Goal: Task Accomplishment & Management: Manage account settings

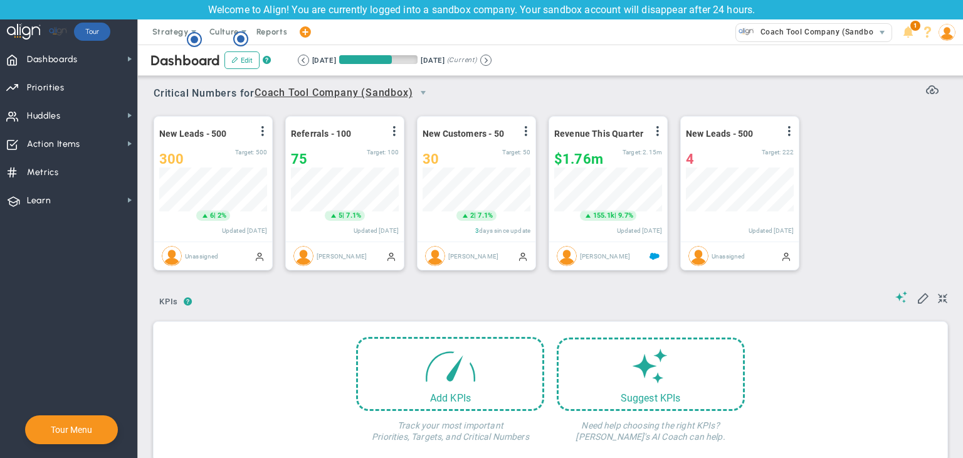
click at [944, 36] on img at bounding box center [947, 32] width 17 height 17
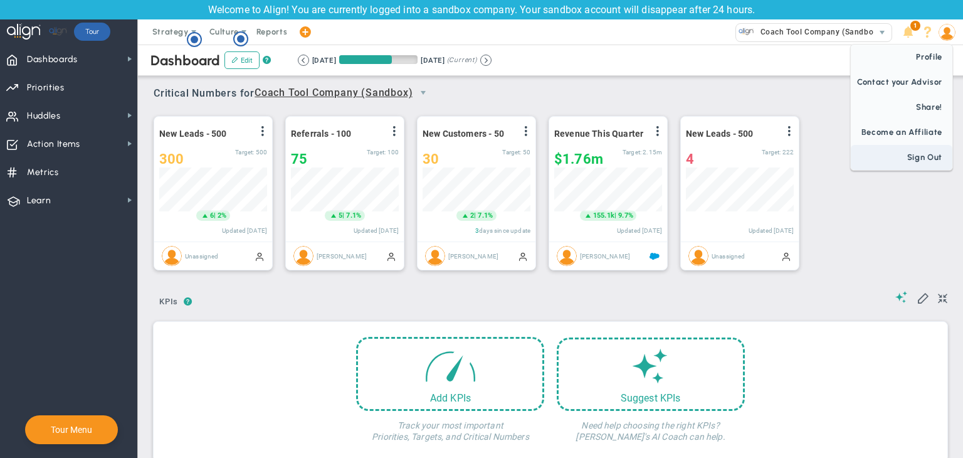
click at [920, 155] on span "Sign Out" at bounding box center [902, 157] width 102 height 25
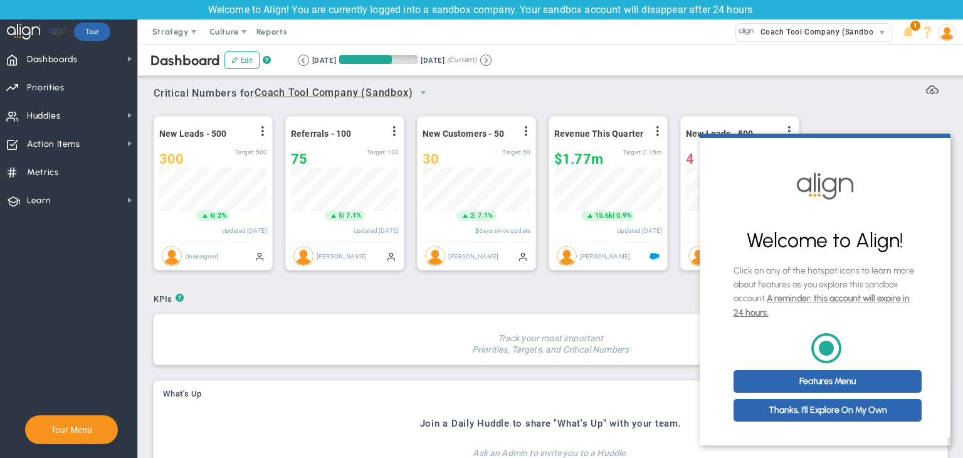
click at [494, 294] on div "? ? KPIs KPIs KPIs" at bounding box center [551, 294] width 794 height 24
click at [63, 58] on span "Dashboards" at bounding box center [52, 59] width 51 height 26
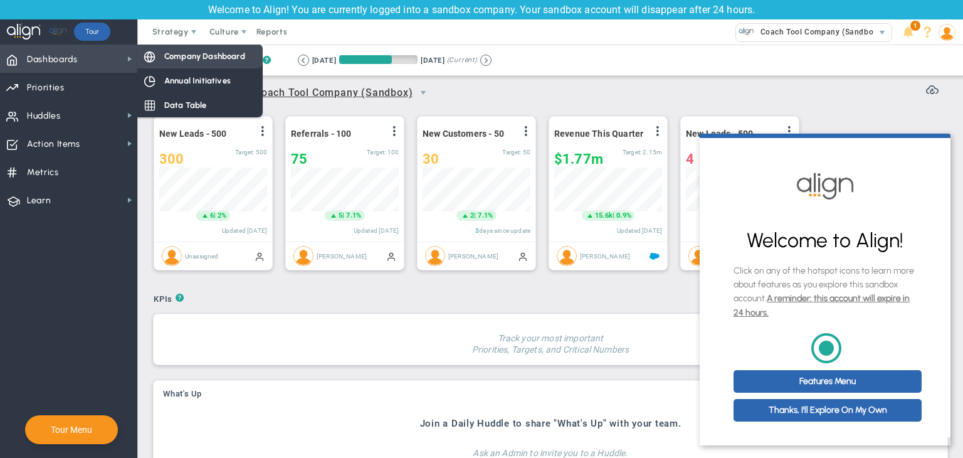
click at [140, 55] on div "Company Dashboard" at bounding box center [199, 56] width 125 height 24
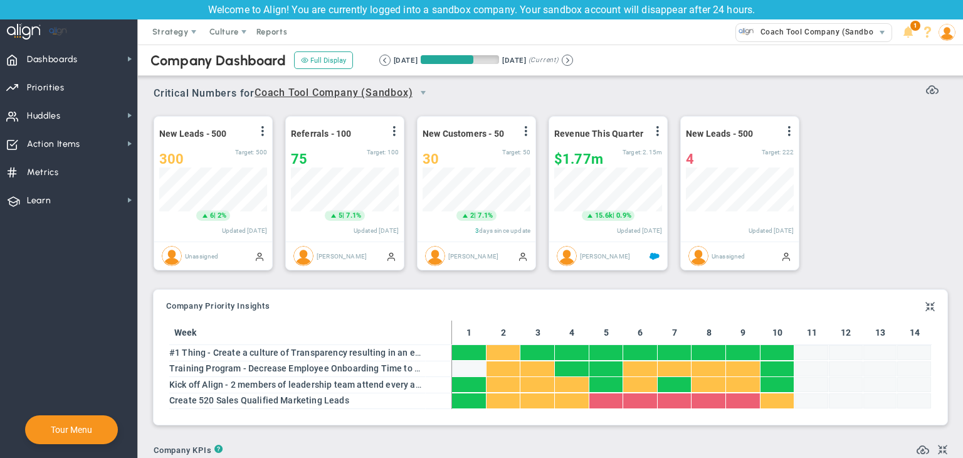
scroll to position [43, 108]
click at [55, 89] on span "Priorities" at bounding box center [46, 88] width 38 height 26
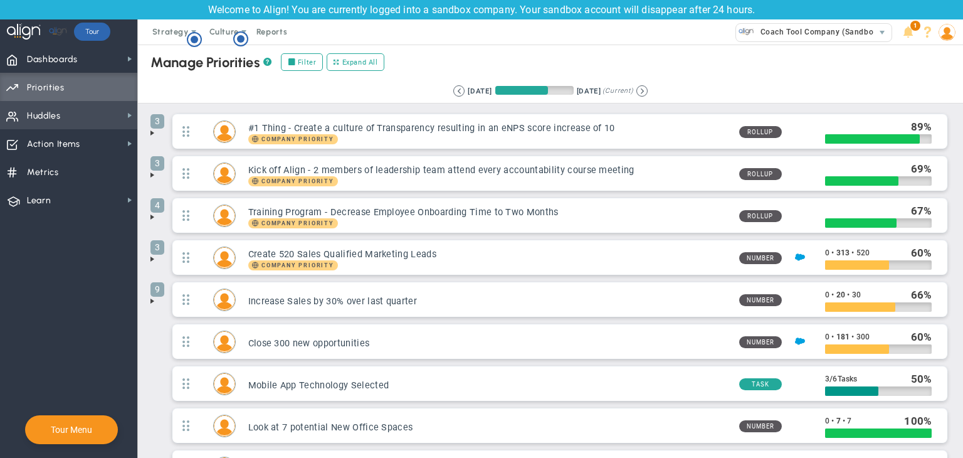
click at [34, 127] on span "Huddles" at bounding box center [44, 116] width 34 height 26
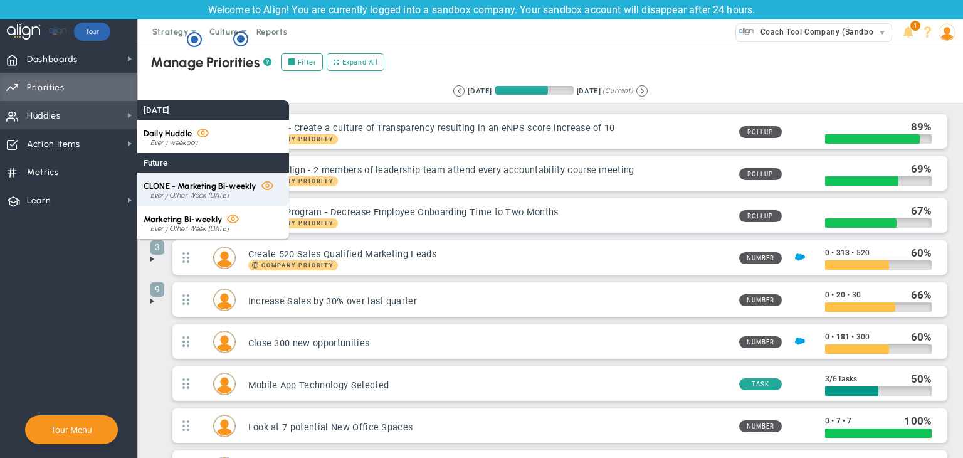
click at [245, 189] on span "CLONE - Marketing Bi-weekly" at bounding box center [200, 185] width 112 height 9
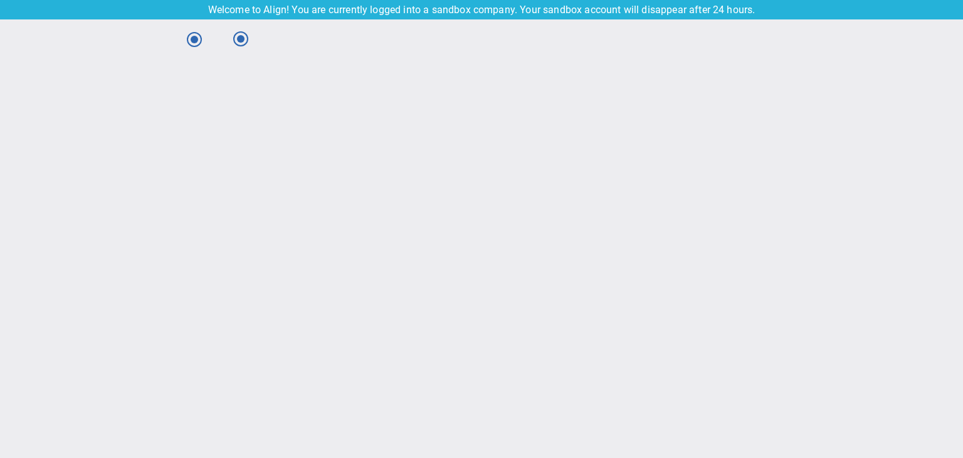
type input "[DATE]"
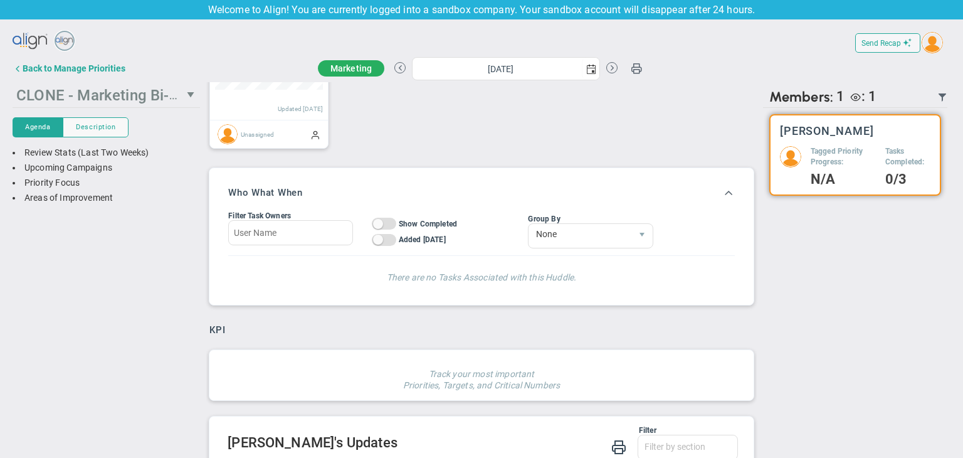
click at [61, 98] on span "CLONE - Marketing Bi-weekly" at bounding box center [116, 94] width 200 height 19
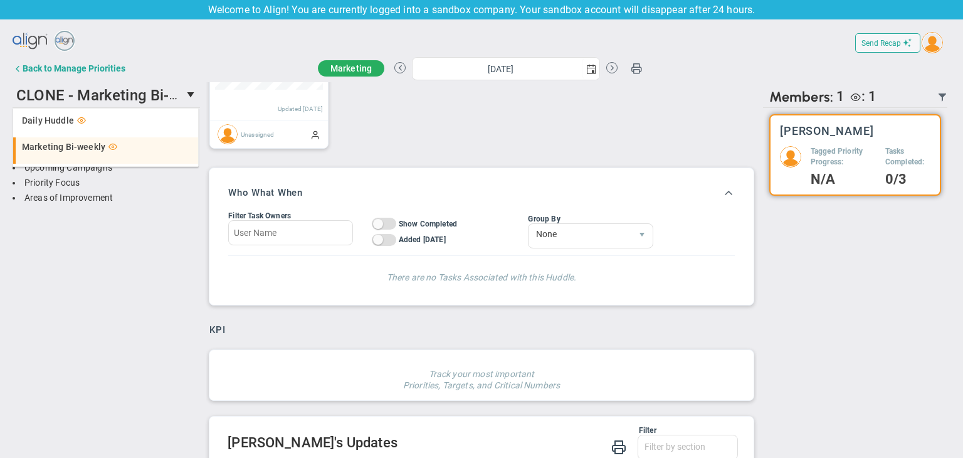
click at [85, 142] on span "Marketing Bi-weekly" at bounding box center [63, 146] width 83 height 9
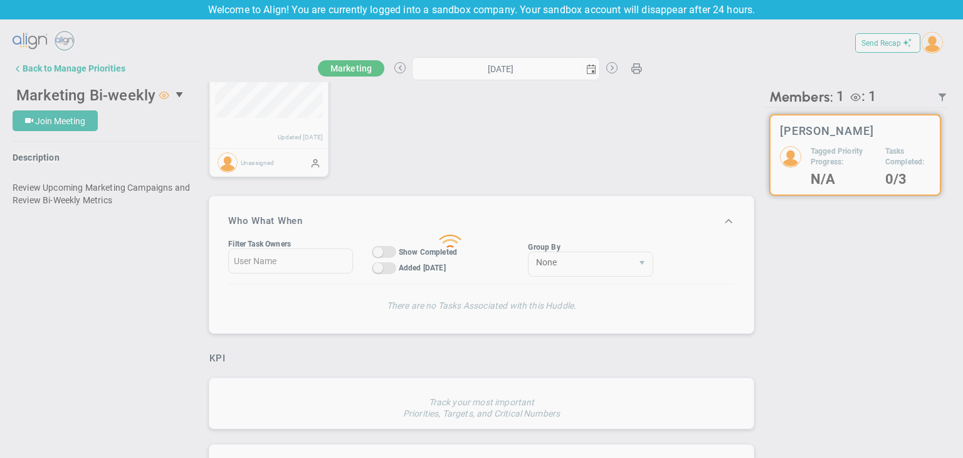
type input "[DATE]"
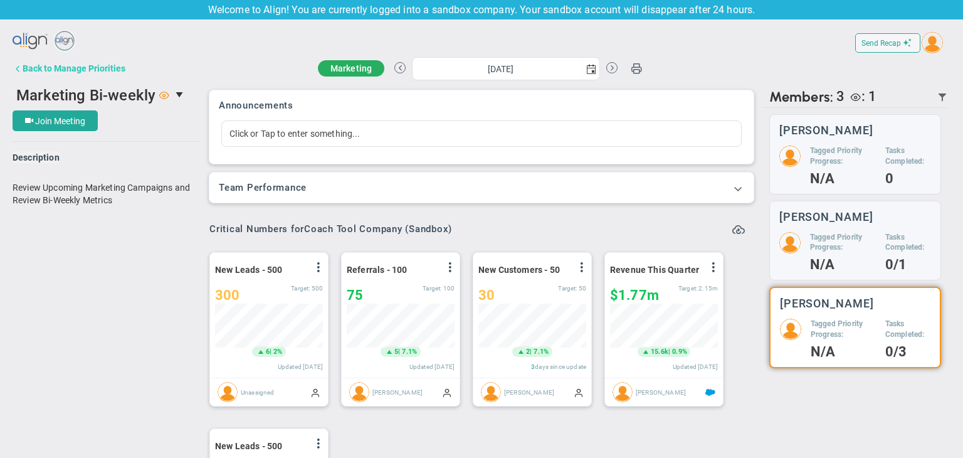
click at [33, 63] on div "Back to Manage Priorities" at bounding box center [74, 68] width 103 height 10
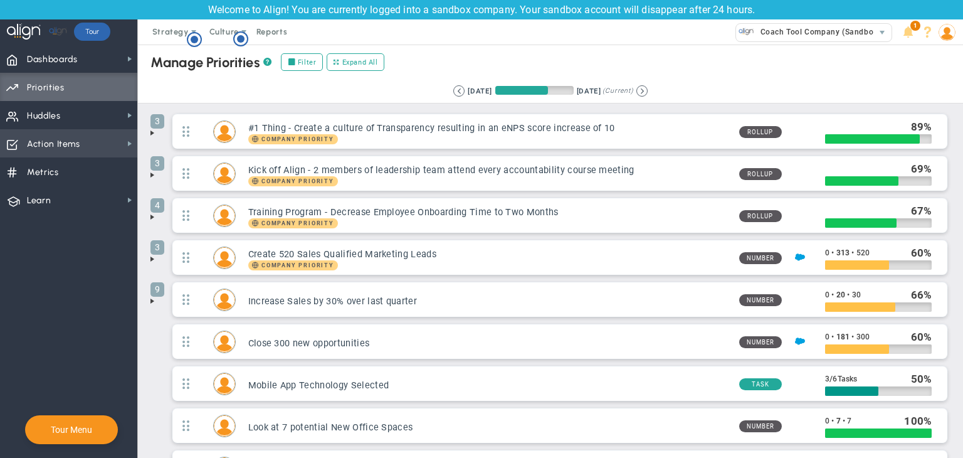
click at [88, 142] on span "Action Items Action Items" at bounding box center [68, 143] width 137 height 28
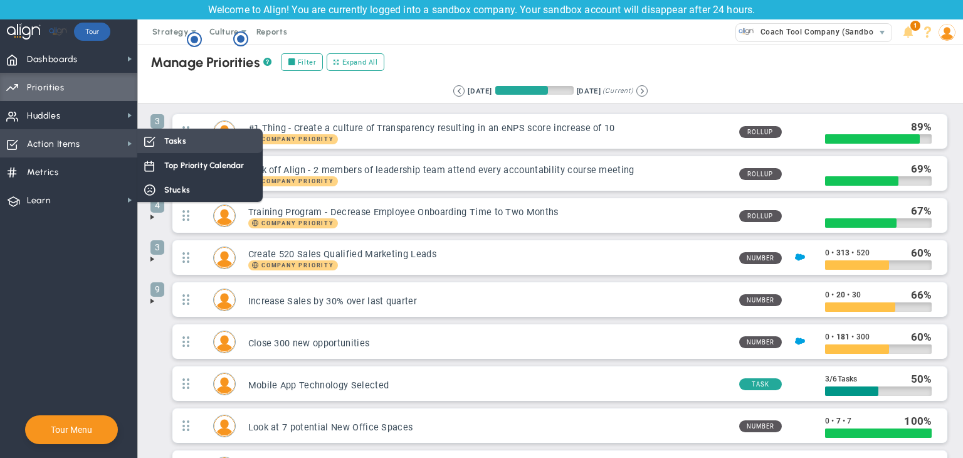
click at [188, 134] on div "Tasks" at bounding box center [199, 141] width 125 height 24
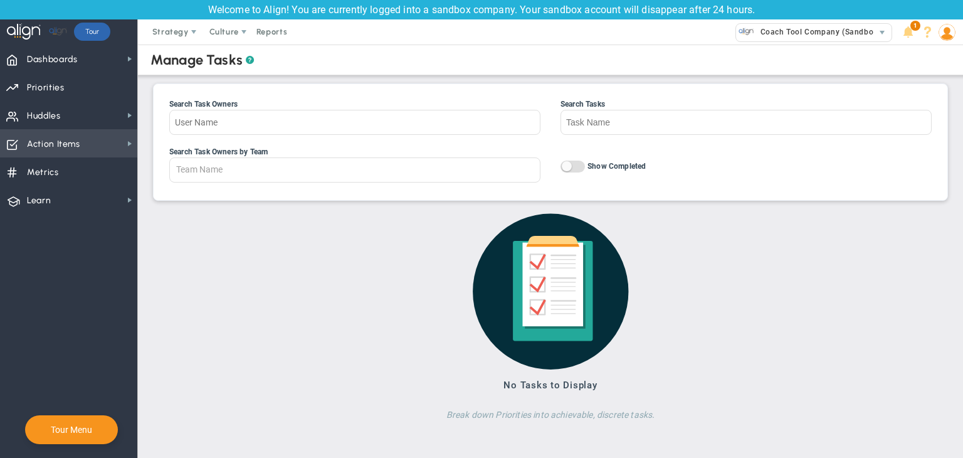
drag, startPoint x: 74, startPoint y: 141, endPoint x: 83, endPoint y: 140, distance: 8.9
click at [75, 141] on span "Action Items" at bounding box center [53, 144] width 53 height 26
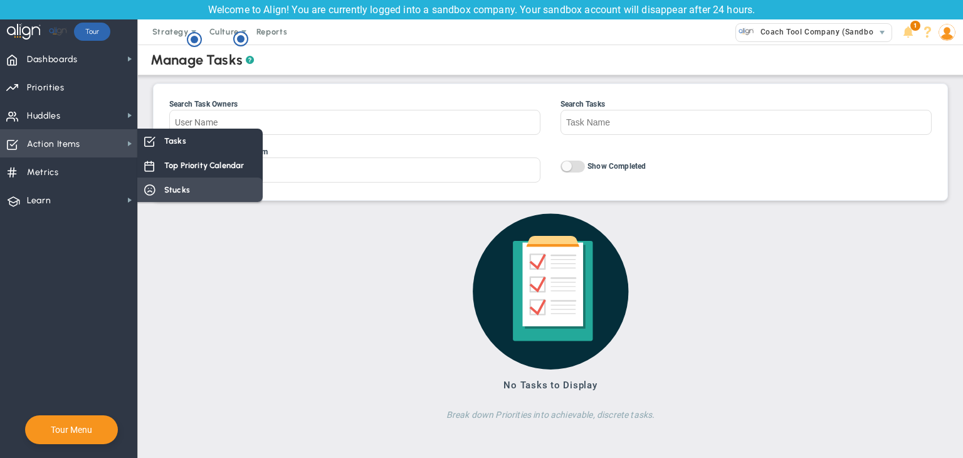
click at [166, 185] on span "Stucks" at bounding box center [177, 190] width 26 height 12
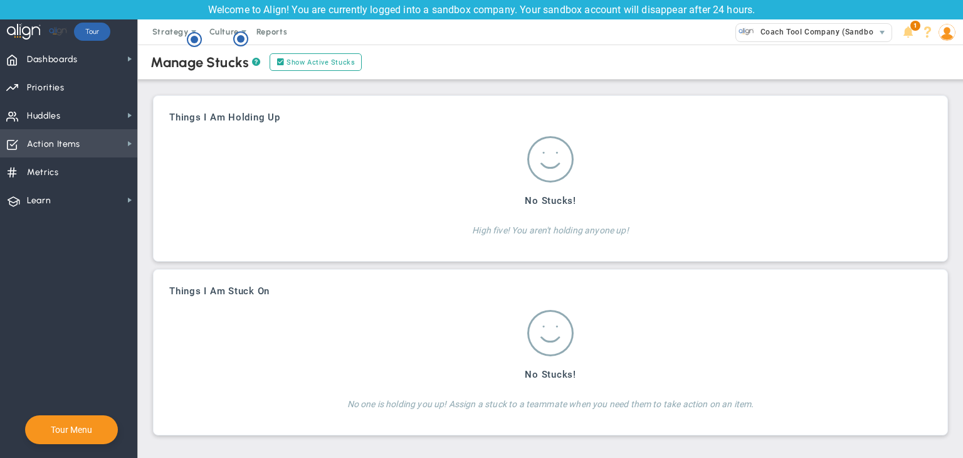
click at [85, 144] on span "Action Items Action Items" at bounding box center [68, 143] width 137 height 28
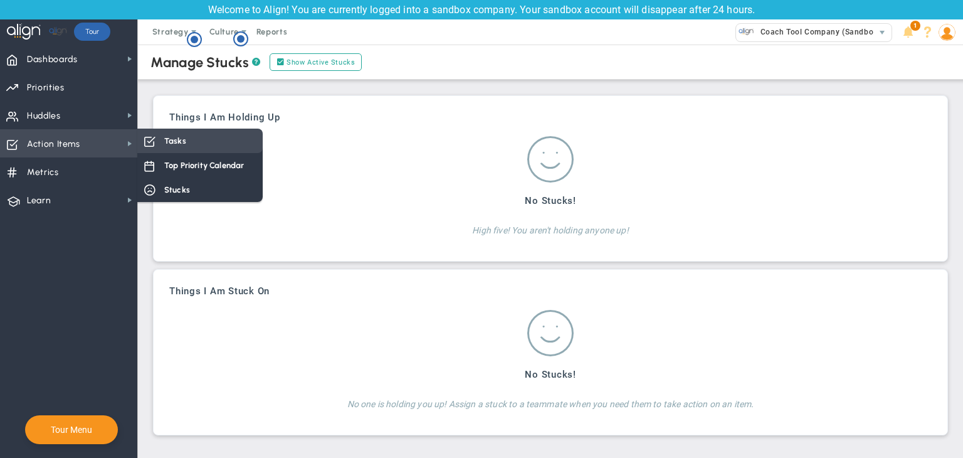
click at [149, 141] on span at bounding box center [149, 140] width 11 height 11
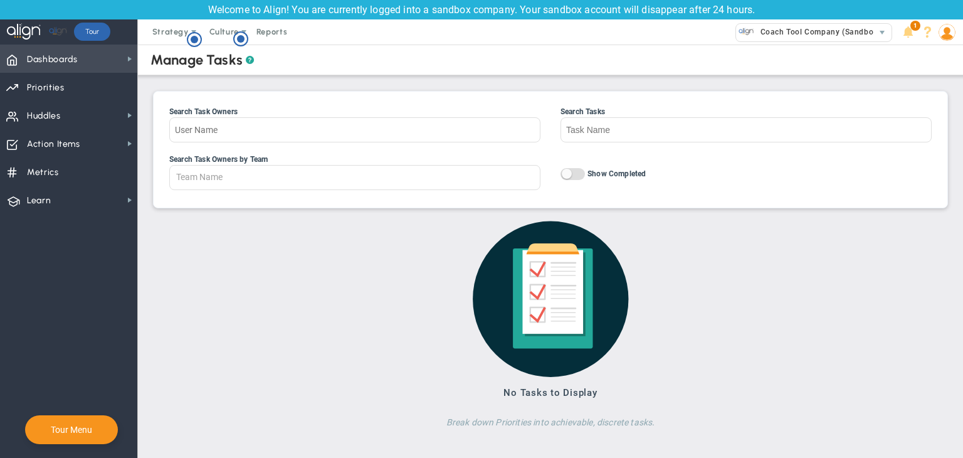
click at [93, 70] on span "Dashboards Dashboards" at bounding box center [68, 59] width 137 height 28
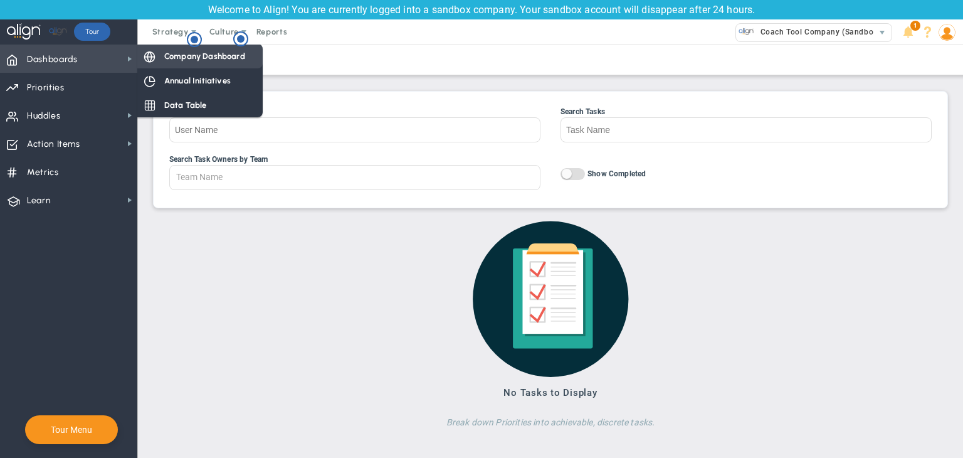
click at [169, 55] on span "Company Dashboard" at bounding box center [204, 56] width 81 height 12
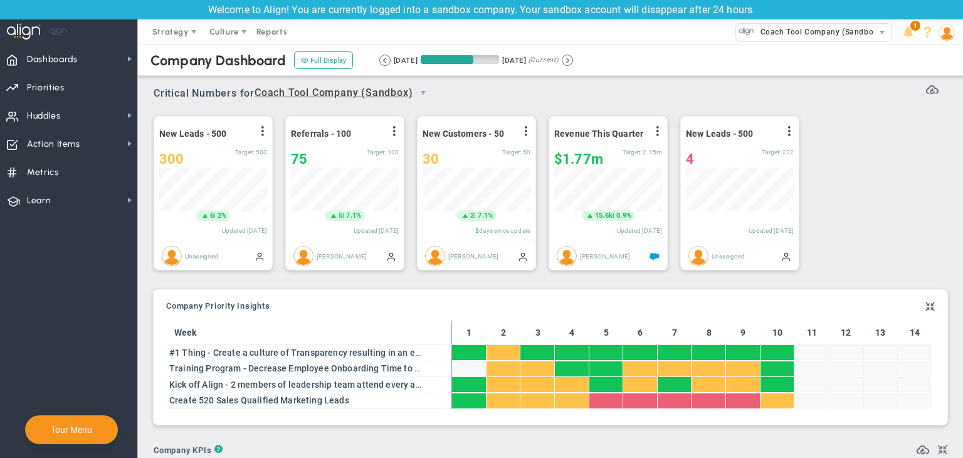
scroll to position [43, 108]
click at [389, 131] on span at bounding box center [394, 131] width 10 height 10
click at [394, 140] on span "View Historical Graph" at bounding box center [359, 140] width 80 height 9
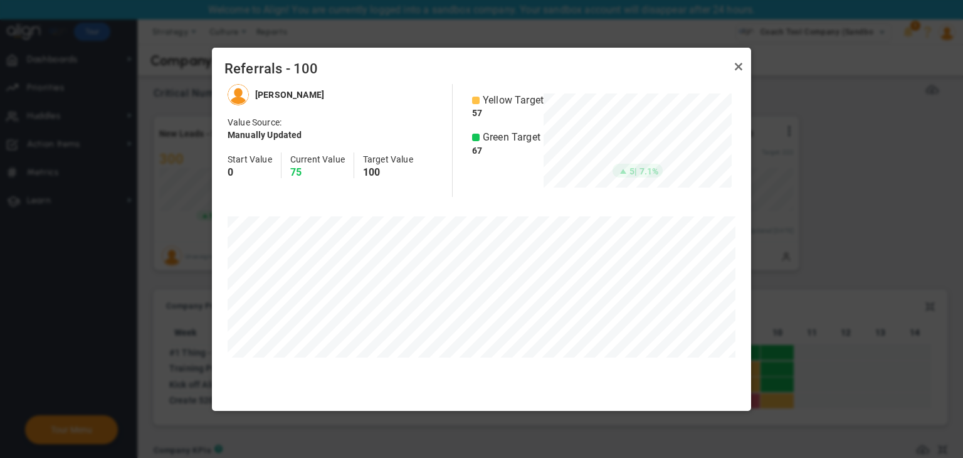
click at [733, 78] on div "Referrals - 100" at bounding box center [481, 66] width 539 height 36
click at [743, 67] on link "Close" at bounding box center [738, 66] width 15 height 15
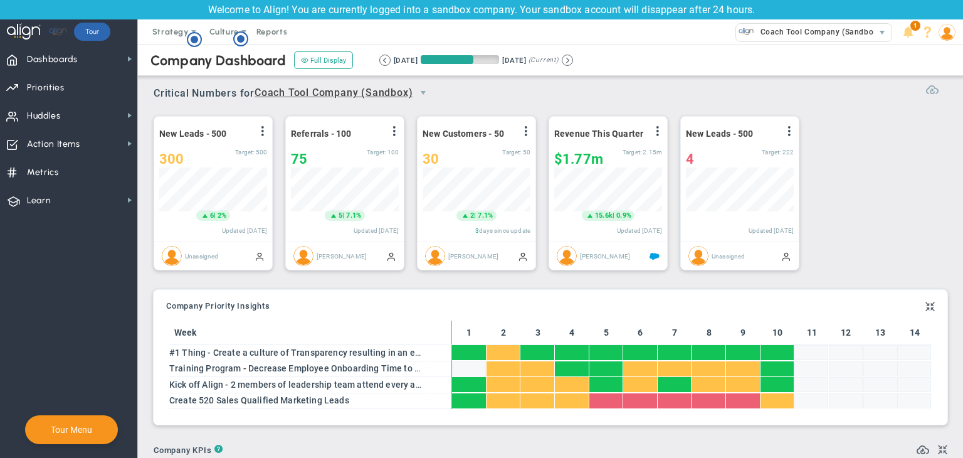
click at [926, 90] on span at bounding box center [932, 88] width 13 height 13
click at [928, 87] on span at bounding box center [932, 88] width 13 height 13
click at [926, 309] on span at bounding box center [930, 306] width 9 height 15
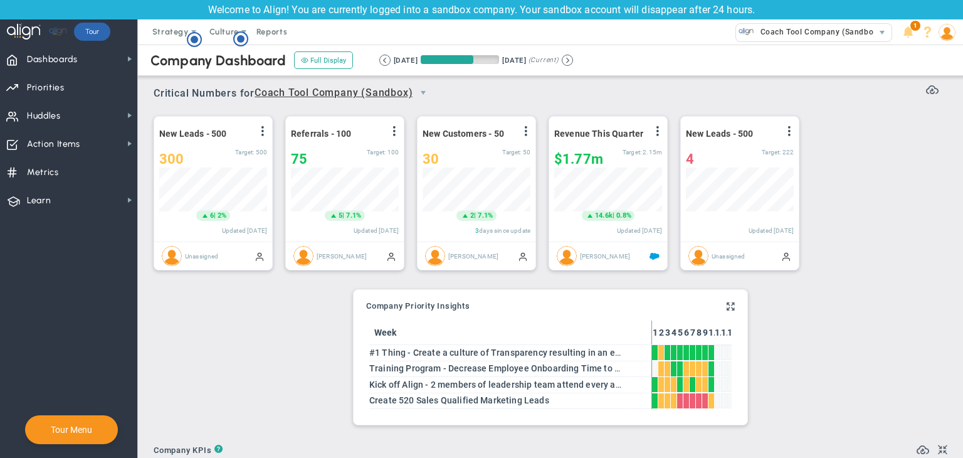
click at [728, 304] on span at bounding box center [731, 306] width 8 height 15
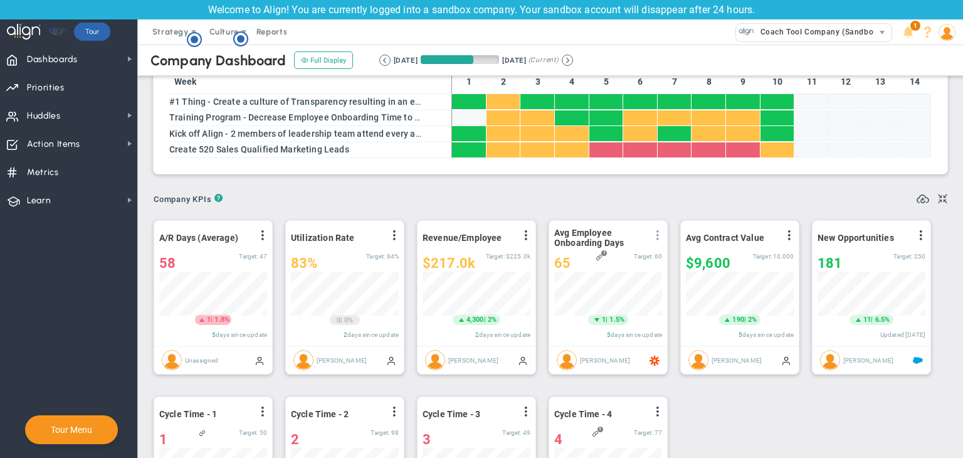
click at [659, 240] on span at bounding box center [658, 235] width 10 height 10
click at [917, 196] on span at bounding box center [923, 197] width 13 height 13
click at [938, 203] on span at bounding box center [942, 198] width 9 height 15
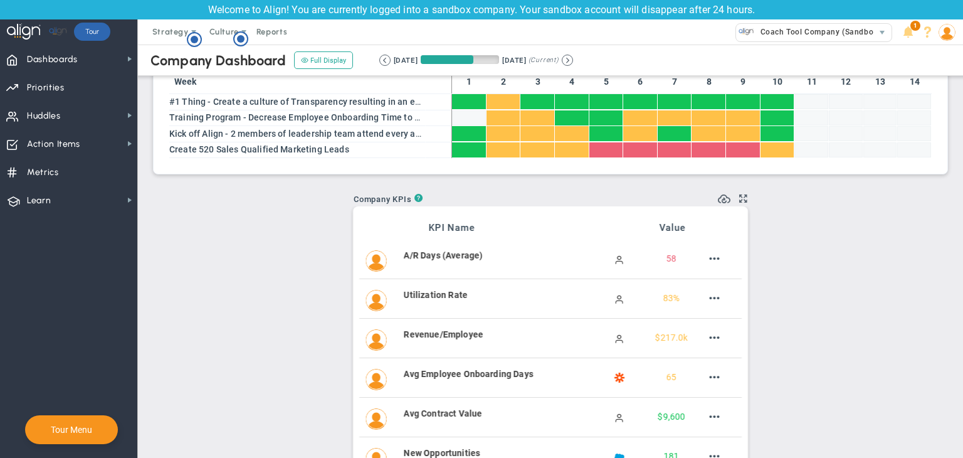
click at [747, 198] on div "Critical Numbers for Coach Tool Company (Sandbox) 0 Critical Numbers for Coach …" at bounding box center [551, 466] width 800 height 1289
click at [739, 199] on span at bounding box center [743, 198] width 8 height 15
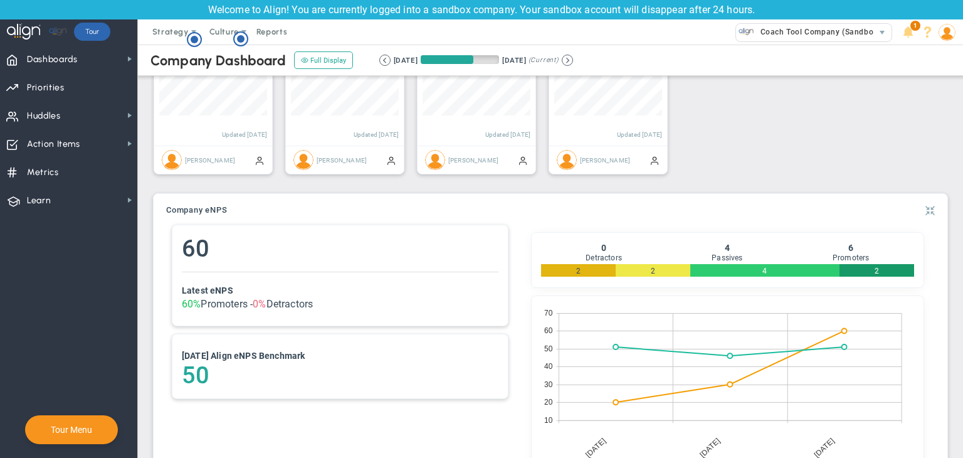
click at [926, 214] on span at bounding box center [930, 210] width 9 height 15
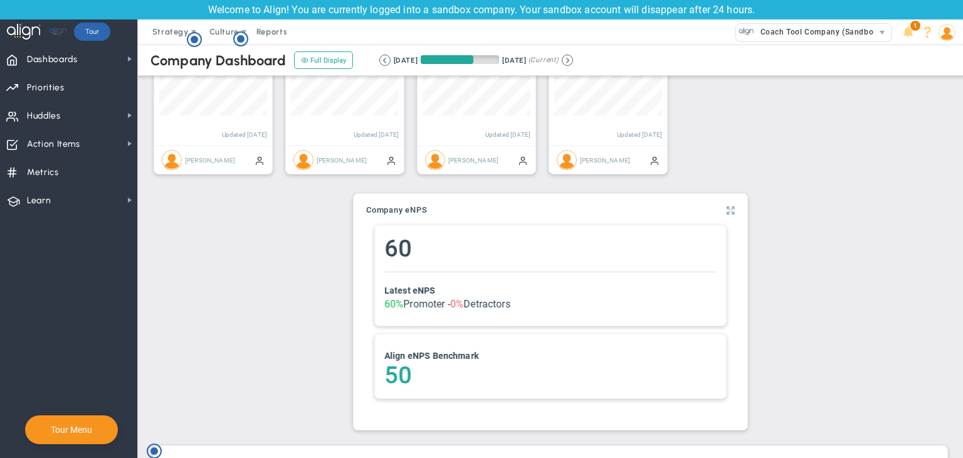
click at [727, 207] on span at bounding box center [731, 210] width 8 height 15
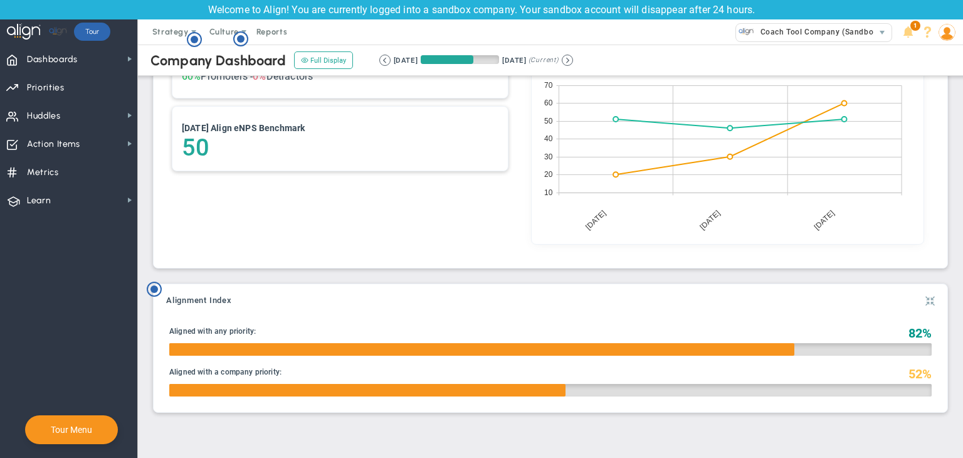
click at [926, 297] on span at bounding box center [930, 301] width 9 height 15
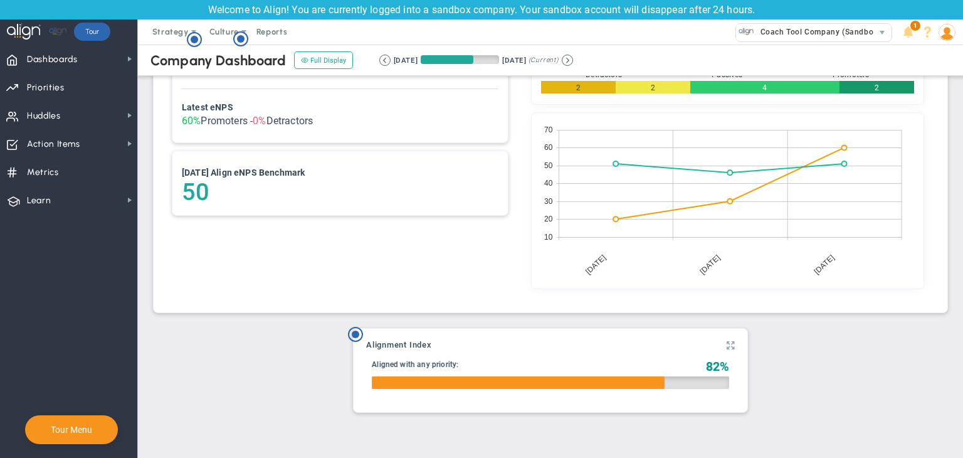
click at [727, 342] on span at bounding box center [731, 345] width 8 height 15
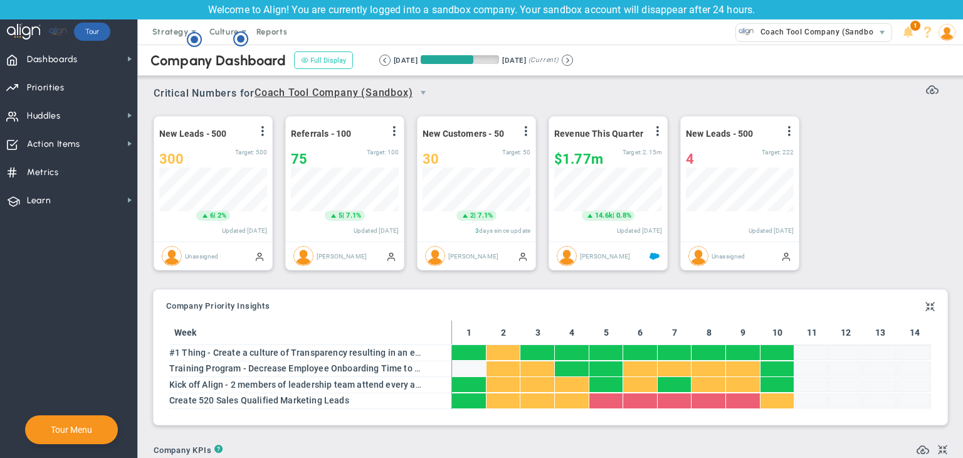
click at [316, 60] on button "Full Display" at bounding box center [323, 60] width 59 height 18
click at [102, 65] on span "Dashboards Dashboards" at bounding box center [68, 59] width 137 height 28
click at [573, 62] on button at bounding box center [567, 60] width 11 height 11
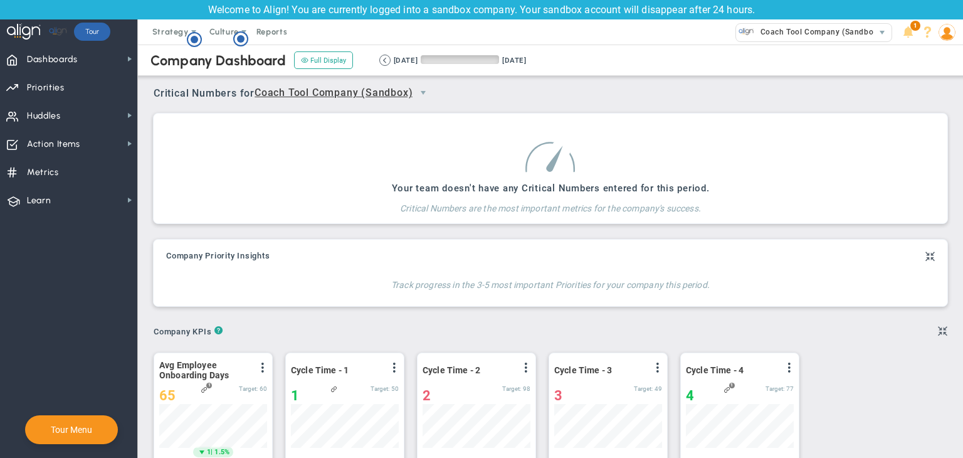
scroll to position [43, 108]
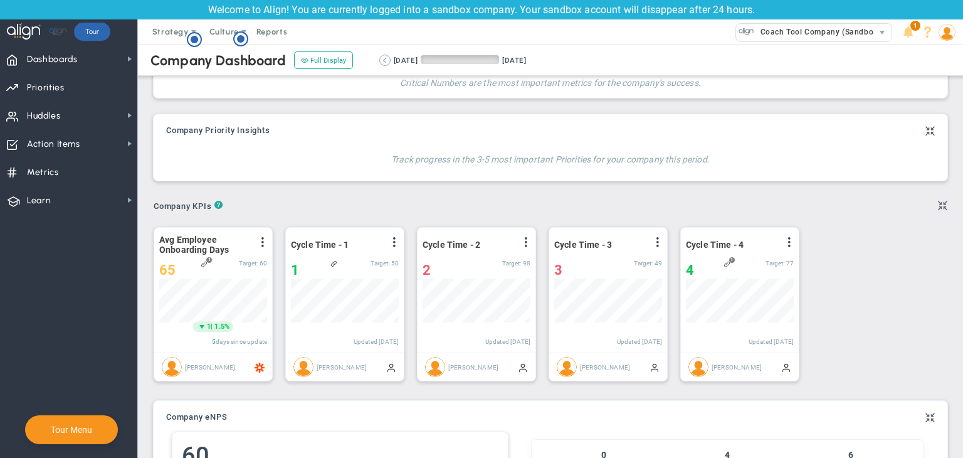
click at [380, 58] on button at bounding box center [384, 60] width 11 height 11
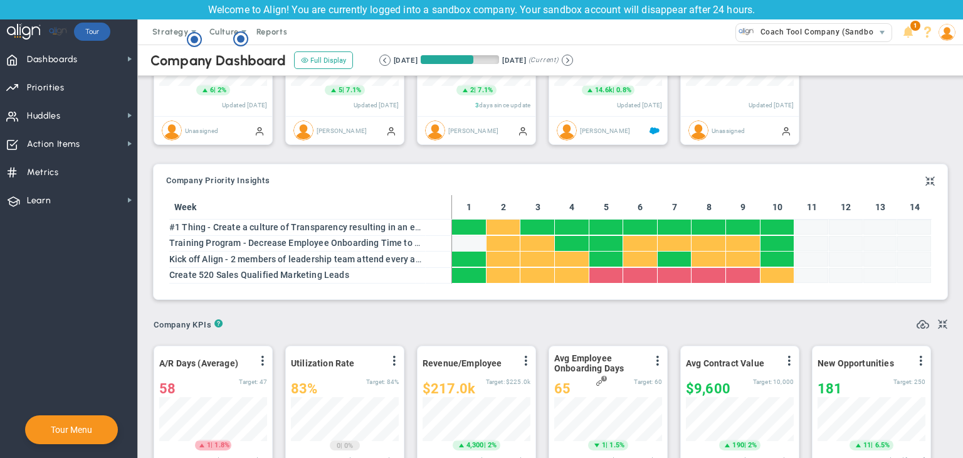
scroll to position [43, 108]
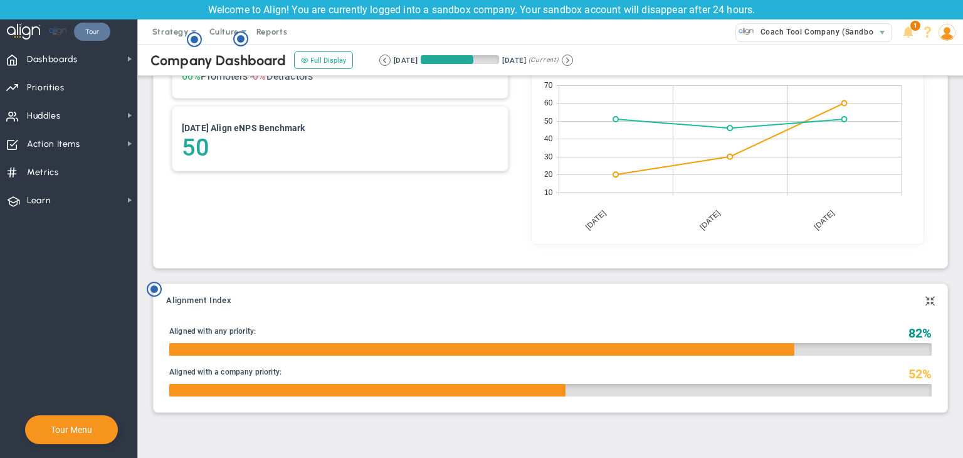
drag, startPoint x: 103, startPoint y: 33, endPoint x: 98, endPoint y: 55, distance: 21.9
click at [103, 33] on link "Tour" at bounding box center [92, 32] width 36 height 18
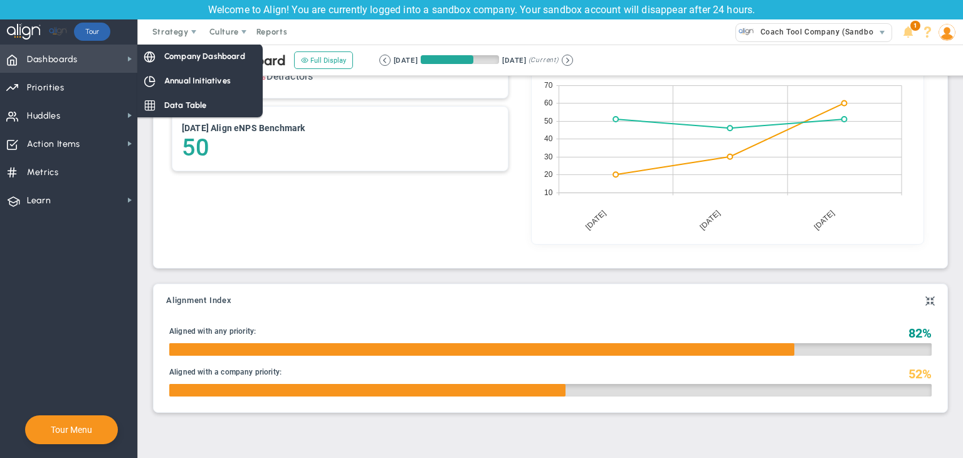
click at [96, 61] on span "Dashboards Dashboards" at bounding box center [68, 59] width 137 height 28
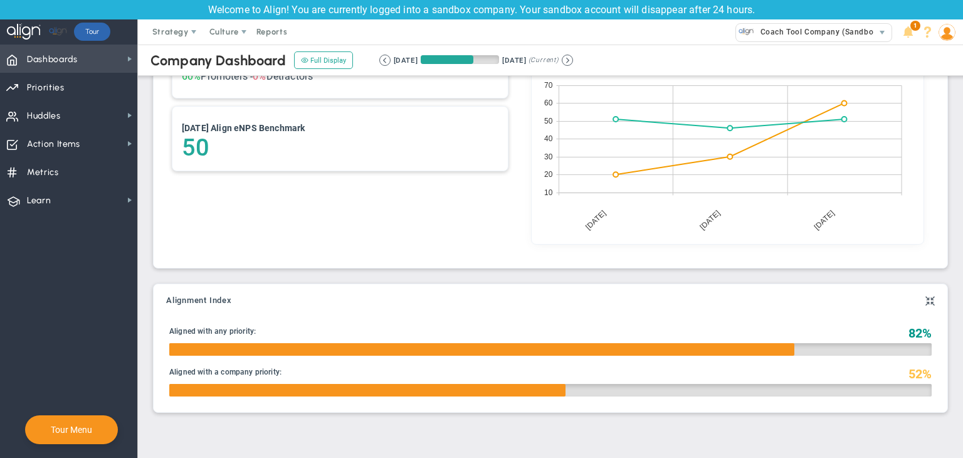
click at [96, 61] on span "Dashboards Dashboards" at bounding box center [68, 59] width 137 height 28
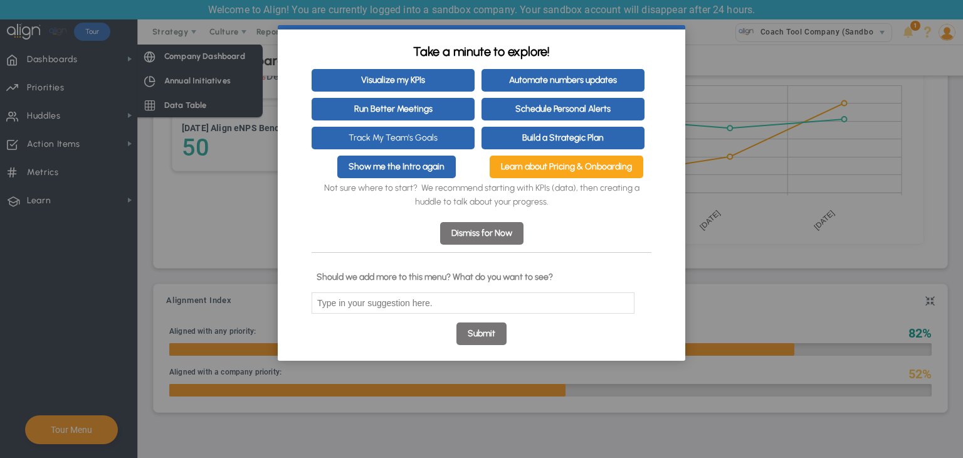
click appcues "× Take a minute to explore! Visualize my KPIs Automate numbers updates Run Bett…"
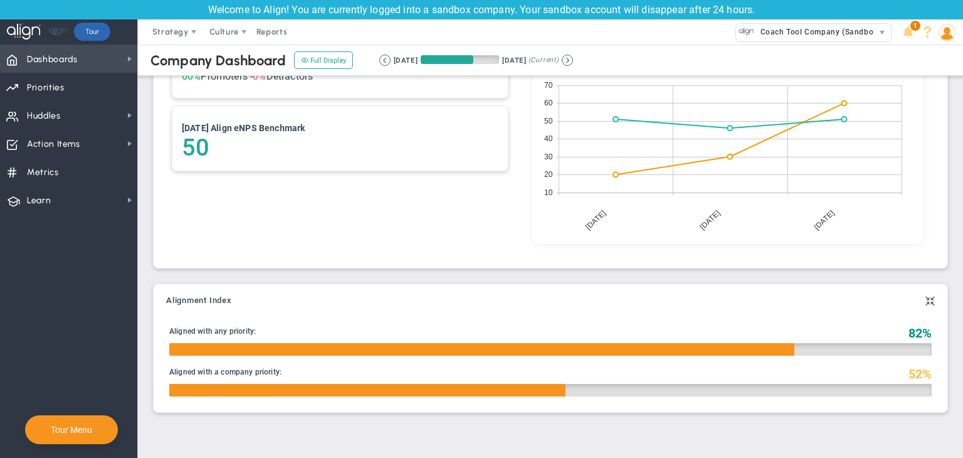
click at [119, 52] on span "Dashboards Dashboards" at bounding box center [68, 59] width 137 height 28
click at [113, 58] on span "Dashboards Dashboards" at bounding box center [68, 59] width 137 height 28
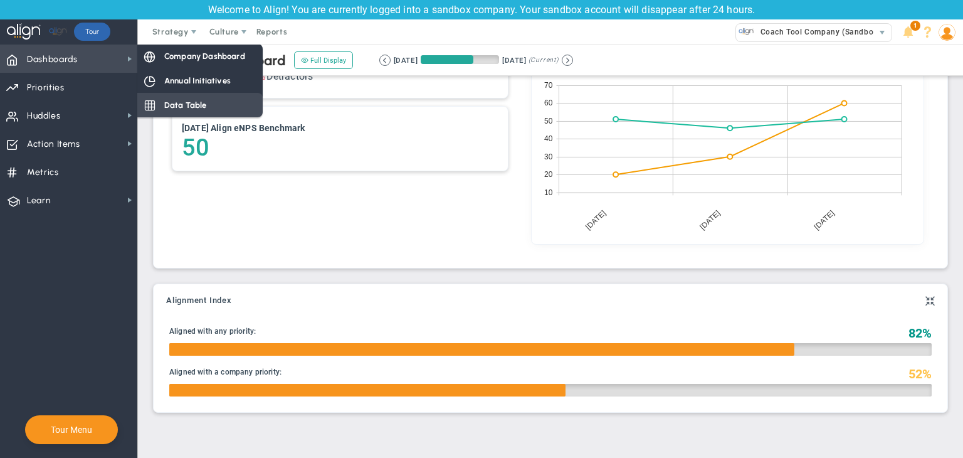
click at [158, 102] on div "Data Table" at bounding box center [199, 105] width 125 height 24
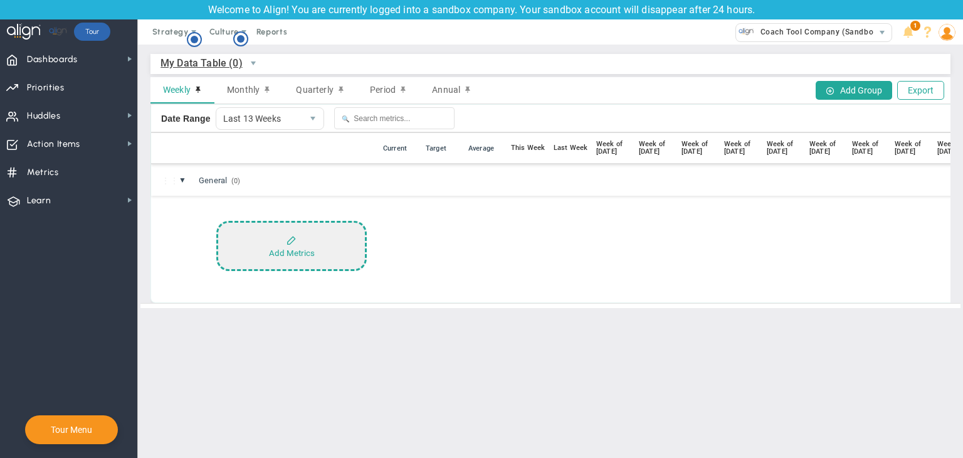
click at [330, 229] on button "Add Metrics" at bounding box center [291, 246] width 151 height 50
click at [329, 228] on button "Add Metrics" at bounding box center [291, 246] width 151 height 50
drag, startPoint x: 258, startPoint y: 235, endPoint x: 261, endPoint y: 228, distance: 7.0
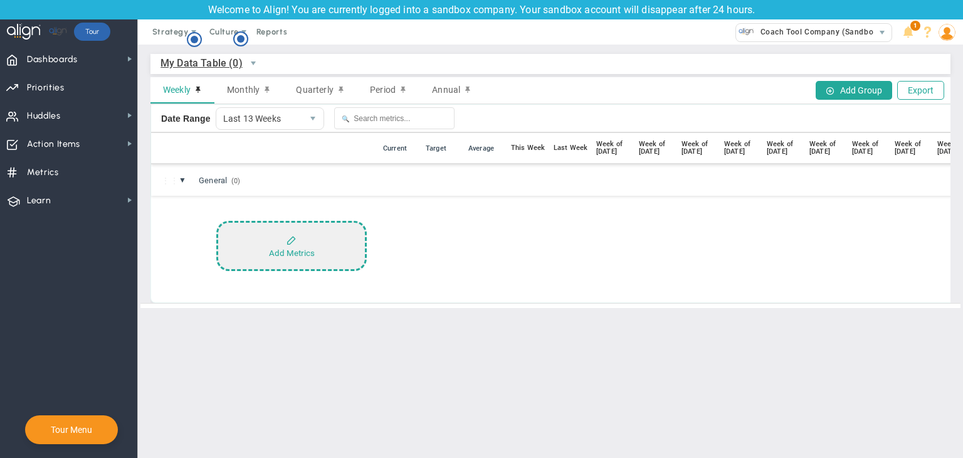
click at [258, 235] on button "Add Metrics" at bounding box center [291, 246] width 151 height 50
click at [267, 221] on button "Add Metrics" at bounding box center [291, 246] width 151 height 50
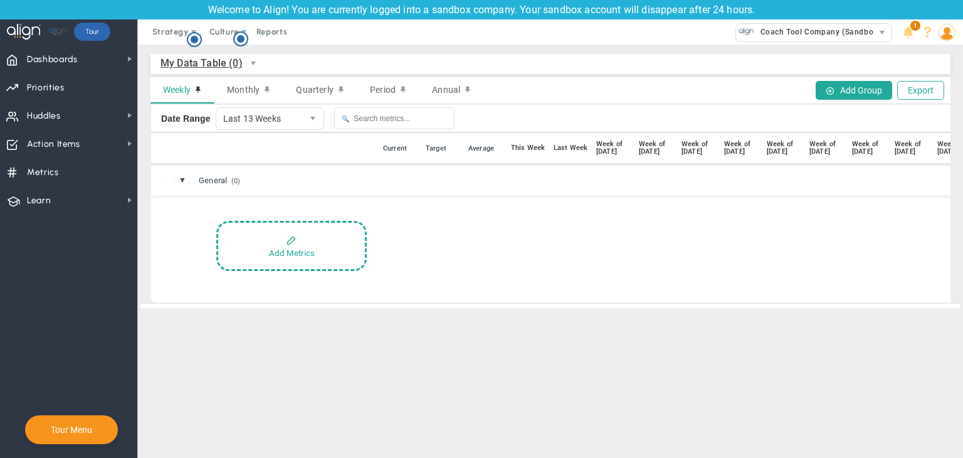
drag, startPoint x: 267, startPoint y: 221, endPoint x: 226, endPoint y: 165, distance: 70.0
click at [253, 194] on div "⋮⋮ ▼ General (0) General Add Metrics" at bounding box center [634, 233] width 967 height 138
click at [220, 160] on div "⋮⋮ ● ⋮ 📅 Current Target Average This Week Last Week Week of [DATE] Week of [DAT…" at bounding box center [634, 148] width 967 height 31
click at [208, 176] on span "General (0)" at bounding box center [221, 180] width 54 height 17
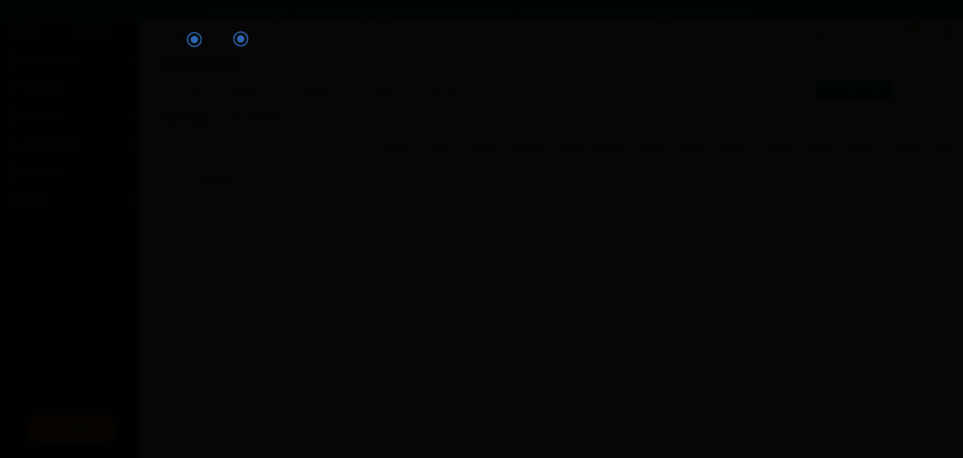
click at [207, 176] on body "Welcome to Align! You are currently logged into a sandbox company. Your sandbox…" at bounding box center [481, 229] width 963 height 458
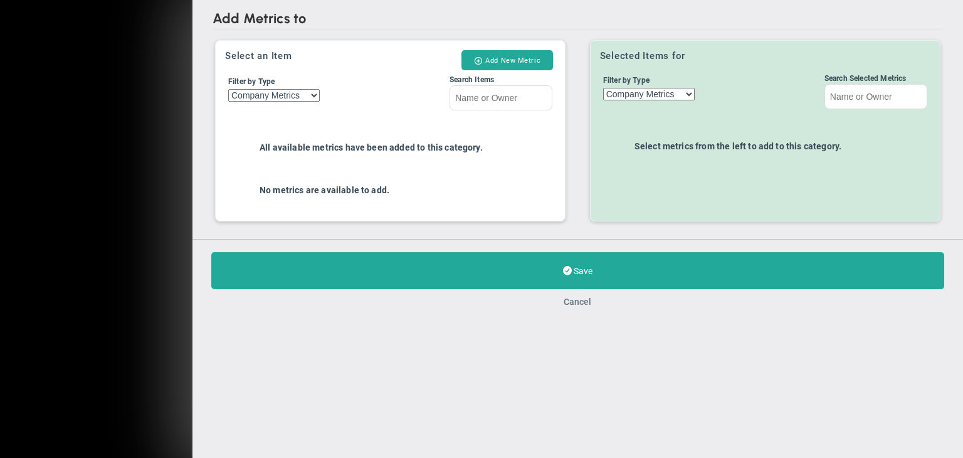
click at [584, 435] on button "Cancel" at bounding box center [578, 440] width 28 height 10
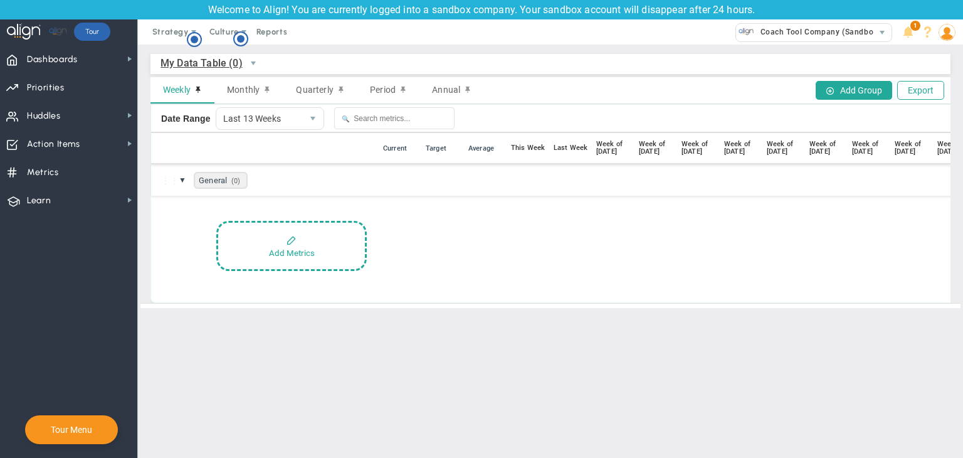
click at [225, 186] on span "General (0)" at bounding box center [221, 180] width 54 height 17
click at [371, 194] on div "⋮⋮ ▼ General (0) General" at bounding box center [634, 179] width 967 height 31
click at [218, 189] on div "⋮⋮ ▼ General (0) General" at bounding box center [634, 179] width 967 height 31
click at [223, 177] on span "General (0)" at bounding box center [221, 180] width 54 height 17
click at [391, 195] on div "⋮⋮ ▼ General (0) General" at bounding box center [634, 179] width 967 height 31
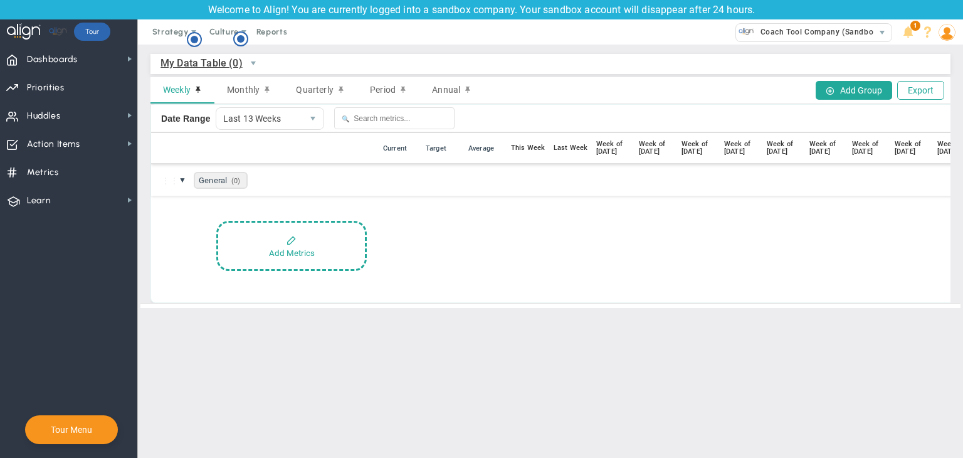
click at [218, 185] on span "General (0)" at bounding box center [221, 180] width 54 height 17
type input "test"
click at [838, 95] on button "Add Group" at bounding box center [854, 90] width 77 height 19
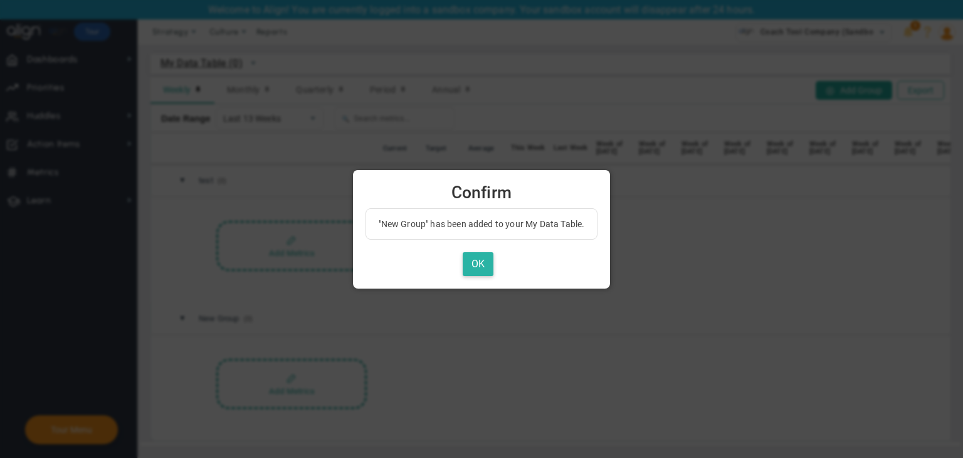
click at [478, 262] on button "OK" at bounding box center [478, 264] width 31 height 24
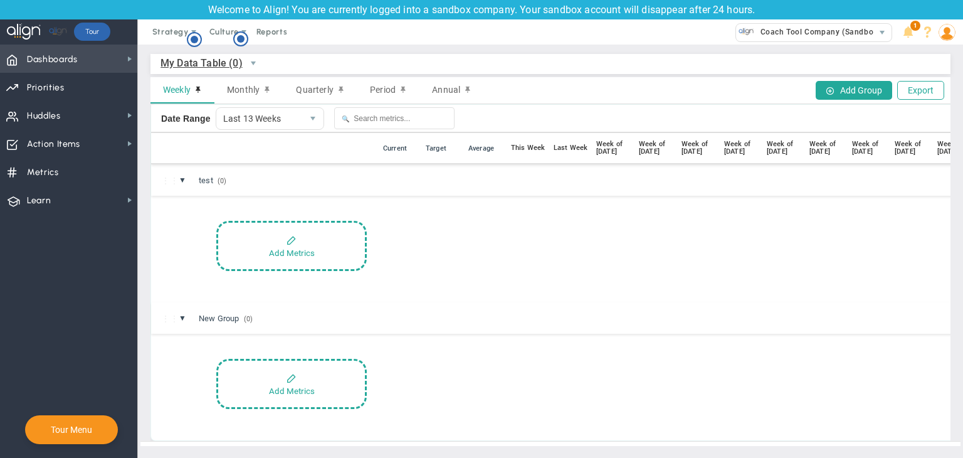
click at [115, 53] on span "Dashboards Dashboards" at bounding box center [68, 59] width 137 height 28
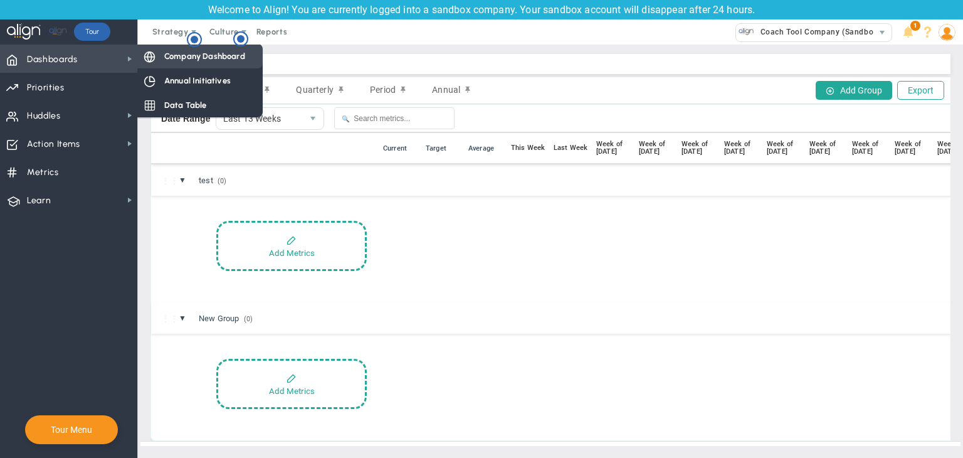
click at [166, 56] on span "Company Dashboard" at bounding box center [204, 56] width 81 height 12
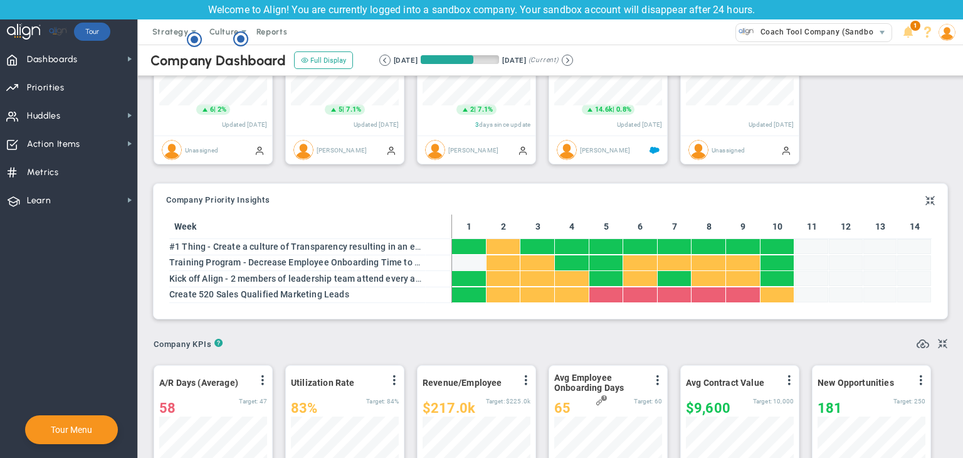
scroll to position [40, 0]
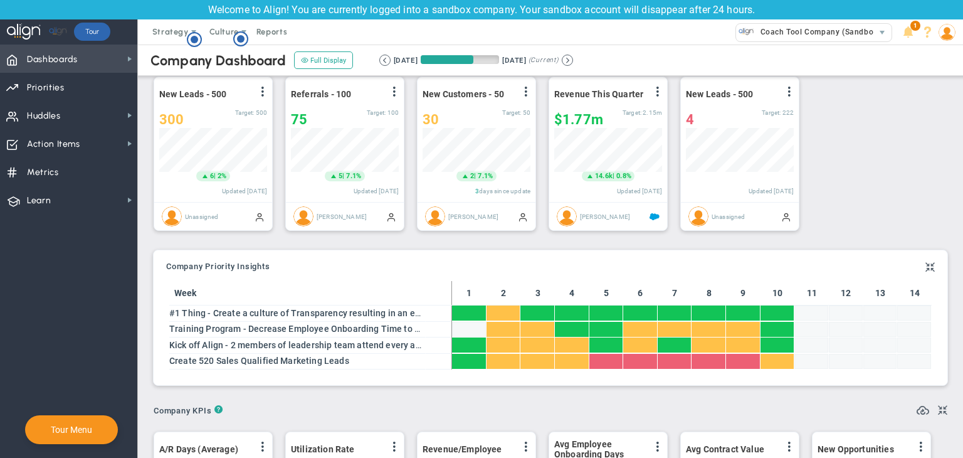
click at [80, 60] on span "Dashboards Dashboards" at bounding box center [68, 59] width 137 height 28
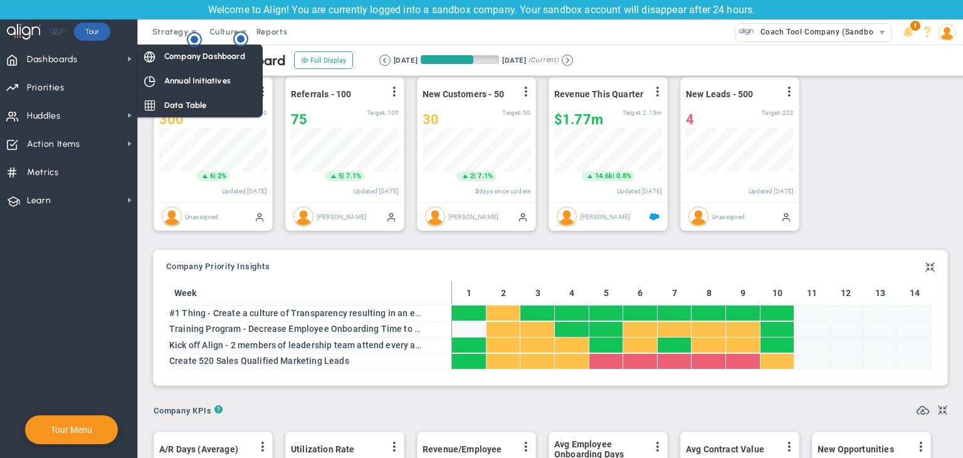
click at [228, 102] on div "Data Table" at bounding box center [199, 105] width 125 height 24
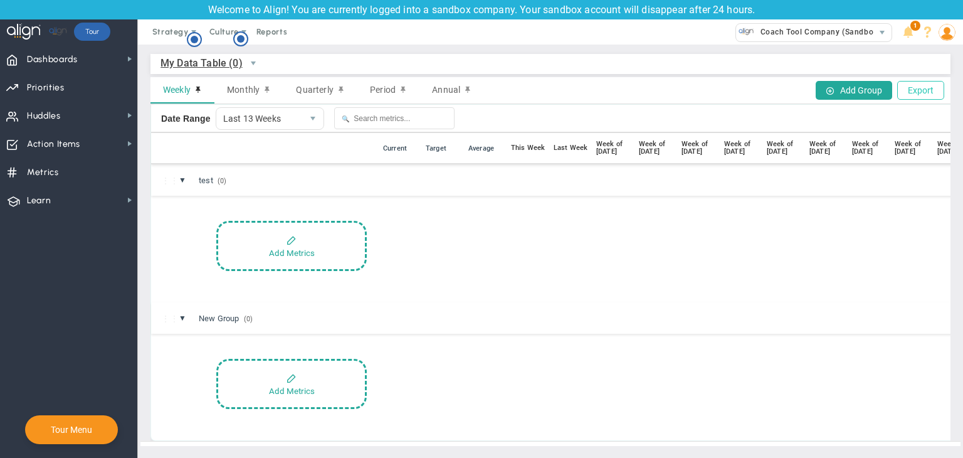
click at [906, 88] on button "Export" at bounding box center [920, 90] width 47 height 19
select select
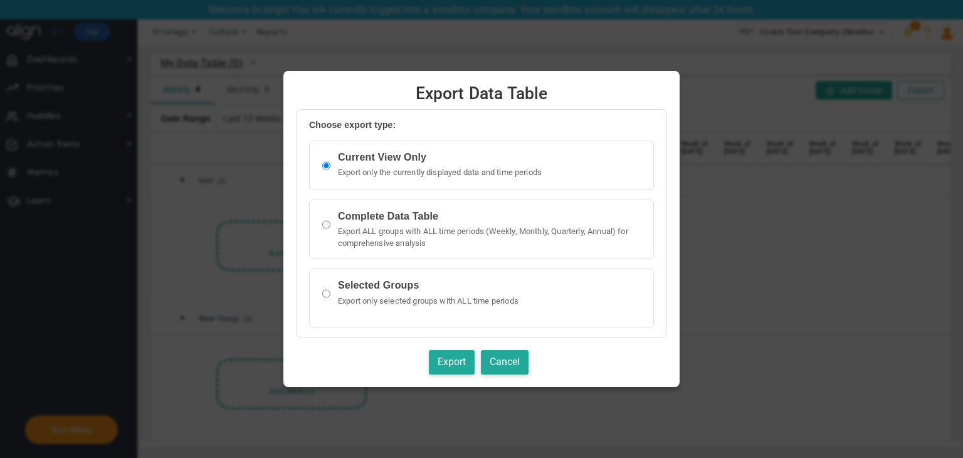
click at [330, 294] on input "radio" at bounding box center [326, 293] width 8 height 25
radio input "true"
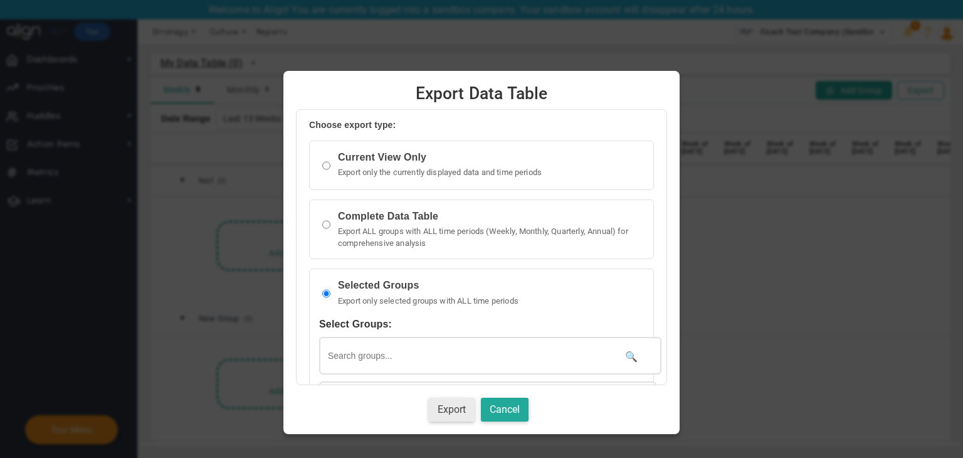
click at [463, 411] on button "Export" at bounding box center [452, 410] width 46 height 24
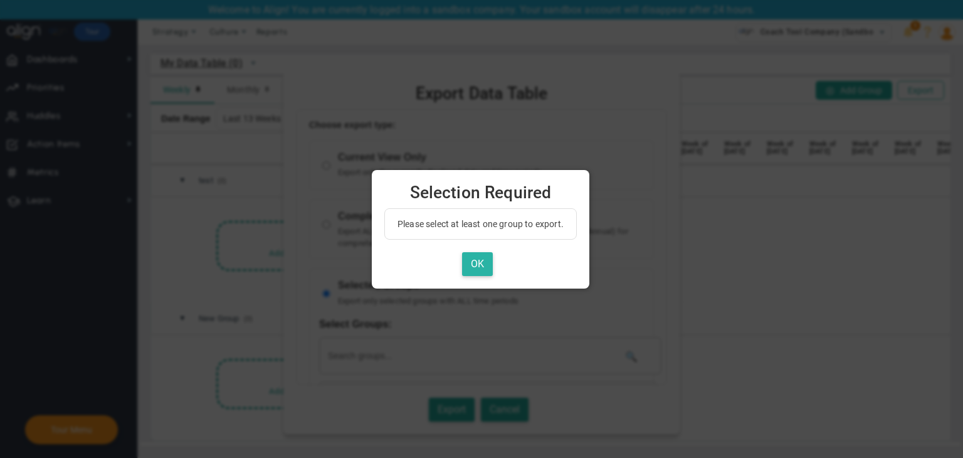
click at [482, 257] on button "OK" at bounding box center [477, 264] width 31 height 24
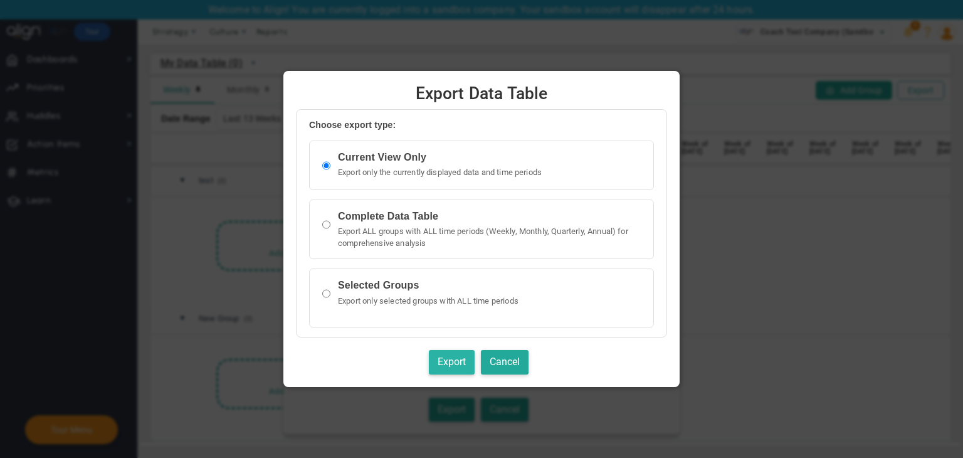
click at [467, 354] on button "Export" at bounding box center [452, 362] width 46 height 24
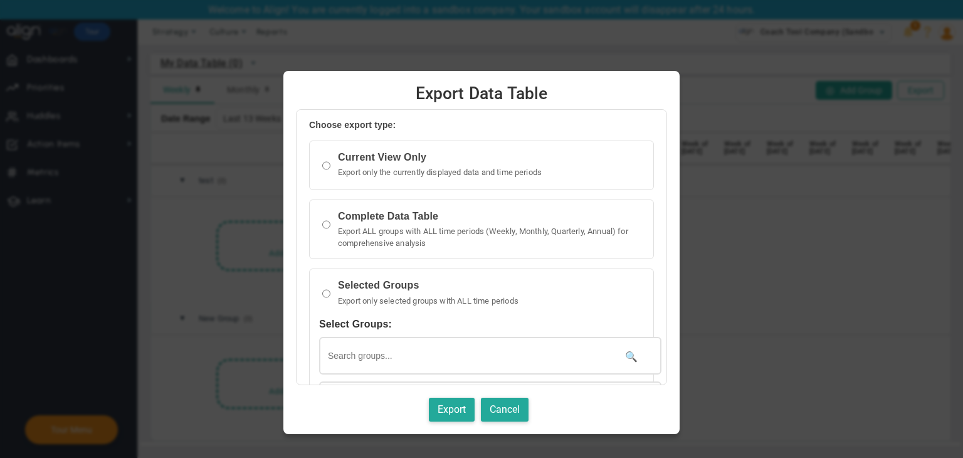
scroll to position [177, 0]
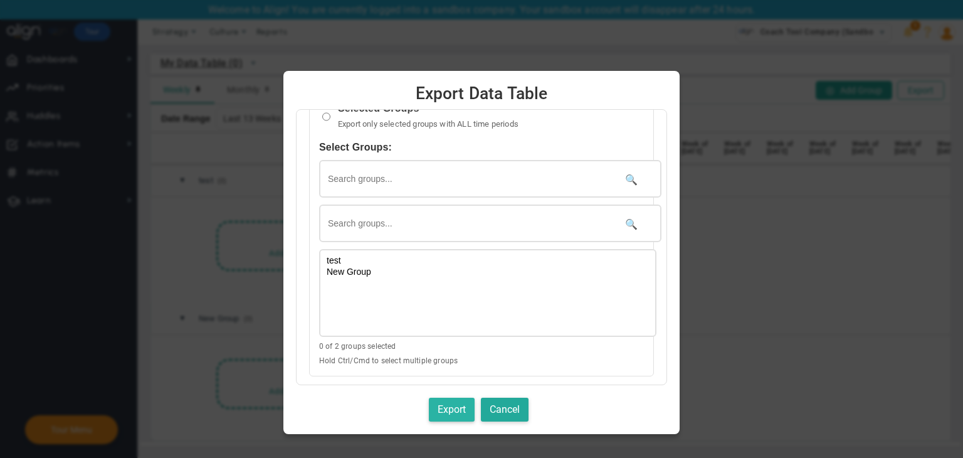
drag, startPoint x: 437, startPoint y: 408, endPoint x: 476, endPoint y: 412, distance: 39.1
click at [475, 412] on button "Export" at bounding box center [452, 410] width 46 height 24
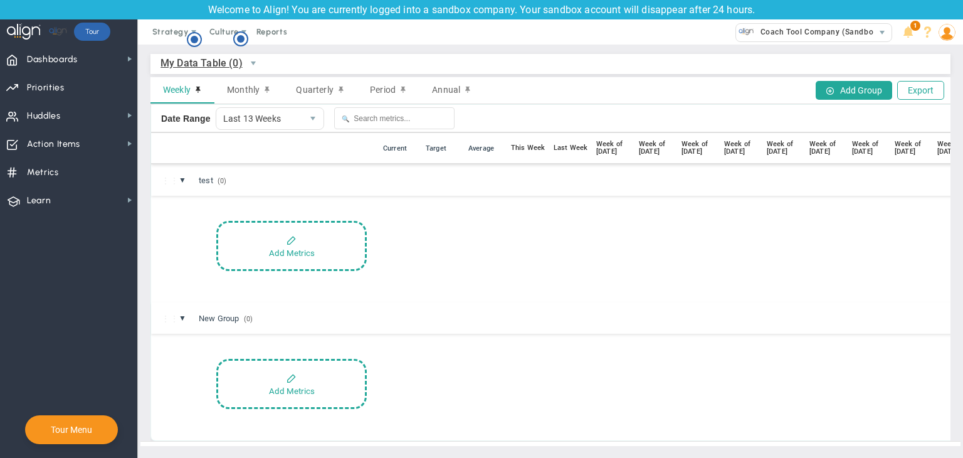
scroll to position [7, 0]
click at [403, 112] on input "text" at bounding box center [394, 118] width 120 height 22
click at [246, 85] on span "Monthly" at bounding box center [243, 90] width 33 height 10
click at [297, 85] on span "Quarterly" at bounding box center [314, 90] width 37 height 10
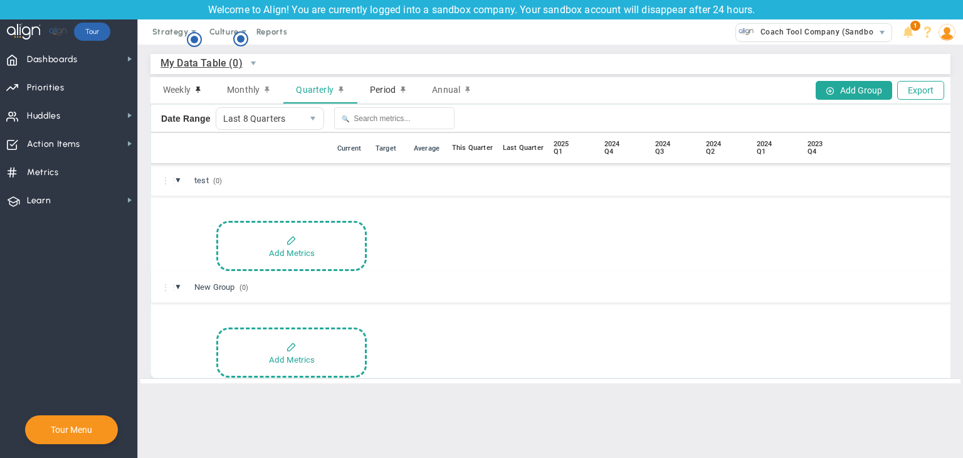
scroll to position [0, 0]
click at [379, 88] on span "Period" at bounding box center [383, 90] width 26 height 10
click at [447, 89] on span "Annual" at bounding box center [446, 90] width 28 height 10
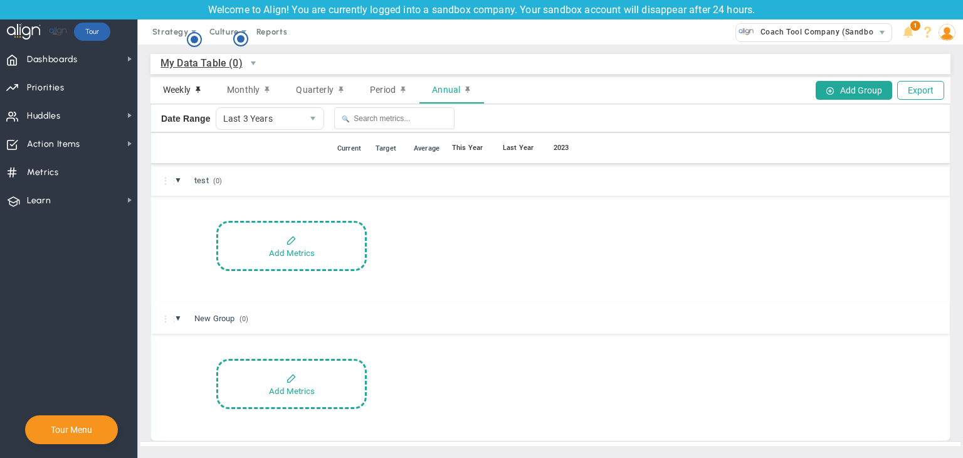
click at [169, 101] on div "Weekly" at bounding box center [183, 90] width 64 height 26
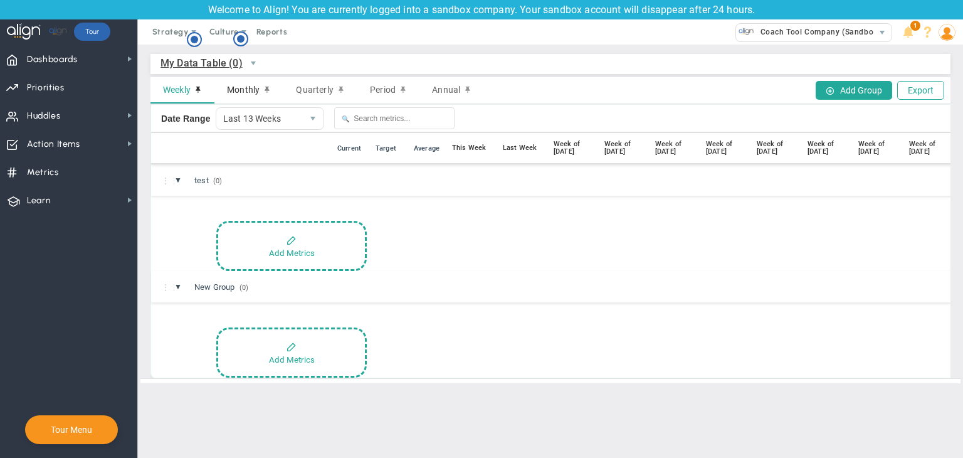
drag, startPoint x: 245, startPoint y: 88, endPoint x: 257, endPoint y: 88, distance: 11.3
click at [246, 88] on span "Monthly" at bounding box center [243, 90] width 33 height 10
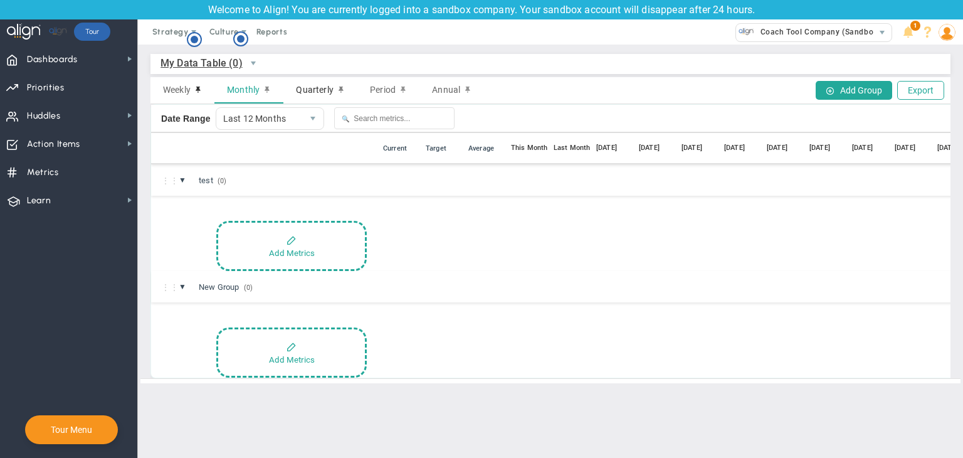
click at [311, 91] on span "Quarterly" at bounding box center [314, 90] width 37 height 10
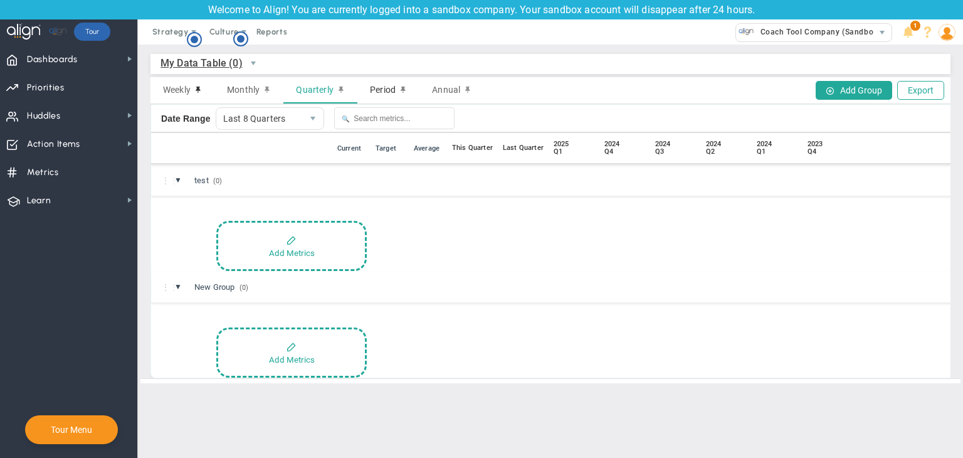
click at [371, 95] on span "Period" at bounding box center [383, 90] width 26 height 10
click at [448, 92] on span "Annual" at bounding box center [446, 90] width 28 height 10
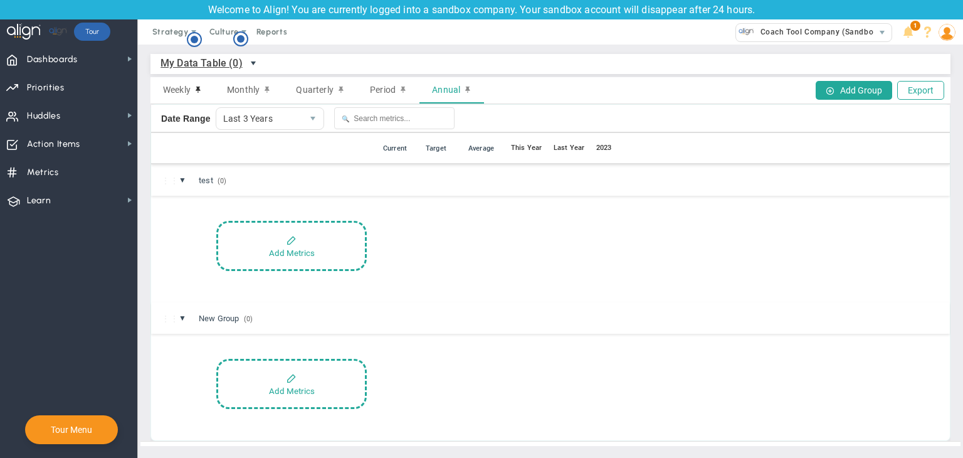
click at [248, 67] on span "select" at bounding box center [253, 63] width 10 height 10
click at [222, 85] on li "Company Data Table (0)" at bounding box center [229, 92] width 137 height 26
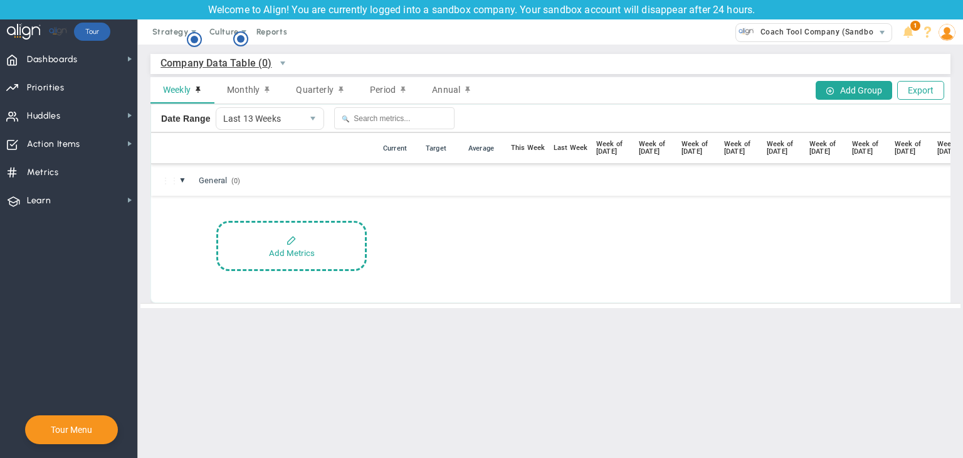
click at [166, 183] on div "⋮⋮" at bounding box center [167, 180] width 13 height 12
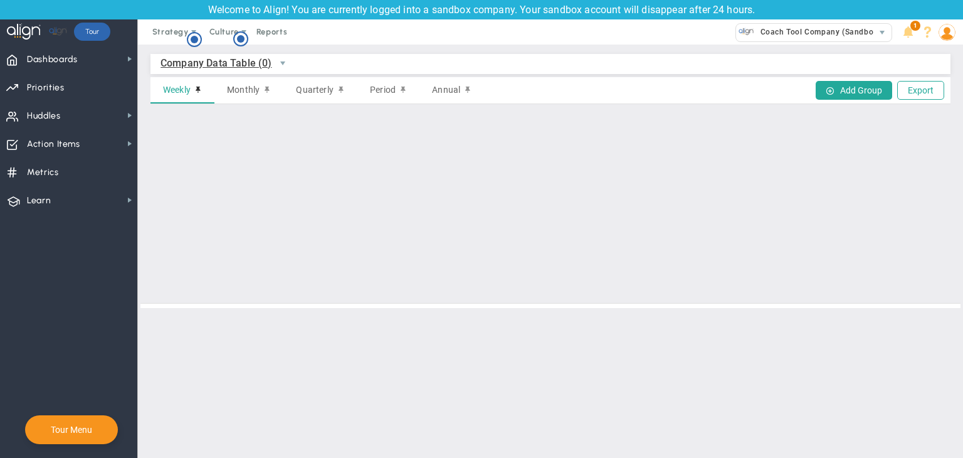
scroll to position [404, 0]
drag, startPoint x: 166, startPoint y: 183, endPoint x: 236, endPoint y: 407, distance: 234.7
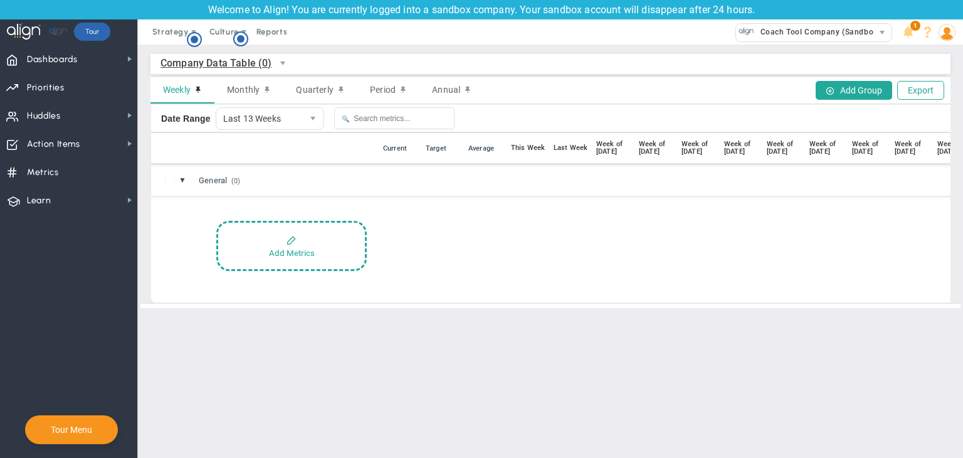
scroll to position [0, 0]
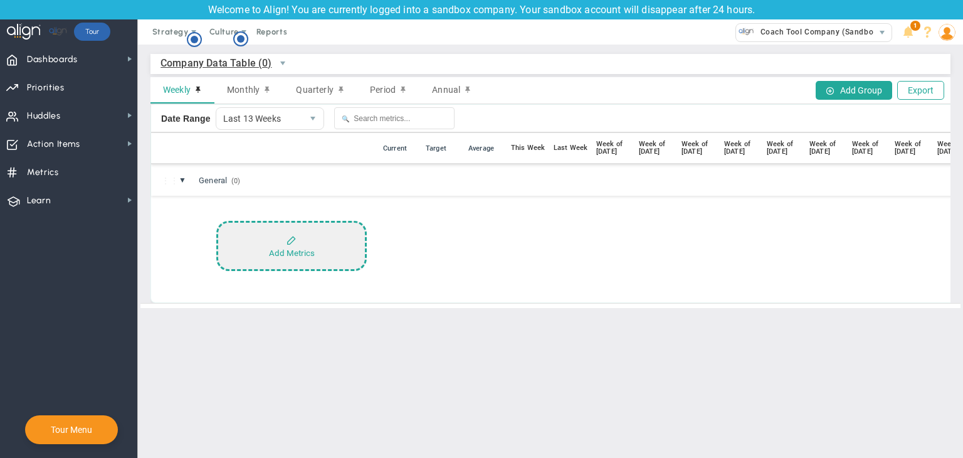
click at [273, 265] on button "Add Metrics" at bounding box center [291, 246] width 151 height 50
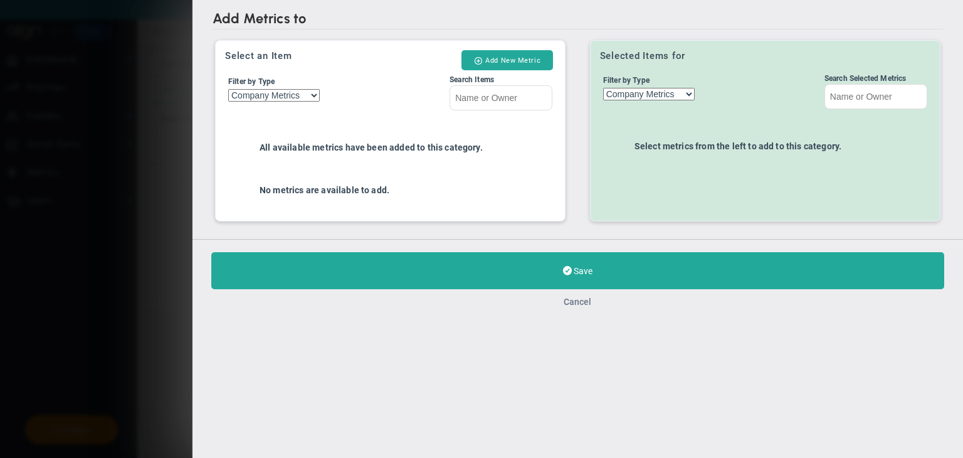
click at [583, 435] on button "Cancel" at bounding box center [578, 440] width 28 height 10
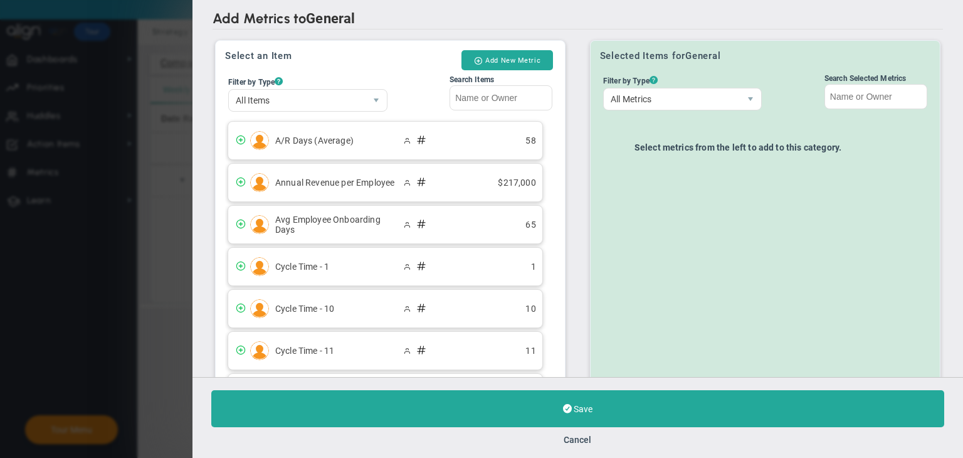
click at [592, 445] on div "Save Cancel" at bounding box center [578, 417] width 771 height 81
click at [588, 435] on button "Cancel" at bounding box center [578, 440] width 28 height 10
click at [578, 438] on button "Cancel" at bounding box center [578, 440] width 28 height 10
click at [516, 66] on button "Add New Metric" at bounding box center [508, 60] width 92 height 20
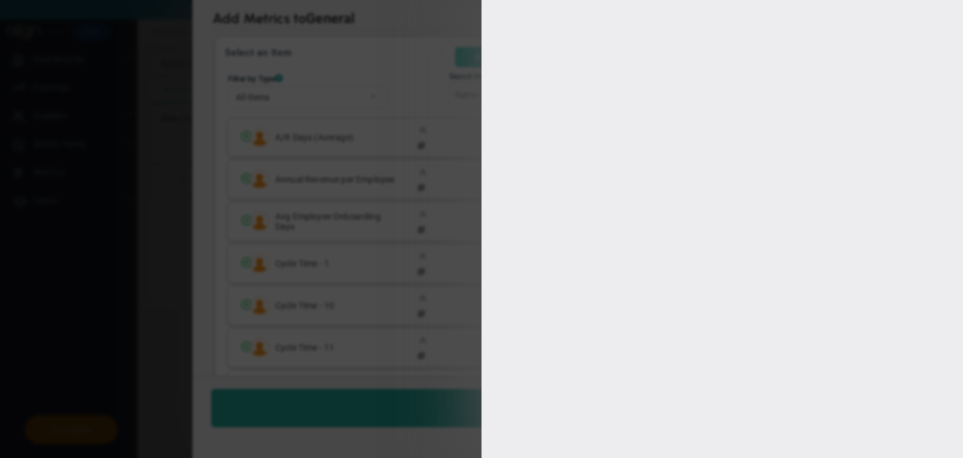
type input "viewer v"
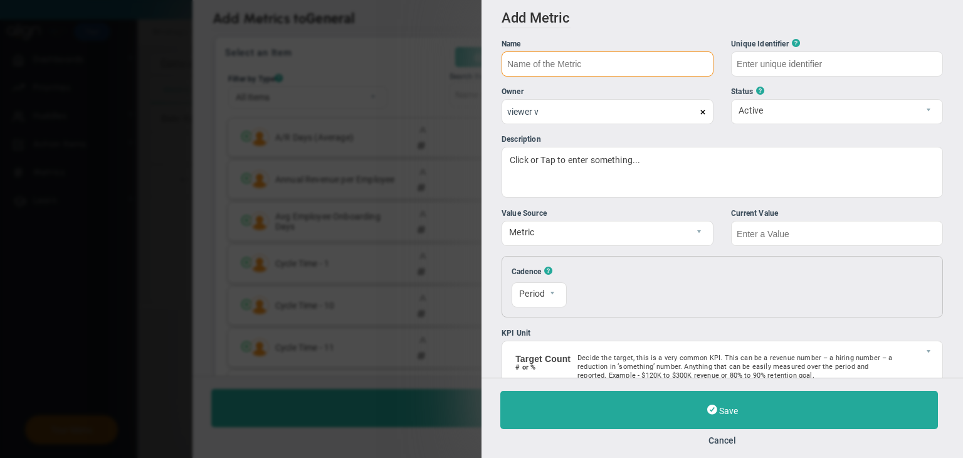
click at [572, 62] on input "text" at bounding box center [608, 63] width 212 height 25
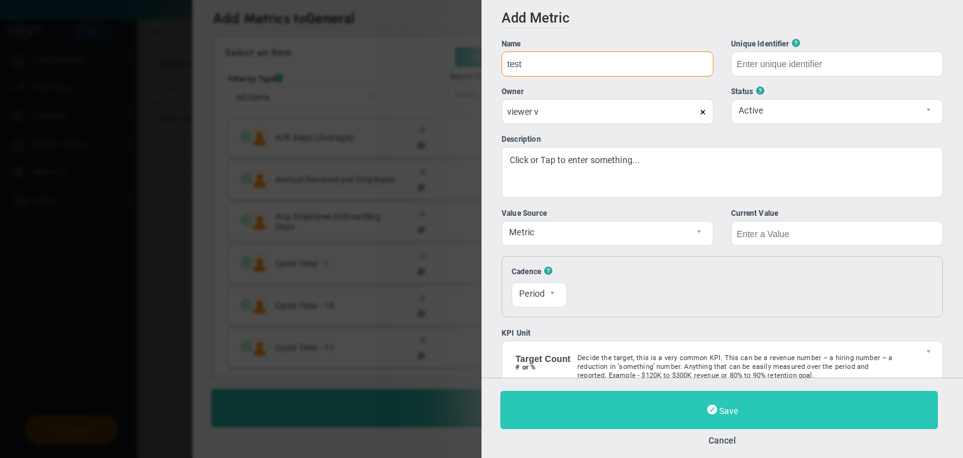
type input "test"
click at [753, 421] on button "Save" at bounding box center [719, 410] width 438 height 38
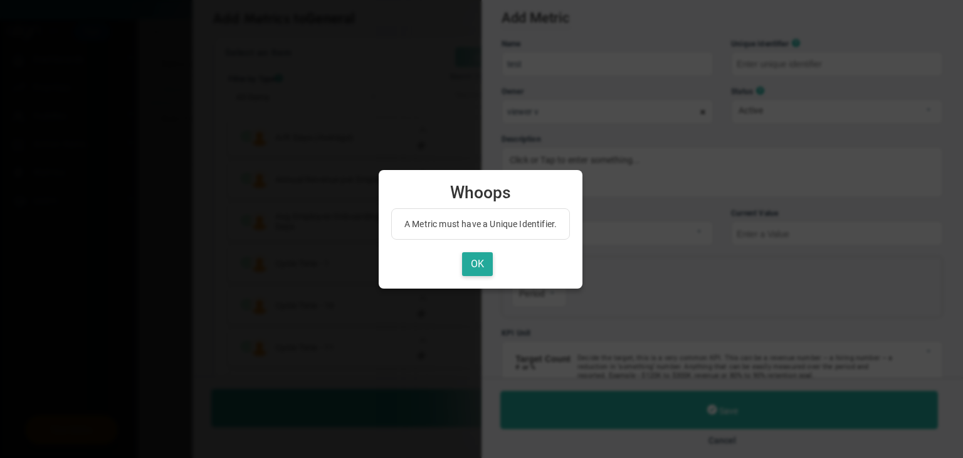
type input "test"
click at [474, 264] on button "OK" at bounding box center [477, 264] width 31 height 24
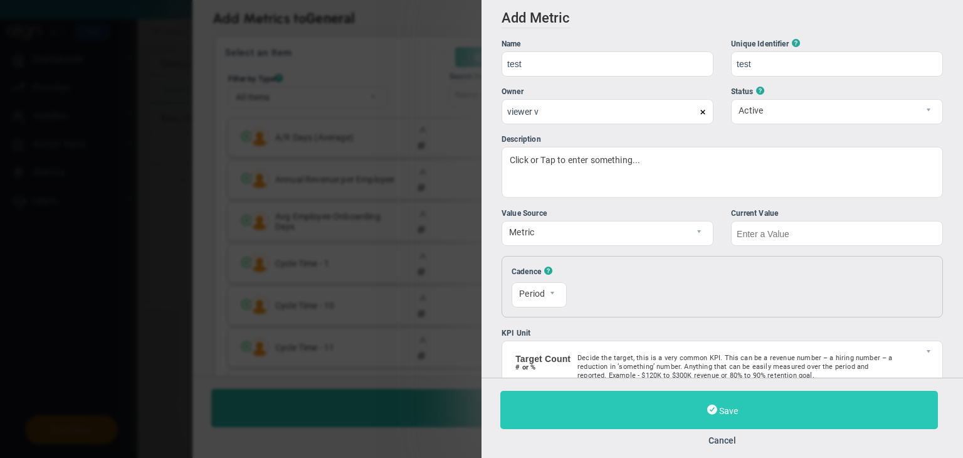
click at [668, 412] on button "Save" at bounding box center [719, 410] width 438 height 38
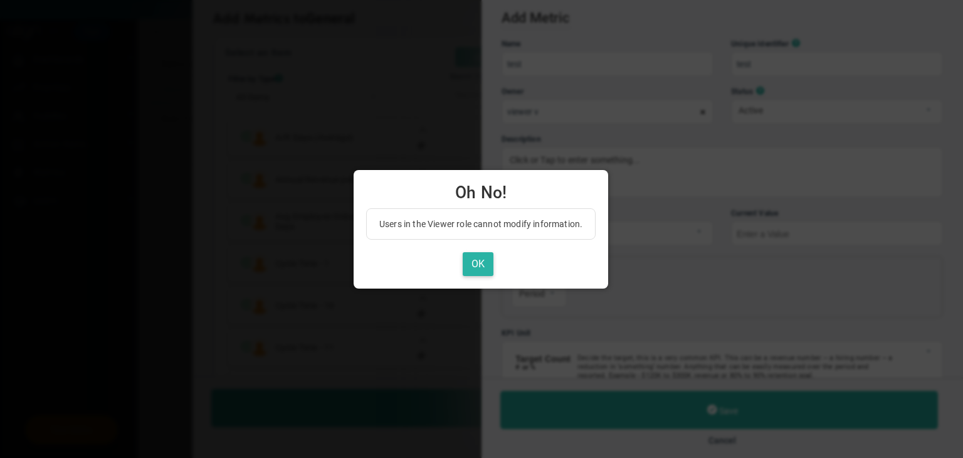
click at [474, 256] on button "OK" at bounding box center [478, 264] width 31 height 24
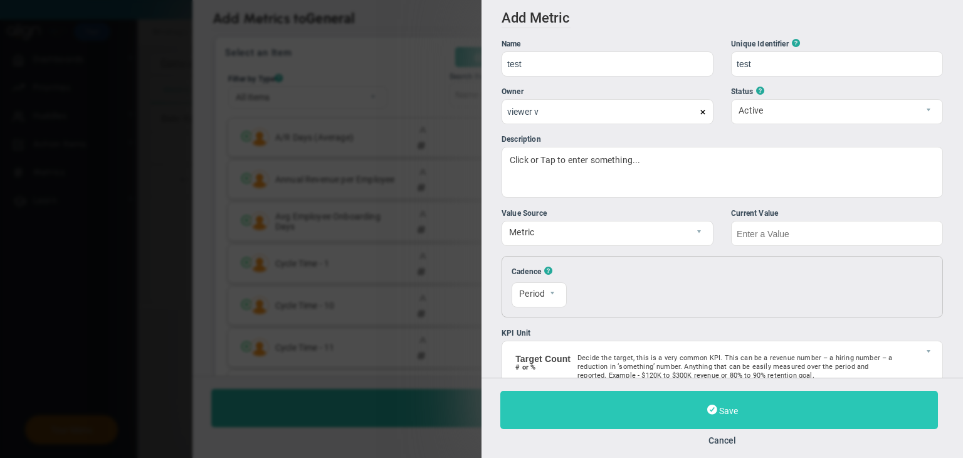
click at [730, 407] on span "Save" at bounding box center [728, 411] width 19 height 10
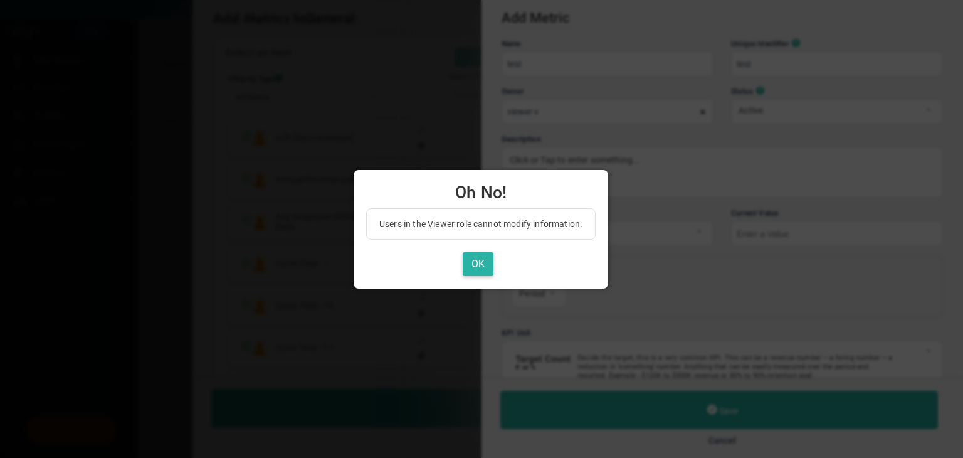
click at [487, 260] on button "OK" at bounding box center [478, 264] width 31 height 24
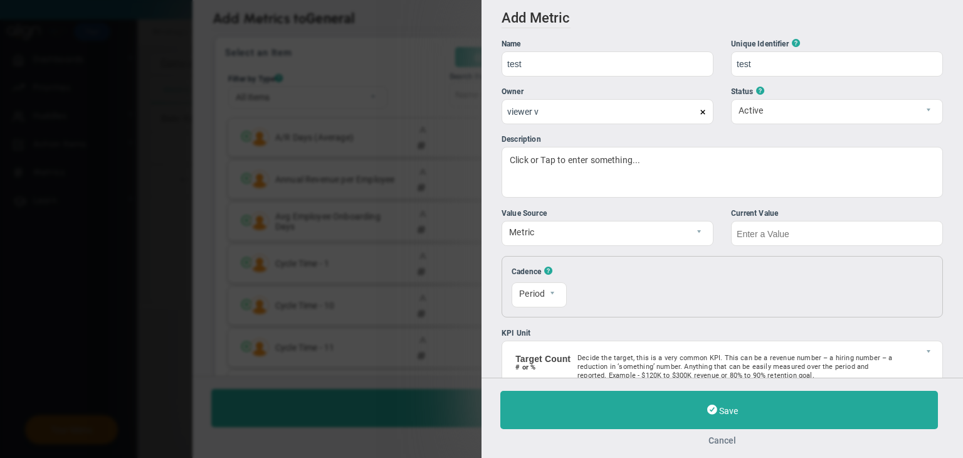
click at [726, 440] on button "Cancel" at bounding box center [722, 440] width 444 height 10
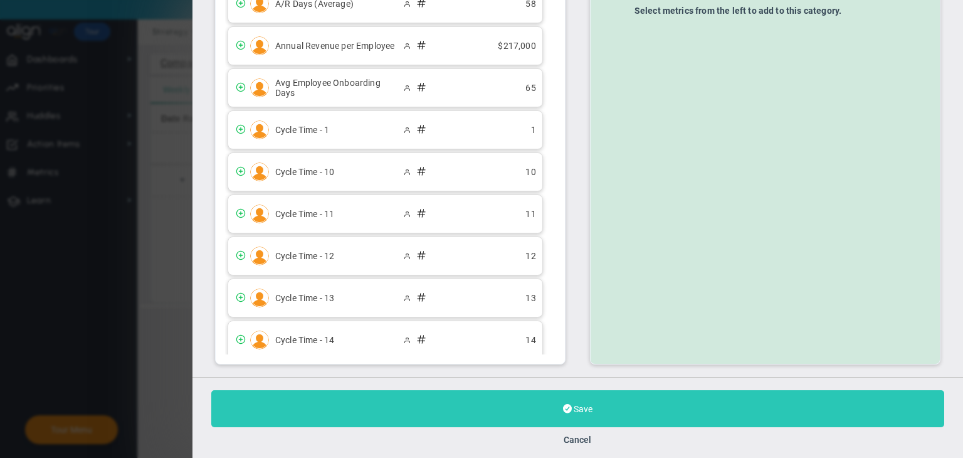
scroll to position [140, 0]
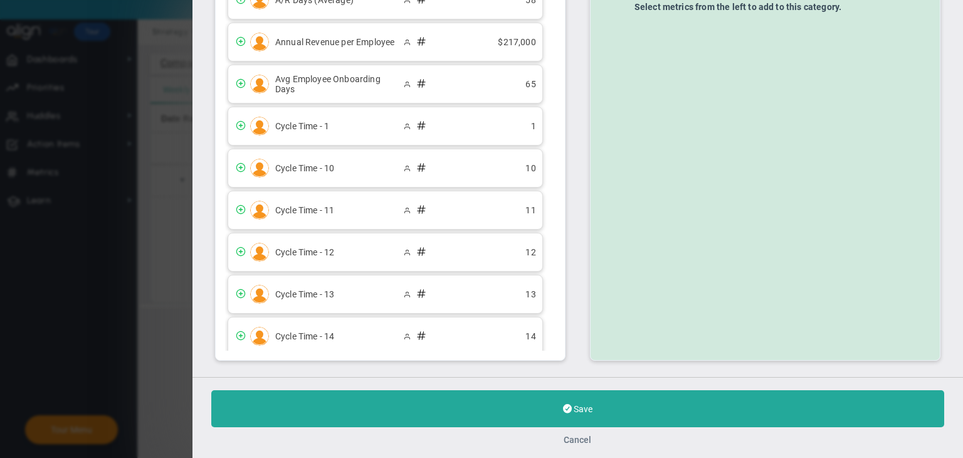
click at [578, 442] on button "Cancel" at bounding box center [578, 440] width 28 height 10
click at [575, 448] on div "Save Cancel" at bounding box center [578, 417] width 771 height 81
click at [579, 438] on button "Cancel" at bounding box center [578, 440] width 28 height 10
click at [585, 442] on button "Cancel" at bounding box center [578, 440] width 28 height 10
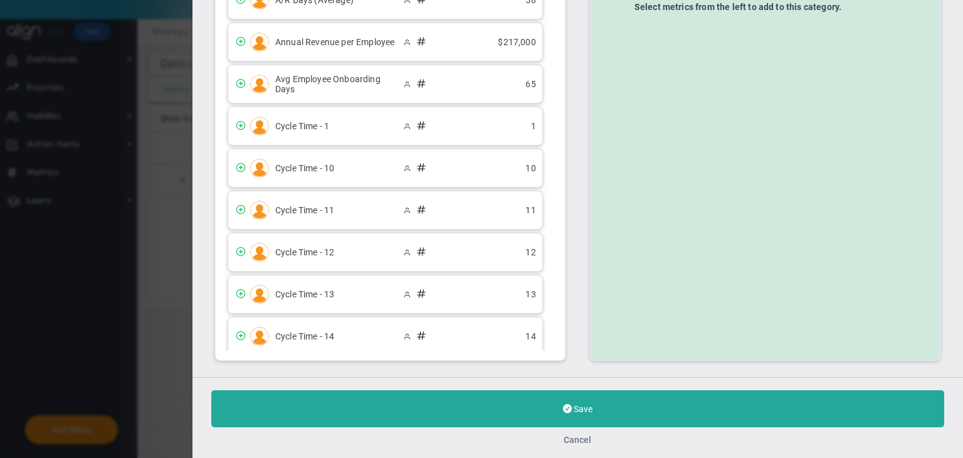
click at [581, 435] on div "Save Cancel" at bounding box center [578, 417] width 771 height 81
click at [586, 436] on button "Cancel" at bounding box center [578, 440] width 28 height 10
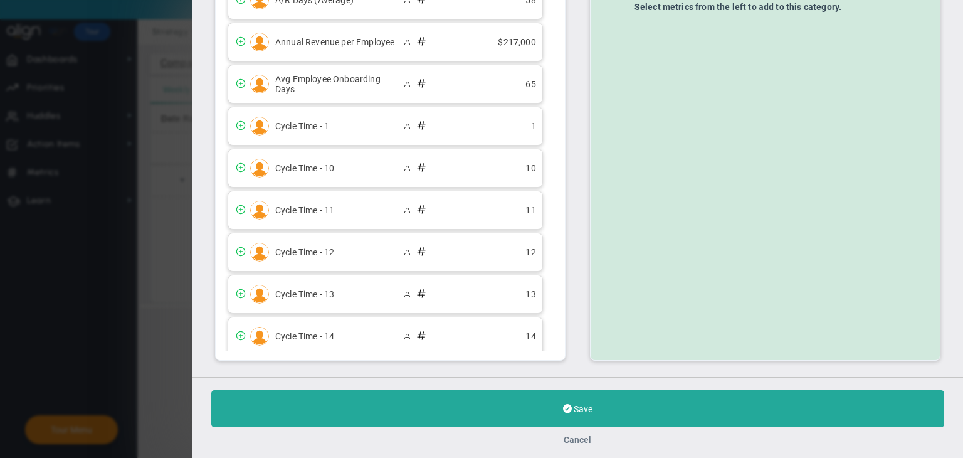
click at [586, 436] on button "Cancel" at bounding box center [578, 440] width 28 height 10
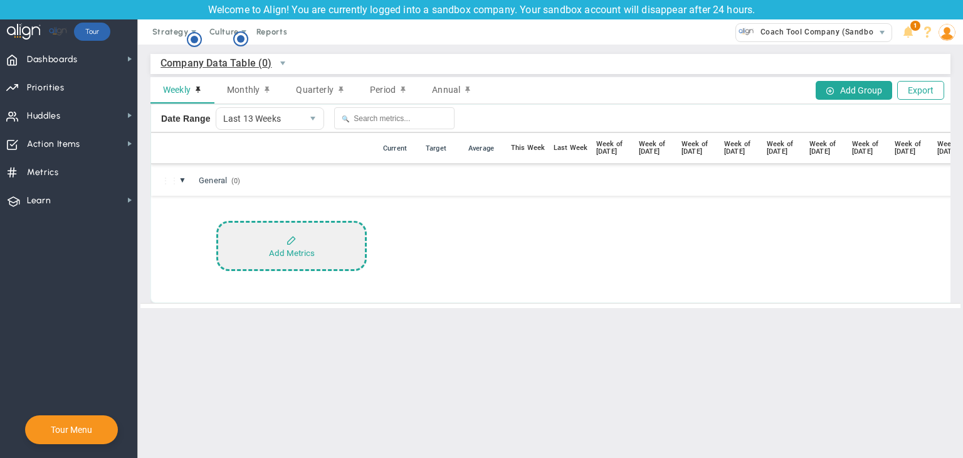
click at [310, 244] on button "Add Metrics" at bounding box center [291, 246] width 151 height 50
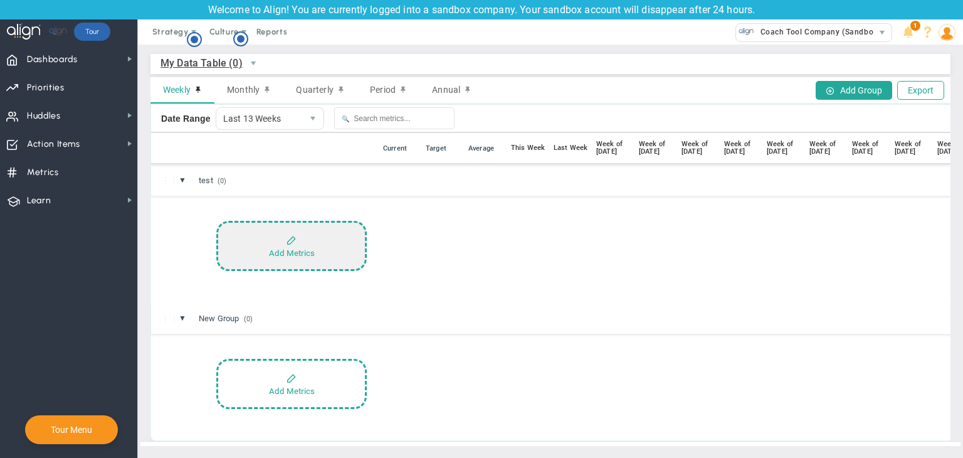
click at [310, 241] on button "Add Metrics" at bounding box center [291, 246] width 151 height 50
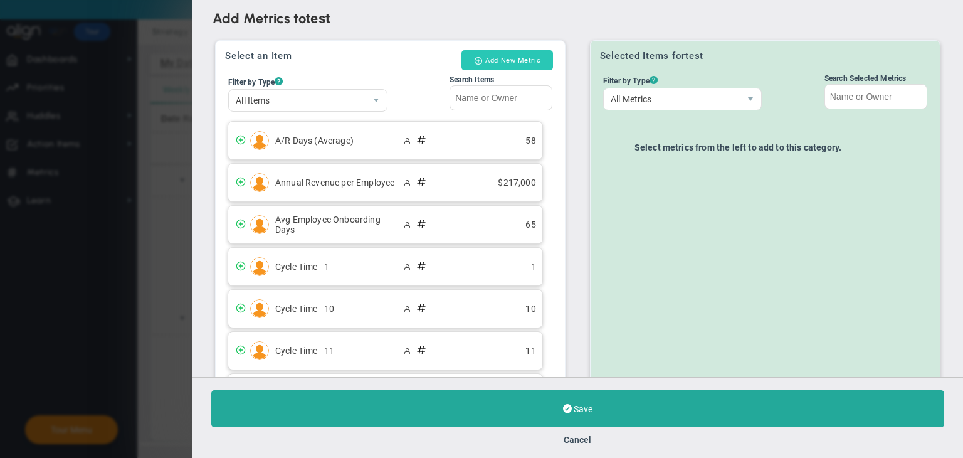
click at [479, 50] on div "Select an Item Add New Metric Filter by Type ? All Items All Items Company Metr…" at bounding box center [390, 271] width 349 height 460
click at [479, 51] on button "Add New Metric" at bounding box center [508, 60] width 92 height 20
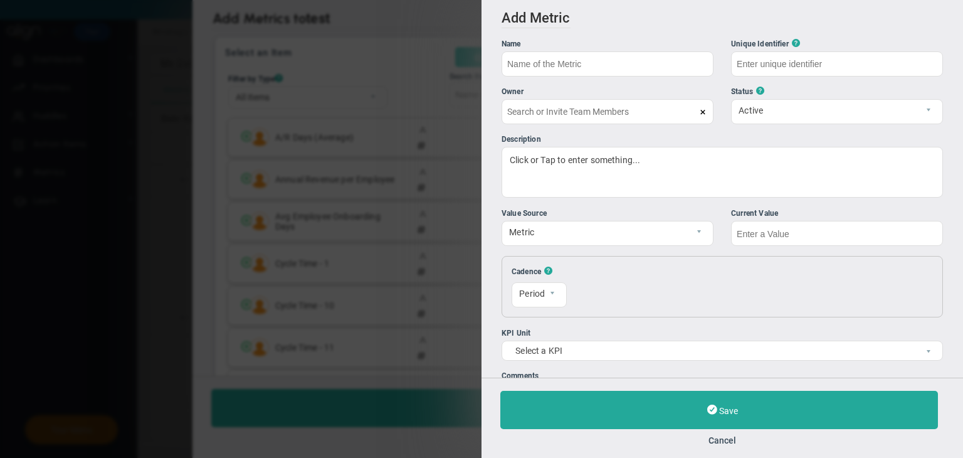
type input "viewer v"
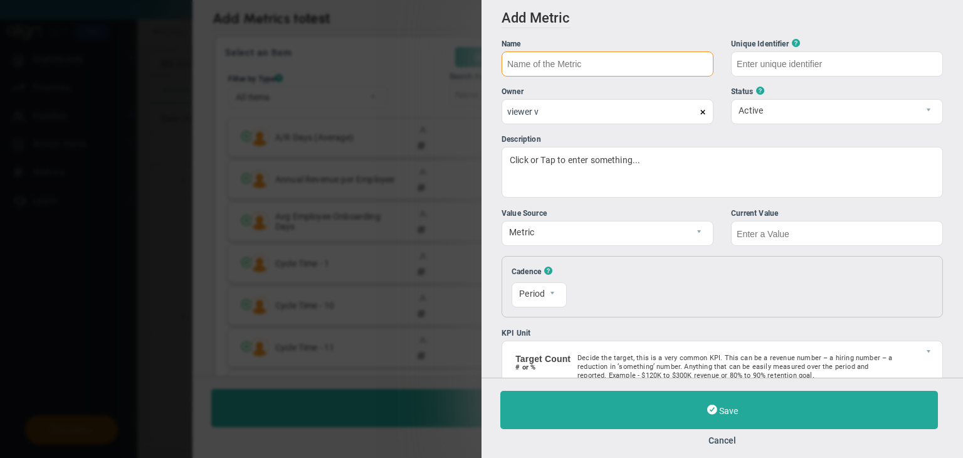
click at [566, 57] on input "text" at bounding box center [608, 63] width 212 height 25
type input "metric"
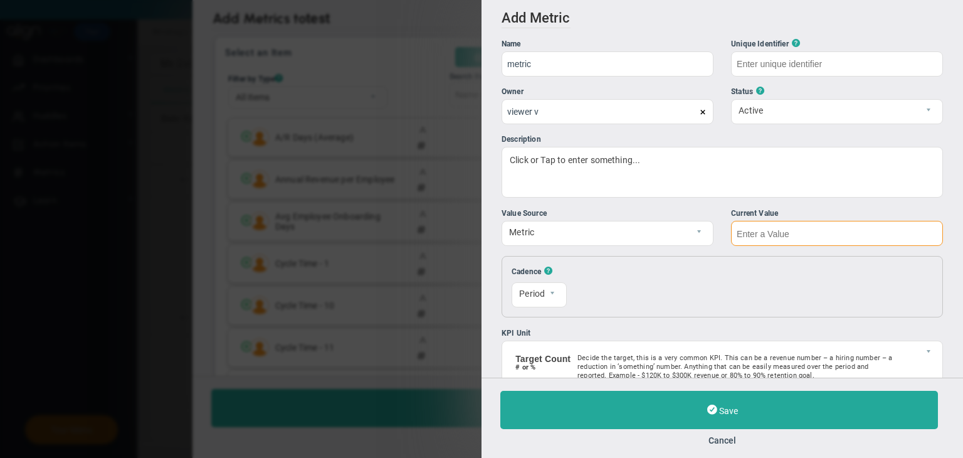
click at [785, 240] on input "text" at bounding box center [837, 233] width 212 height 25
type input "metric"
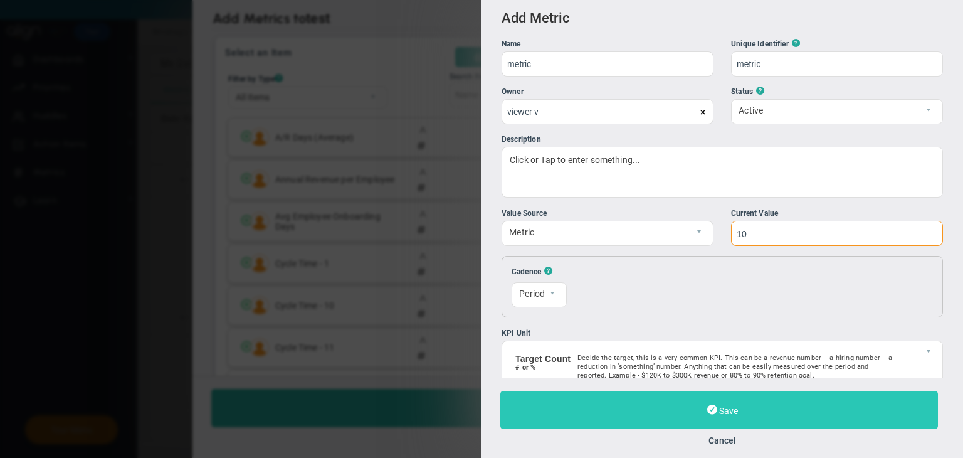
type input "10"
click at [748, 410] on button "Save" at bounding box center [719, 410] width 438 height 38
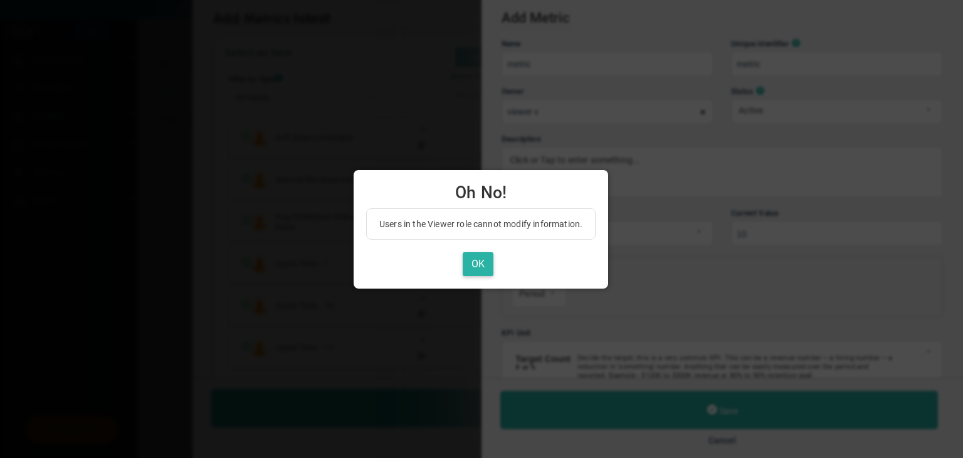
click at [472, 265] on button "OK" at bounding box center [478, 264] width 31 height 24
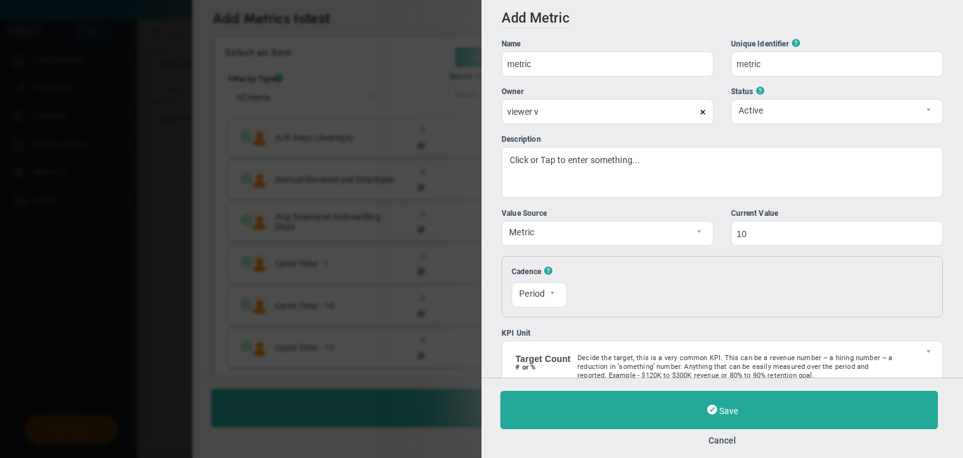
click at [702, 433] on div "Save Cancel" at bounding box center [722, 418] width 444 height 55
click at [720, 439] on button "Cancel" at bounding box center [722, 440] width 444 height 10
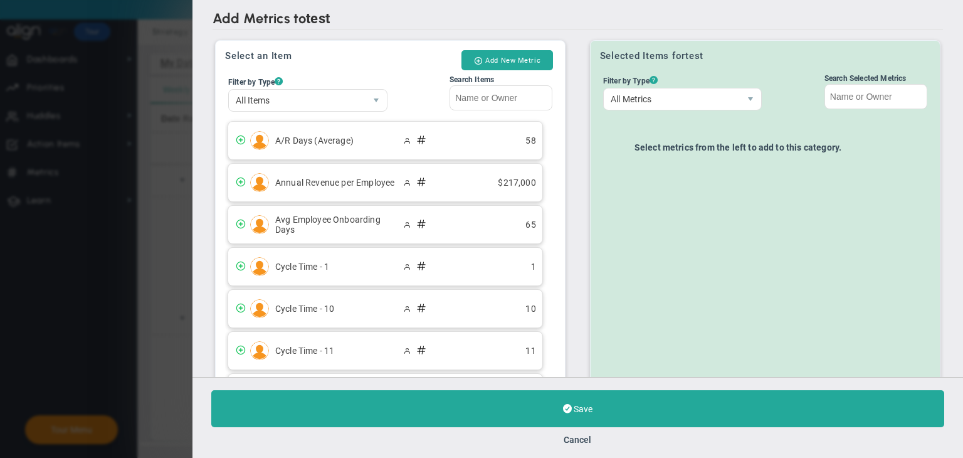
drag, startPoint x: 578, startPoint y: 440, endPoint x: 572, endPoint y: 439, distance: 6.4
click at [579, 440] on button "Cancel" at bounding box center [578, 440] width 28 height 10
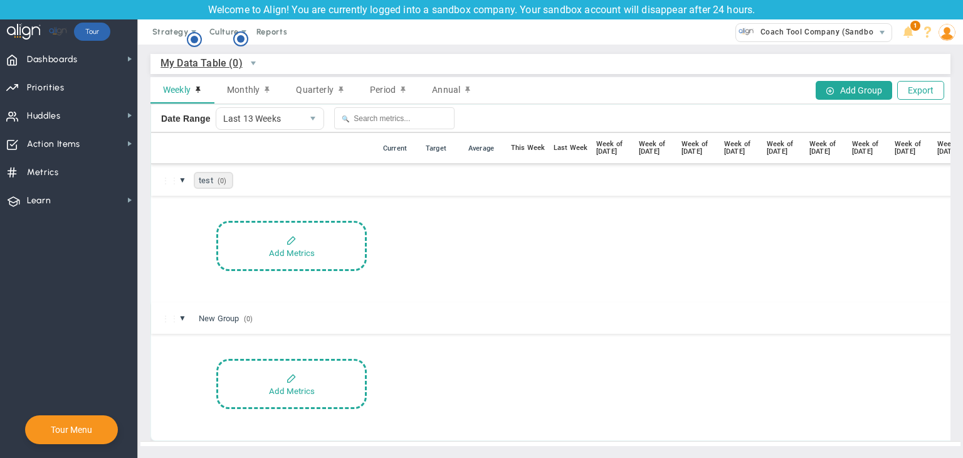
click at [208, 180] on span "test (0)" at bounding box center [214, 180] width 40 height 17
click at [208, 180] on input "test" at bounding box center [263, 179] width 138 height 25
click at [518, 235] on div "Add Metrics" at bounding box center [666, 246] width 904 height 50
click at [238, 92] on span "Monthly" at bounding box center [243, 90] width 33 height 10
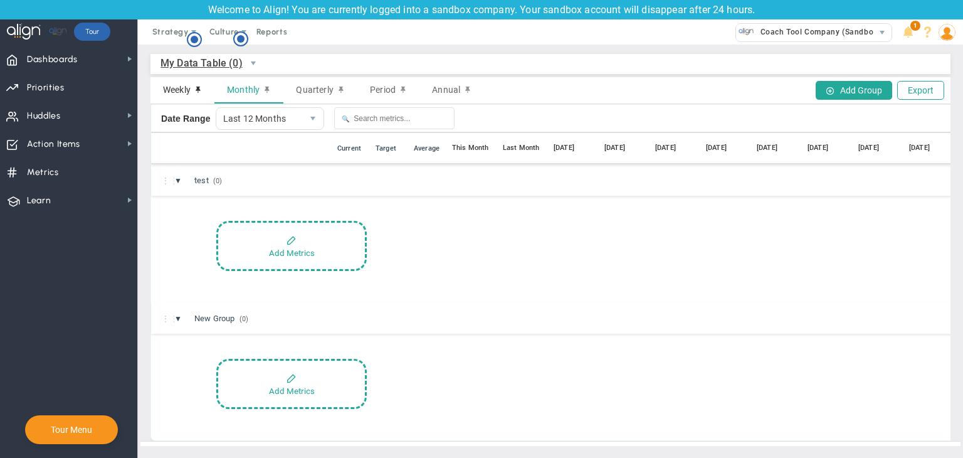
drag, startPoint x: 180, startPoint y: 88, endPoint x: 200, endPoint y: 87, distance: 20.1
click at [181, 88] on span "Weekly" at bounding box center [177, 90] width 28 height 10
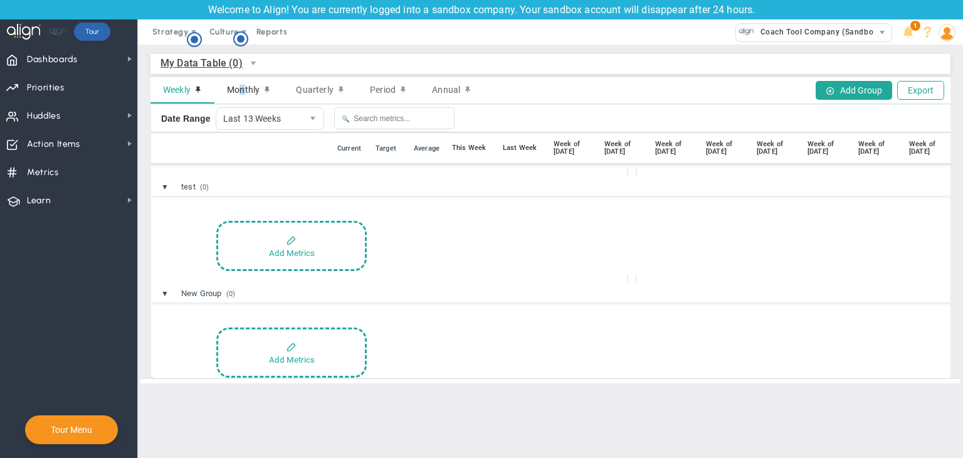
click at [243, 90] on span "Monthly" at bounding box center [243, 90] width 33 height 10
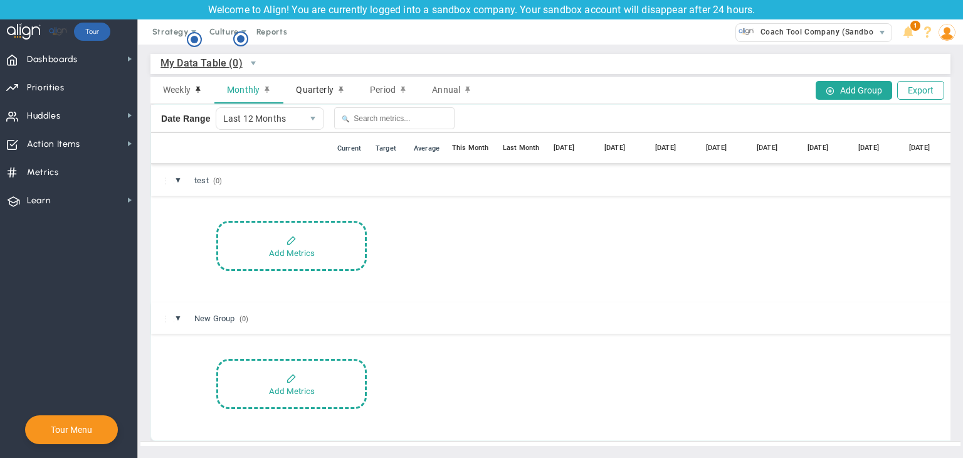
click at [351, 92] on div "Quarterly" at bounding box center [320, 90] width 74 height 26
drag, startPoint x: 396, startPoint y: 91, endPoint x: 406, endPoint y: 88, distance: 9.7
click at [397, 92] on div "Period" at bounding box center [388, 90] width 62 height 26
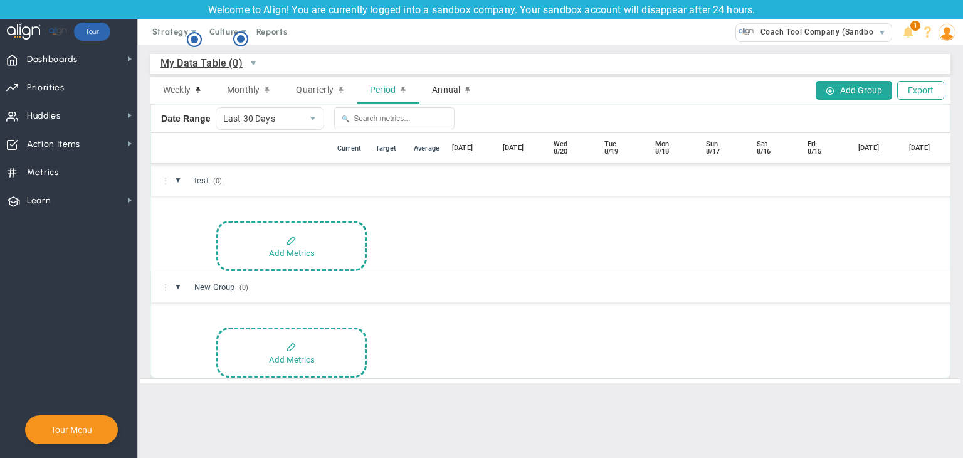
click at [432, 91] on div "Annual" at bounding box center [452, 90] width 65 height 26
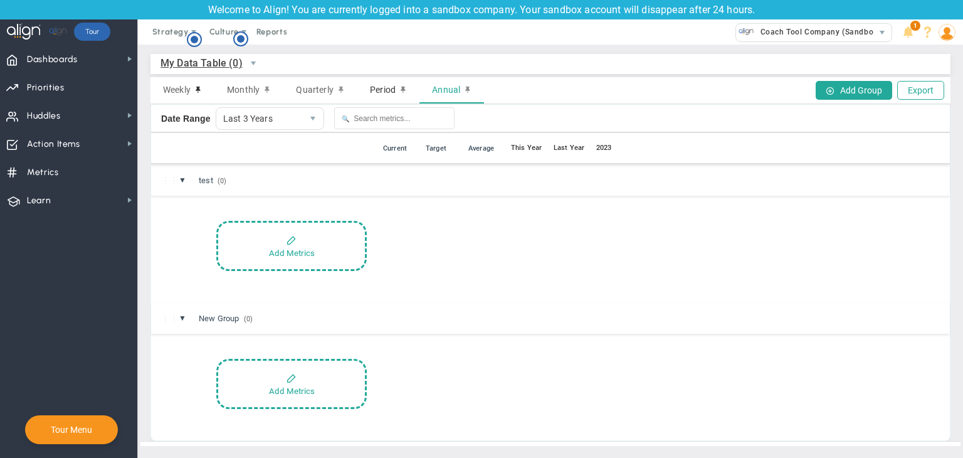
click at [386, 89] on span "Period" at bounding box center [383, 90] width 26 height 10
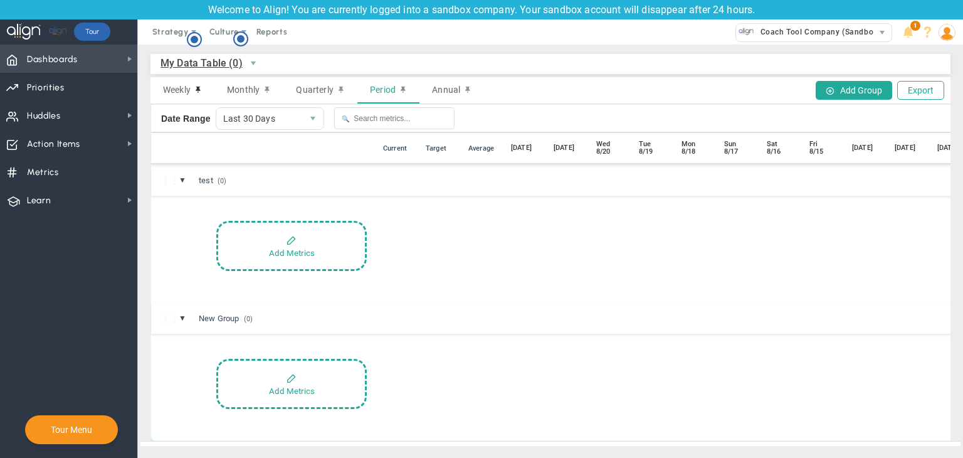
click at [105, 56] on span "Dashboards Dashboards" at bounding box center [68, 59] width 137 height 28
click at [249, 62] on span "select" at bounding box center [253, 63] width 21 height 21
click at [238, 60] on span "My Data Table (0)" at bounding box center [202, 63] width 82 height 16
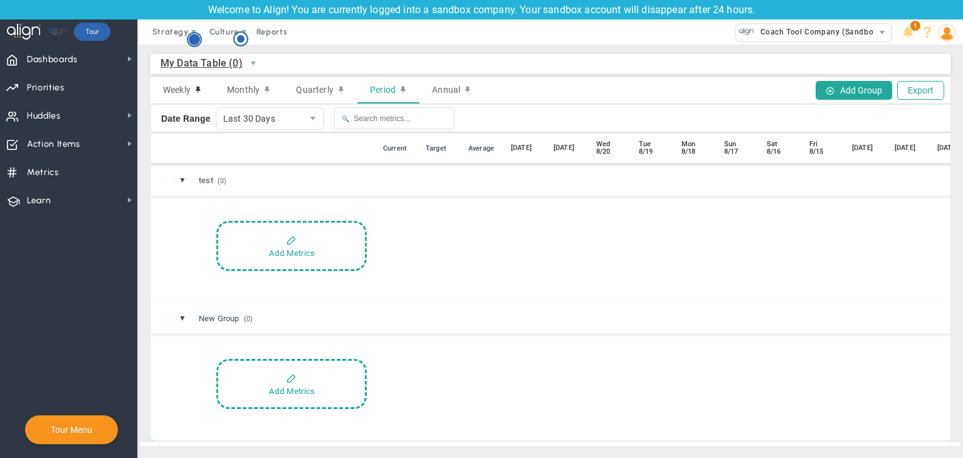
click at [195, 38] on circle "Hotspot (open by clicking or pressing space/enter)" at bounding box center [194, 39] width 11 height 11
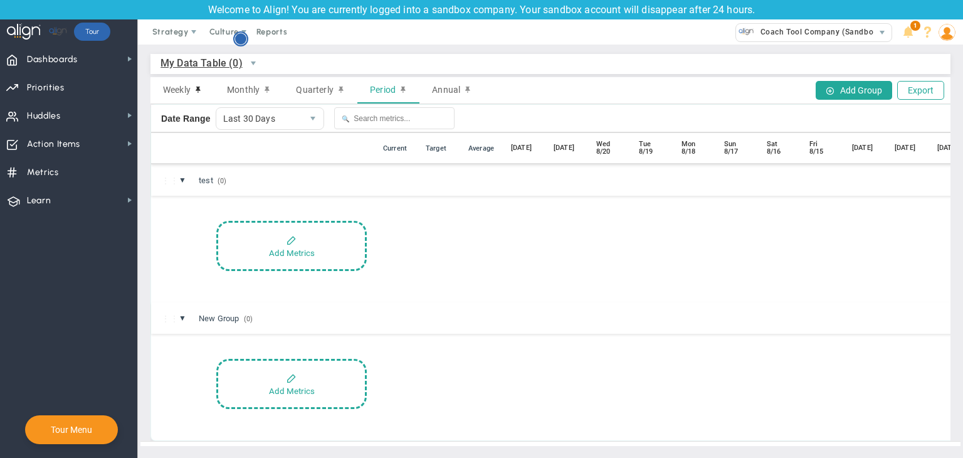
click at [235, 40] on circle "Hotspot (open by clicking or pressing space/enter)" at bounding box center [240, 38] width 11 height 11
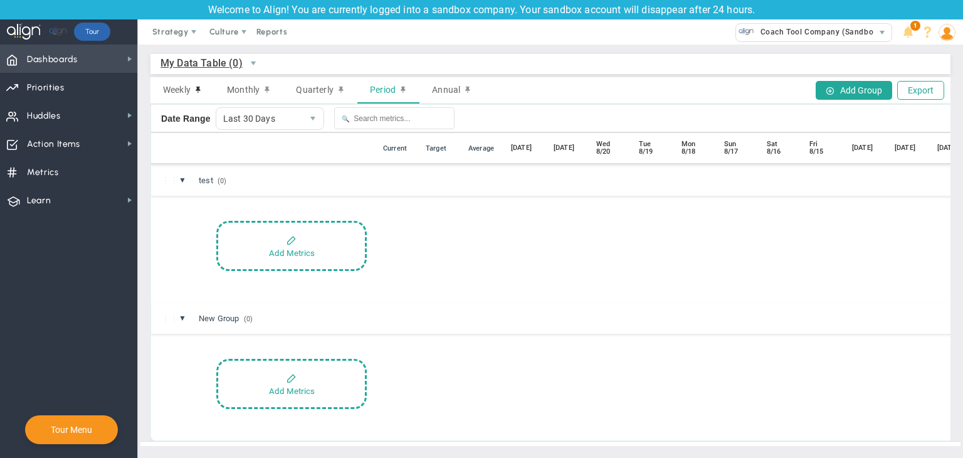
click at [118, 61] on span "Dashboards Dashboards" at bounding box center [68, 59] width 137 height 28
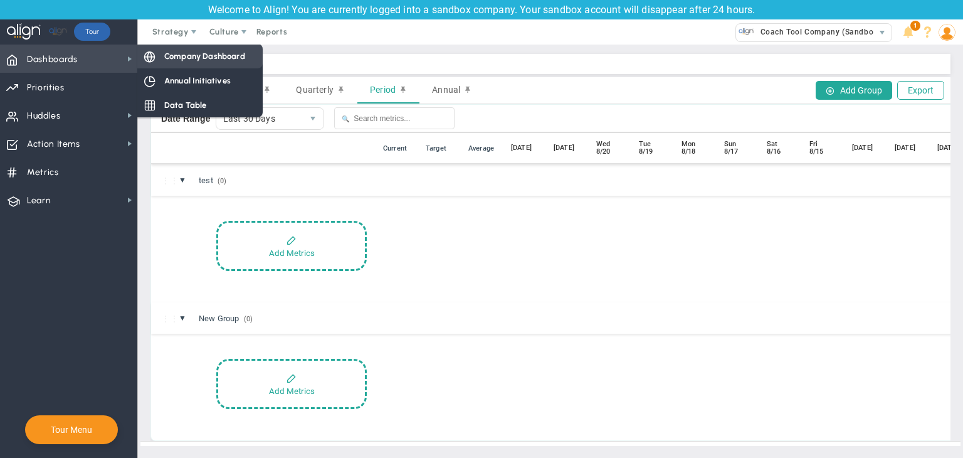
drag, startPoint x: 191, startPoint y: 61, endPoint x: 169, endPoint y: 66, distance: 22.4
click at [180, 65] on div "Company Dashboard" at bounding box center [199, 56] width 125 height 24
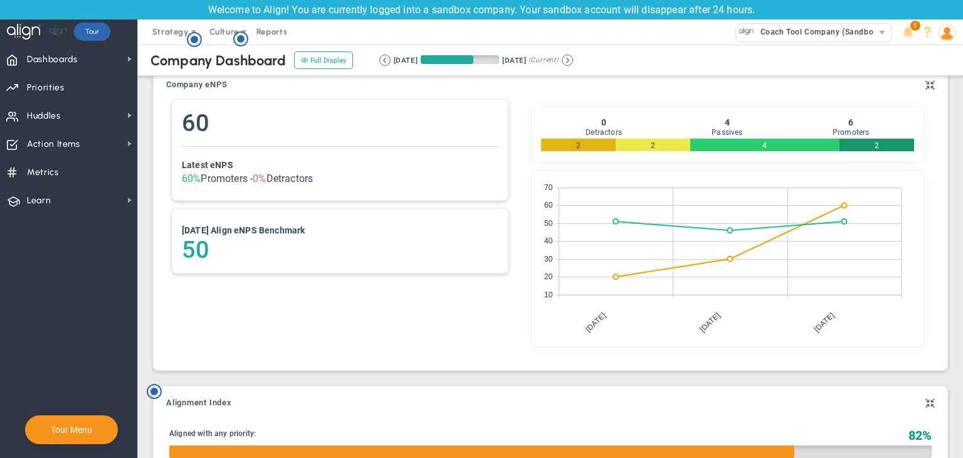
click at [372, 199] on div "60 Latest eNPS 60% Promoters - 0% Detractors" at bounding box center [340, 150] width 336 height 100
click at [319, 175] on div "60% Promoters - 0% Detractors" at bounding box center [340, 178] width 317 height 12
click at [334, 225] on h4 "[DATE] Align eNPS Benchmark" at bounding box center [340, 230] width 317 height 11
click at [332, 228] on h4 "[DATE] Align eNPS Benchmark" at bounding box center [340, 230] width 317 height 11
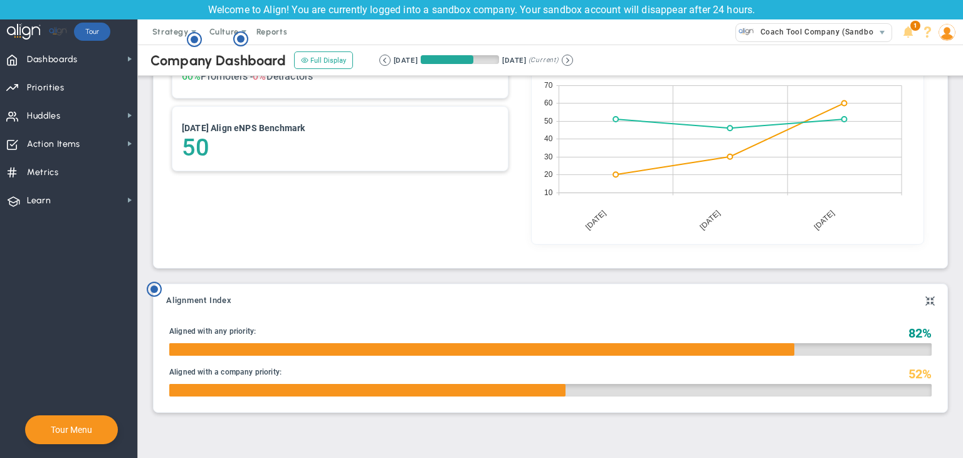
click at [277, 360] on div "Aligned to another Objective or Key Result: Aligned with any priority: 82% Alig…" at bounding box center [550, 367] width 763 height 82
click at [281, 356] on div "Aligned to another Objective or Key Result: Aligned with any priority: 82% Alig…" at bounding box center [550, 367] width 763 height 82
click at [301, 347] on div at bounding box center [481, 349] width 625 height 13
click at [302, 347] on div at bounding box center [481, 349] width 625 height 13
click at [304, 347] on div at bounding box center [481, 349] width 625 height 13
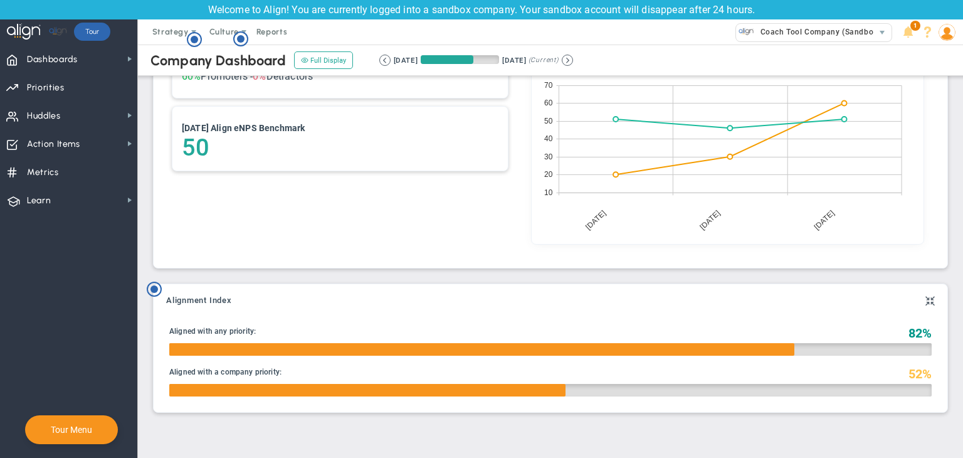
drag, startPoint x: 272, startPoint y: 346, endPoint x: 253, endPoint y: 323, distance: 30.3
click at [269, 346] on div at bounding box center [481, 349] width 625 height 13
drag, startPoint x: 247, startPoint y: 323, endPoint x: 241, endPoint y: 319, distance: 7.3
click at [246, 323] on div "Your Alignment is at 0. Align your team by making sure your Key Results connect…" at bounding box center [550, 356] width 775 height 94
click at [235, 315] on div "Your Alignment is at 0. Align your team by making sure your Key Results connect…" at bounding box center [550, 356] width 775 height 94
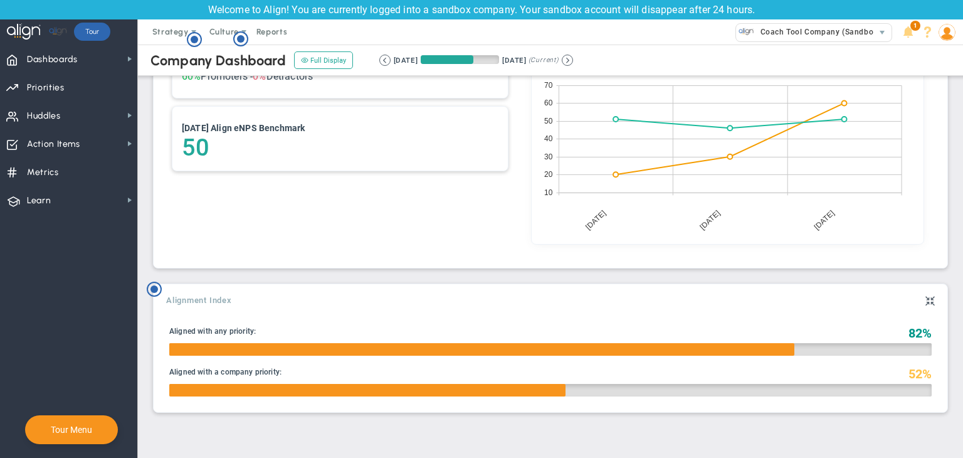
drag, startPoint x: 225, startPoint y: 314, endPoint x: 198, endPoint y: 297, distance: 32.4
click at [220, 312] on div "Your Alignment is at 0. Align your team by making sure your Key Results connect…" at bounding box center [550, 356] width 775 height 94
click at [179, 282] on div "Alignment Index Your Alignment is at 0. Align your team by making sure your Key…" at bounding box center [551, 348] width 800 height 144
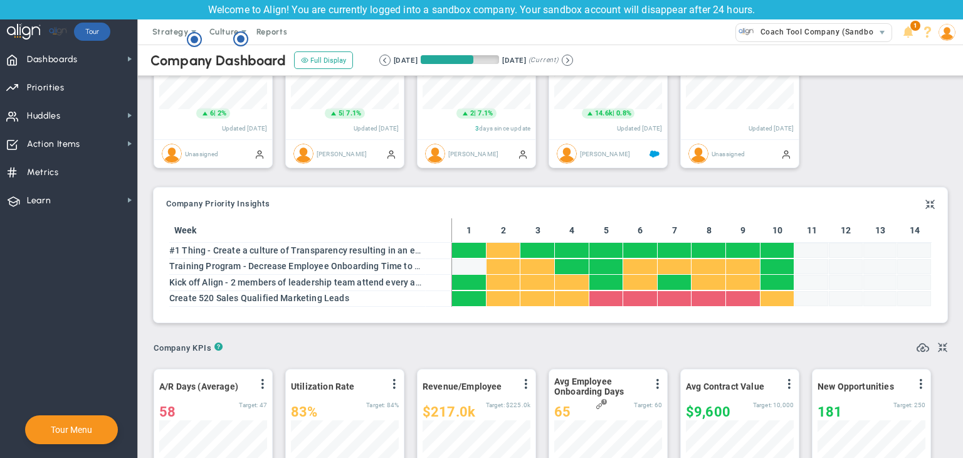
click at [697, 279] on tbody at bounding box center [692, 275] width 480 height 64
click at [700, 299] on div at bounding box center [709, 297] width 34 height 15
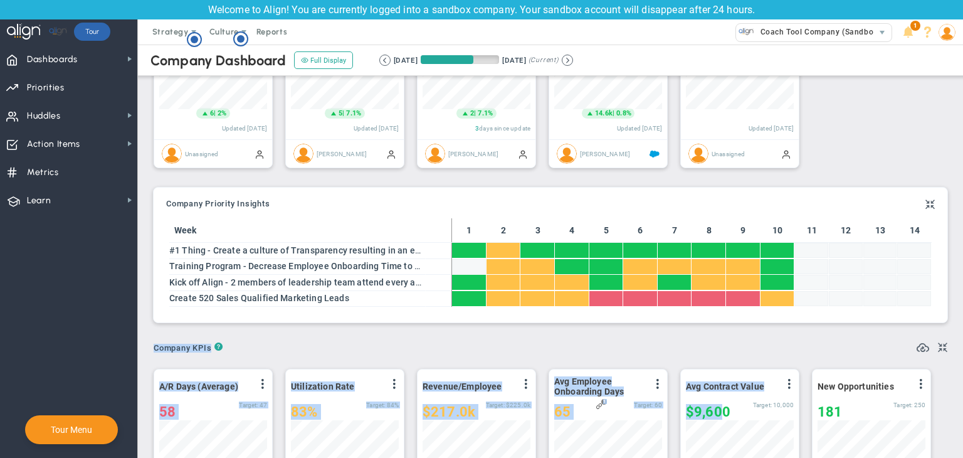
drag, startPoint x: 740, startPoint y: 330, endPoint x: 733, endPoint y: 403, distance: 73.1
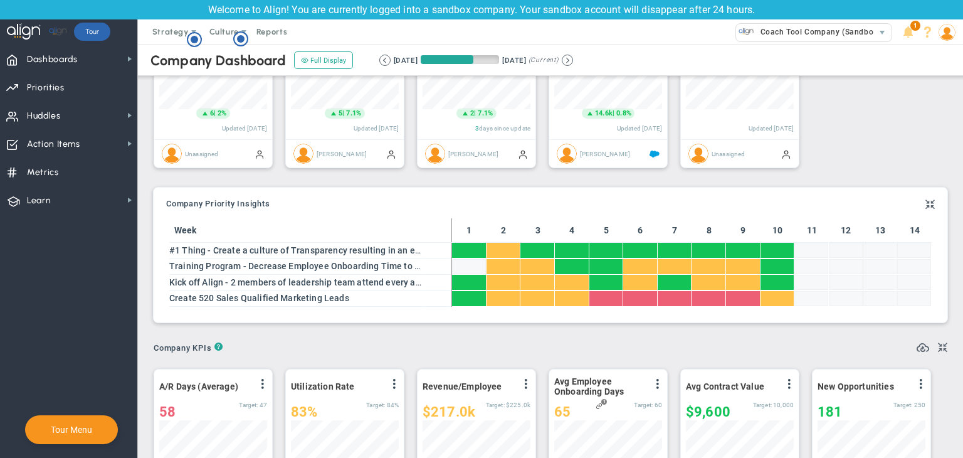
drag, startPoint x: 803, startPoint y: 374, endPoint x: 785, endPoint y: 378, distance: 17.8
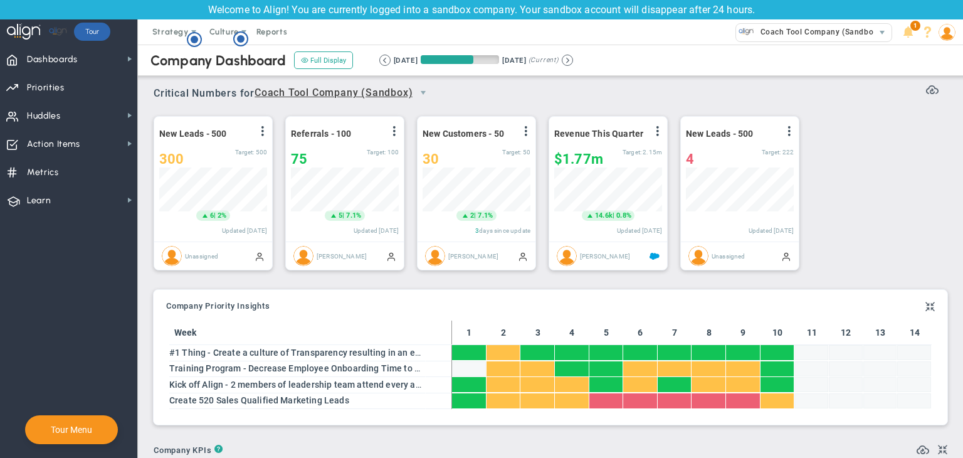
drag, startPoint x: 458, startPoint y: 218, endPoint x: 467, endPoint y: 219, distance: 9.4
click at [467, 219] on span "2 | 7.1%" at bounding box center [477, 215] width 40 height 11
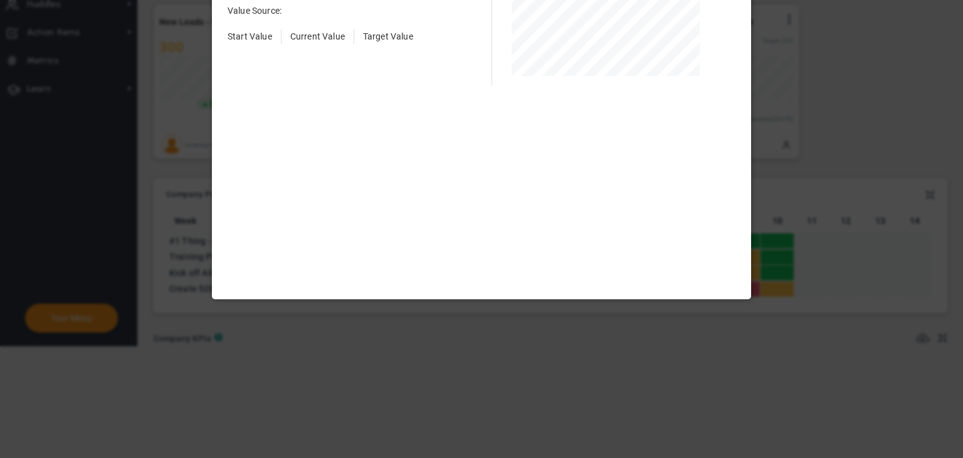
click at [223, 155] on div at bounding box center [481, 229] width 963 height 458
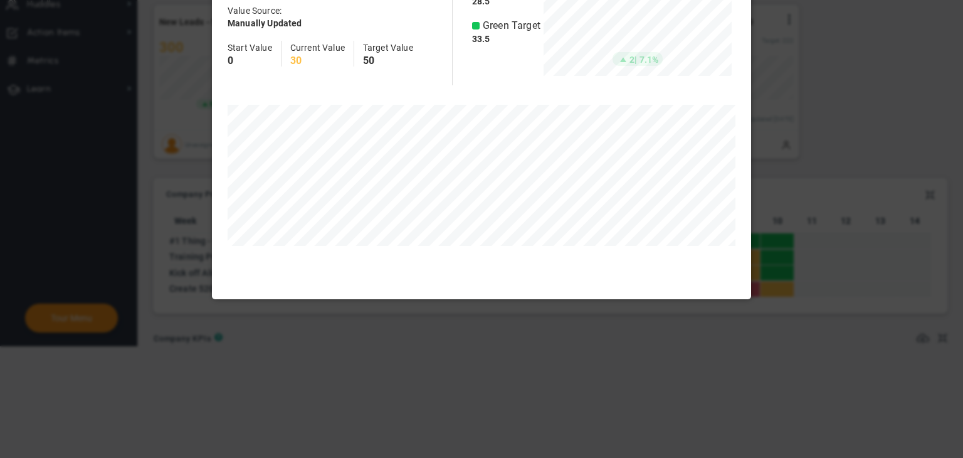
click at [169, 100] on div at bounding box center [481, 229] width 963 height 458
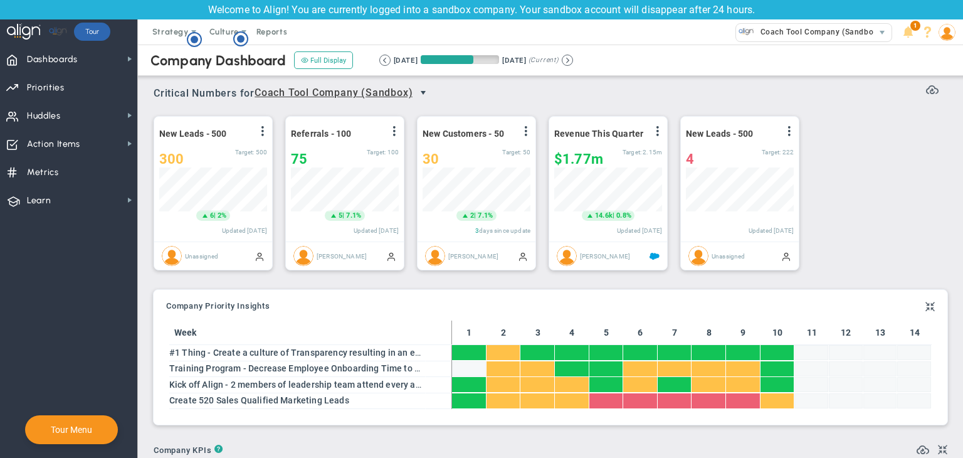
click at [421, 93] on span "select" at bounding box center [423, 93] width 10 height 10
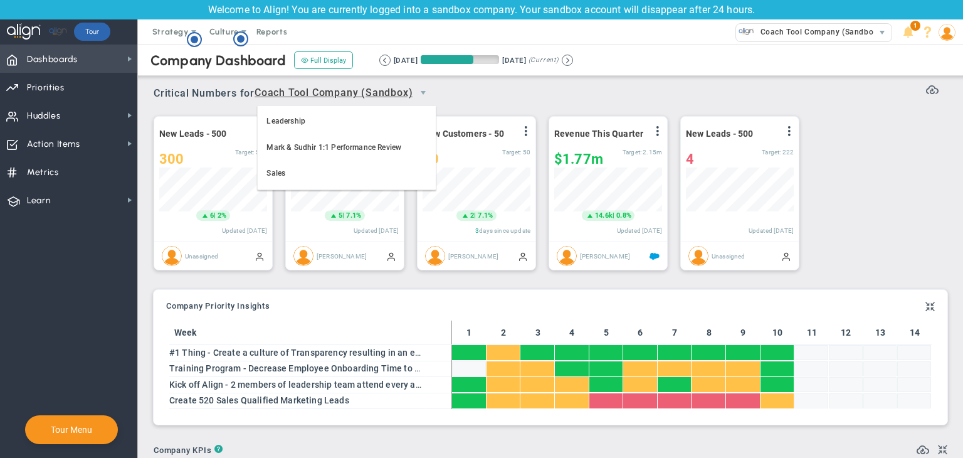
click at [67, 67] on span "Dashboards" at bounding box center [52, 59] width 51 height 26
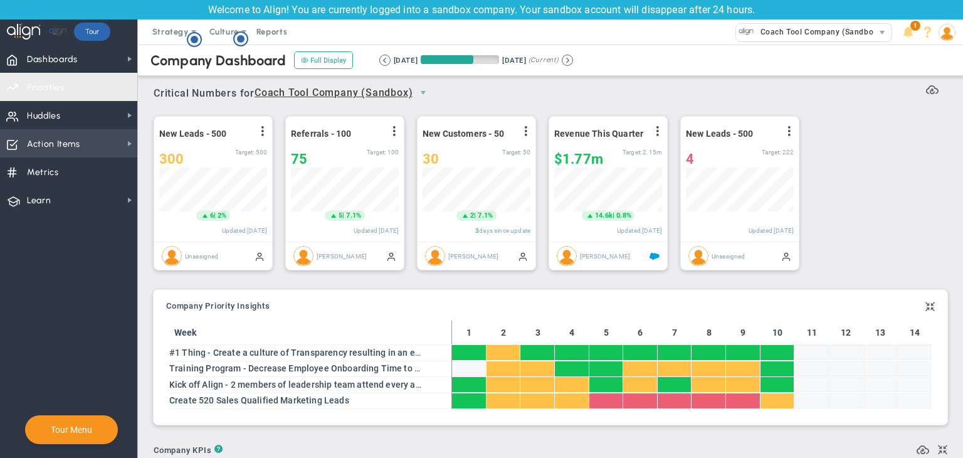
click at [97, 87] on span "Priorities OKR Tree Priorities OKRs" at bounding box center [68, 87] width 137 height 28
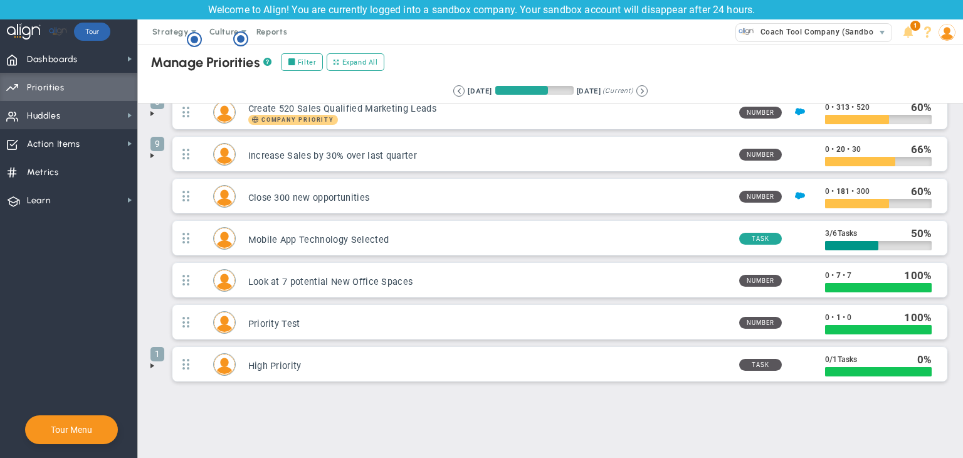
click at [107, 120] on span "Huddles Huddles" at bounding box center [68, 115] width 137 height 28
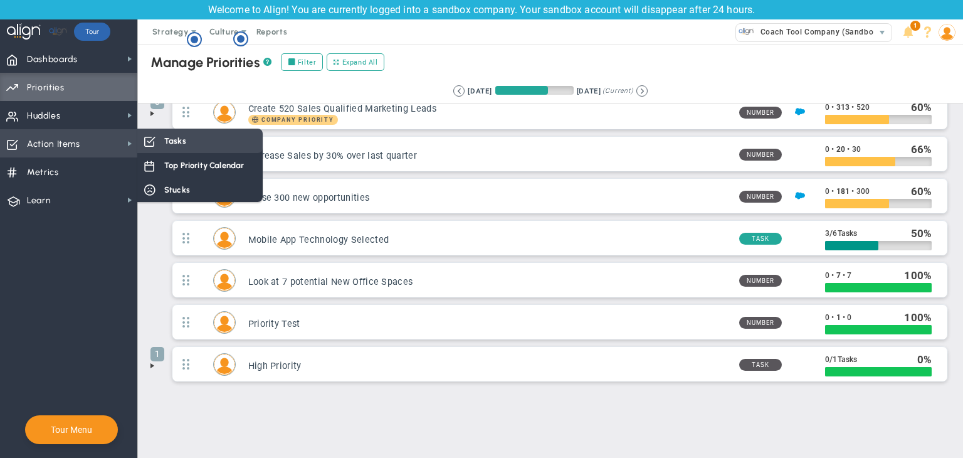
click at [158, 136] on div "Tasks" at bounding box center [199, 141] width 125 height 24
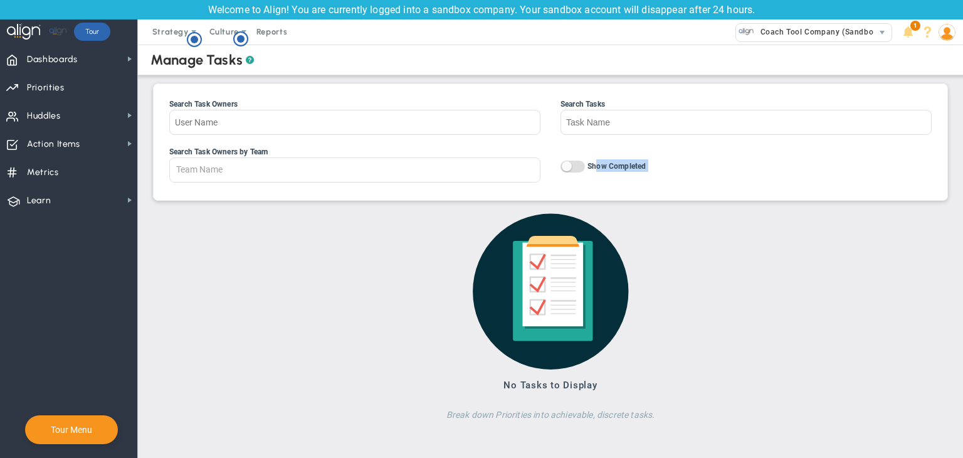
drag, startPoint x: 562, startPoint y: 349, endPoint x: 597, endPoint y: 139, distance: 213.0
click at [597, 141] on div "Search Task Owners Search Tasks Search Task Owners by Team Team Name All Hands …" at bounding box center [551, 265] width 800 height 365
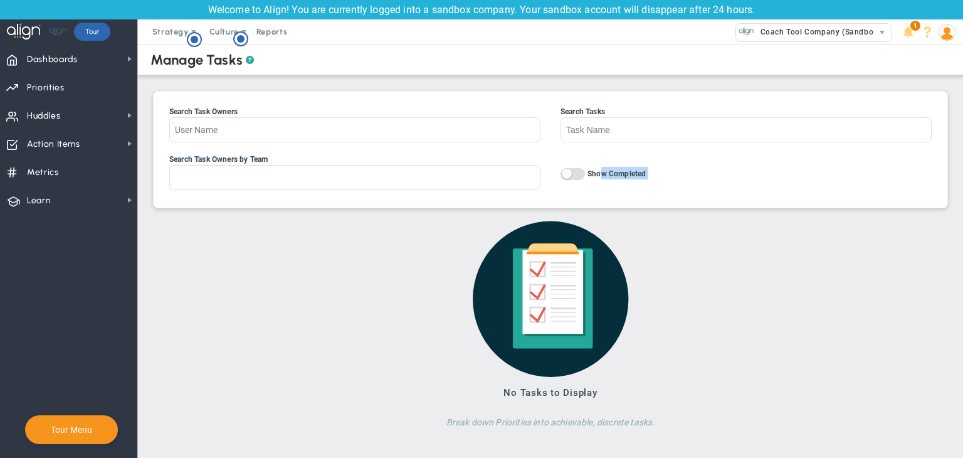
click at [442, 188] on div at bounding box center [354, 177] width 371 height 25
click at [246, 188] on input "Search Task Owners by Team All Hands on Deck CLONE - Marketing Bi-weekly Daily …" at bounding box center [208, 177] width 76 height 23
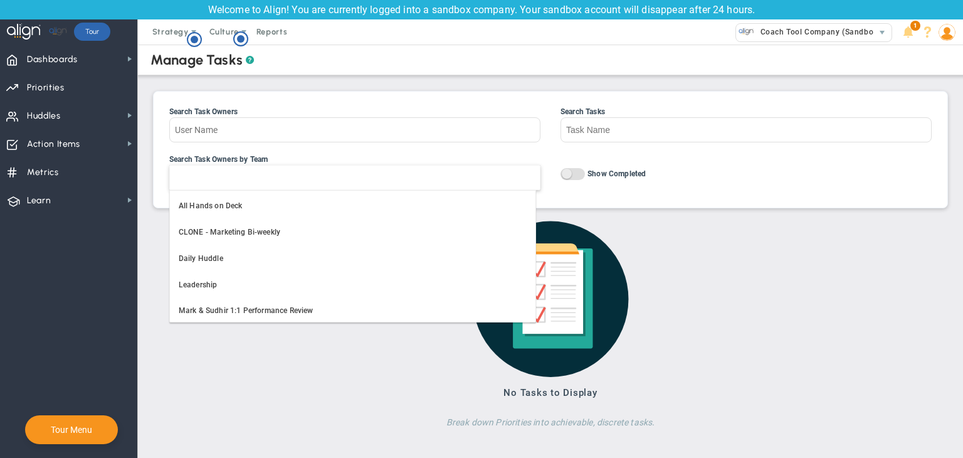
type input "Team Name"
click at [574, 176] on span "On Off" at bounding box center [573, 174] width 24 height 12
click at [0, 0] on input "On Off Show Completed" at bounding box center [0, 0] width 0 height 0
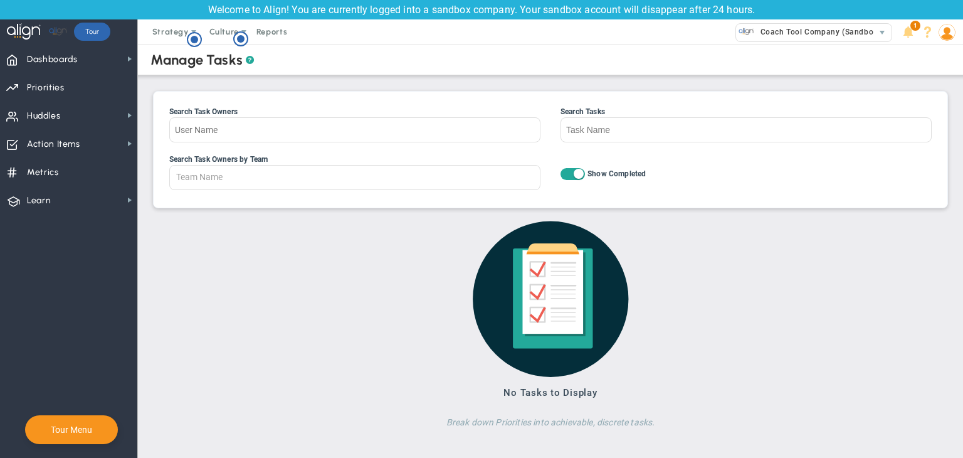
click at [574, 176] on span at bounding box center [579, 174] width 10 height 10
click at [0, 0] on input "On Off Show Completed" at bounding box center [0, 0] width 0 height 0
click at [67, 147] on span "Action Items" at bounding box center [53, 144] width 53 height 26
click at [99, 167] on span "Metrics Metrics" at bounding box center [68, 171] width 137 height 28
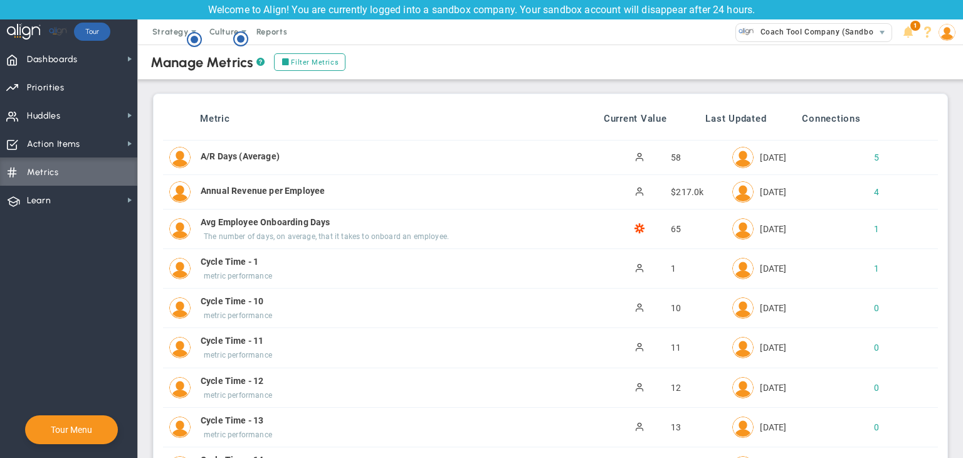
scroll to position [63, 0]
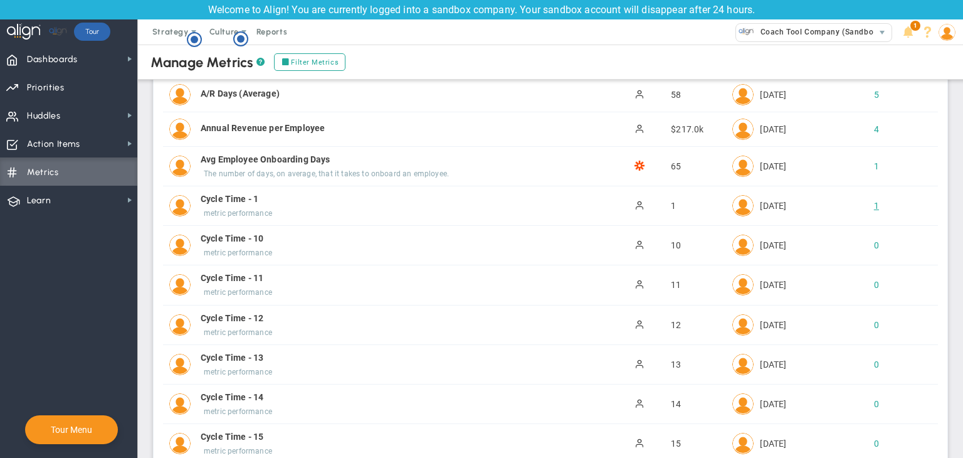
click at [860, 203] on div "1" at bounding box center [865, 205] width 21 height 13
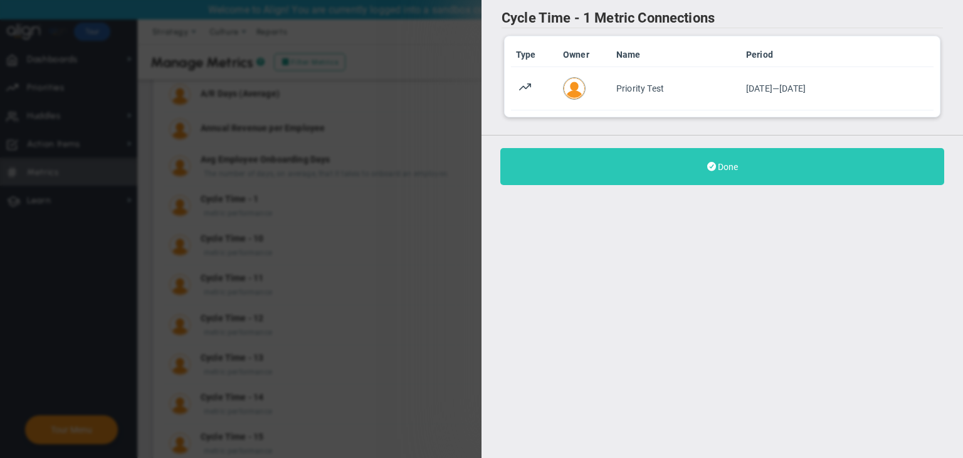
click at [656, 164] on button "Done" at bounding box center [722, 166] width 444 height 37
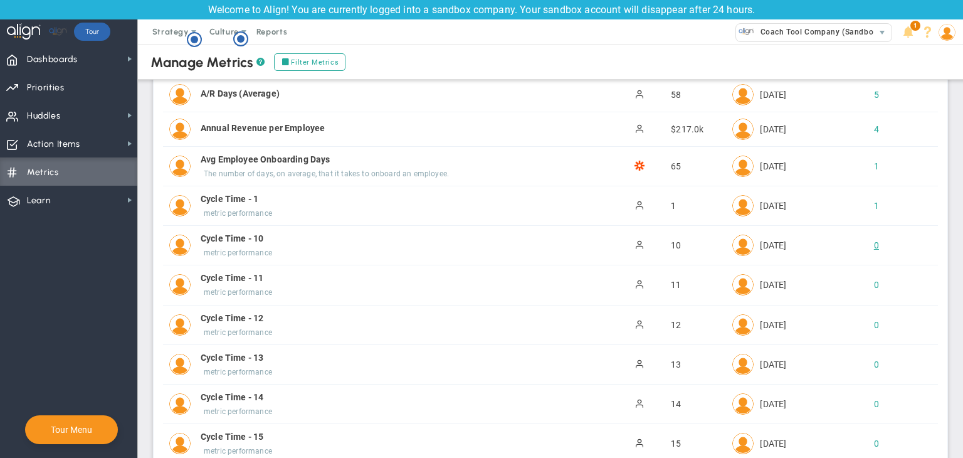
click at [864, 248] on div "0" at bounding box center [865, 245] width 21 height 13
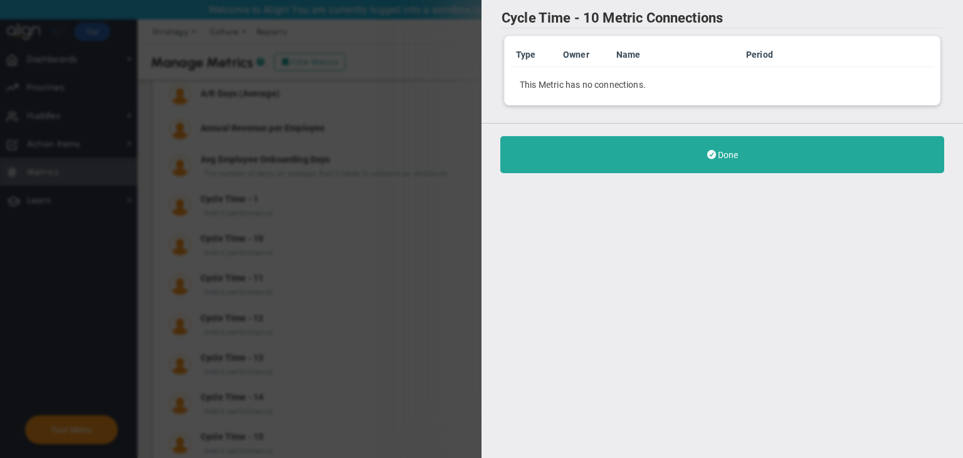
click at [663, 207] on div "Cycle Time - 10 Metric Connections Type Owner Name Period This Metric has no co…" at bounding box center [723, 229] width 482 height 458
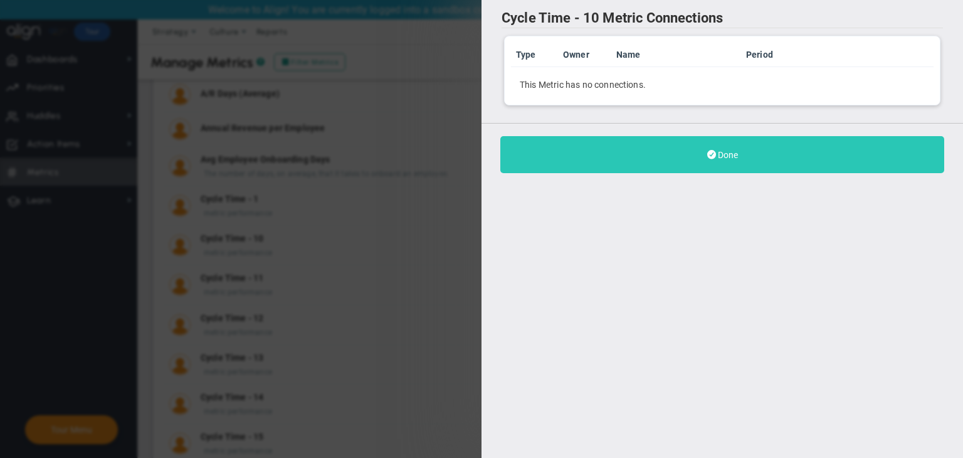
click at [667, 156] on button "Done" at bounding box center [722, 154] width 444 height 37
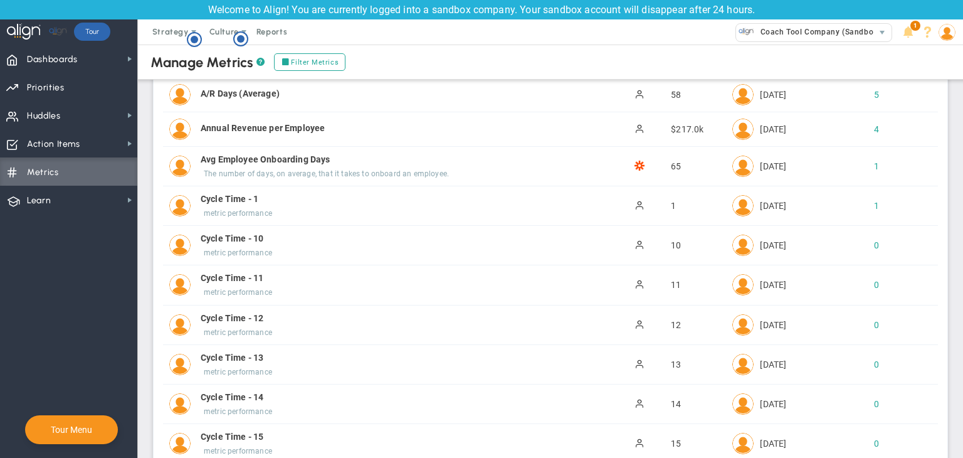
click at [873, 207] on div "1" at bounding box center [871, 205] width 45 height 13
click at [872, 204] on div "1" at bounding box center [871, 205] width 45 height 13
click at [870, 205] on div "1" at bounding box center [865, 205] width 21 height 13
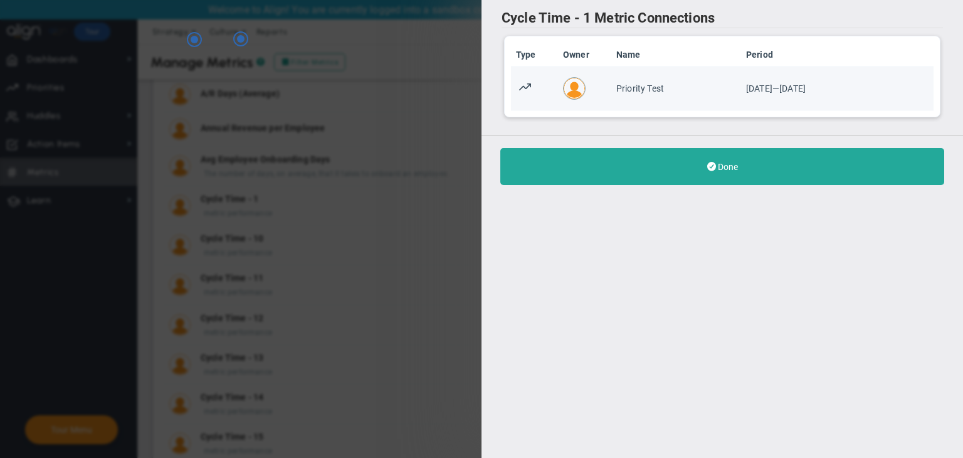
click at [773, 103] on td "6/22/2025 — 9/20/2025" at bounding box center [806, 88] width 130 height 43
drag, startPoint x: 769, startPoint y: 103, endPoint x: 720, endPoint y: 101, distance: 49.0
click at [754, 103] on td "6/22/2025 — 9/20/2025" at bounding box center [806, 88] width 130 height 43
click at [558, 76] on tr "Priority Test Priority Test 6/22/2025 — 9/20/2025" at bounding box center [722, 88] width 423 height 43
click at [558, 76] on td at bounding box center [584, 88] width 53 height 43
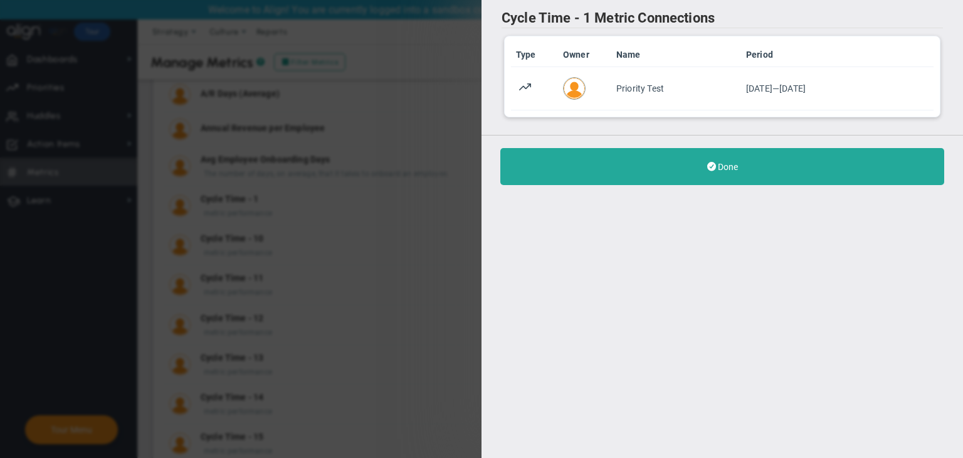
click at [429, 108] on div "Cycle Time - 1 Metric Connections Type Owner Name Period Priority Test Priority…" at bounding box center [481, 229] width 963 height 458
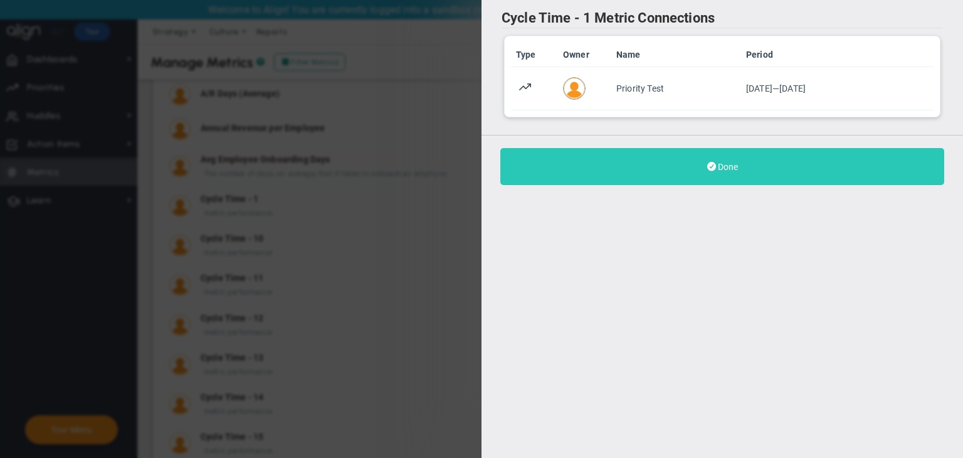
click at [716, 179] on button "Done" at bounding box center [722, 166] width 444 height 37
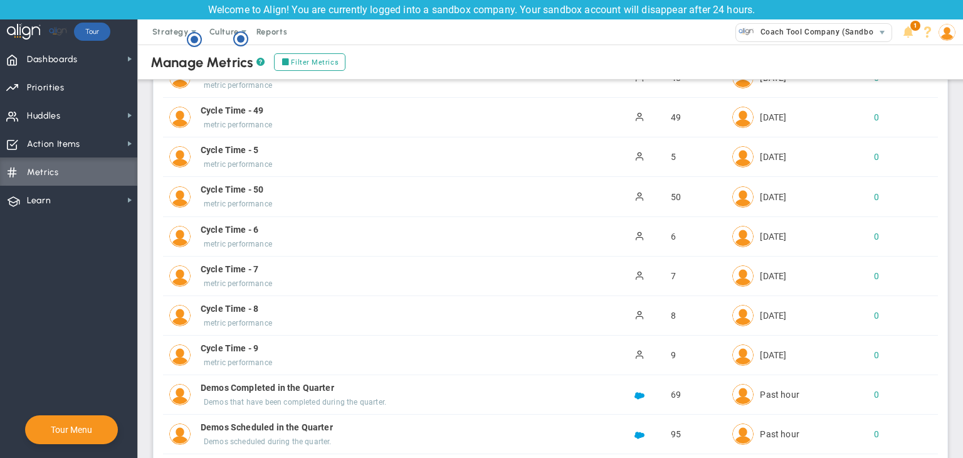
scroll to position [1944, 0]
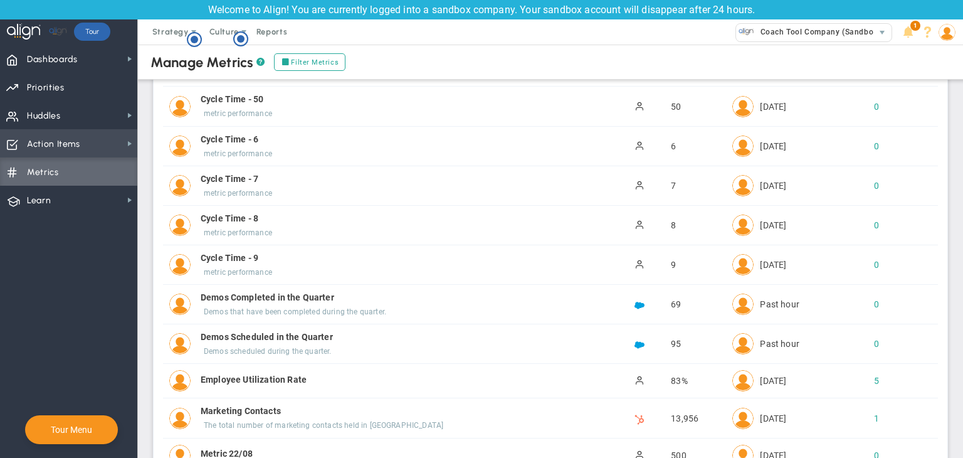
click at [102, 154] on span "Action Items Action Items" at bounding box center [68, 143] width 137 height 28
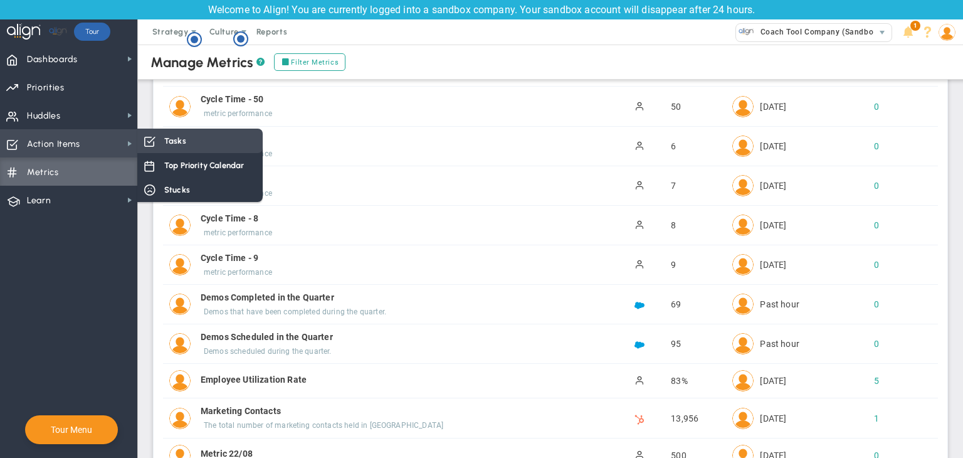
click at [226, 137] on div "Tasks" at bounding box center [199, 141] width 125 height 24
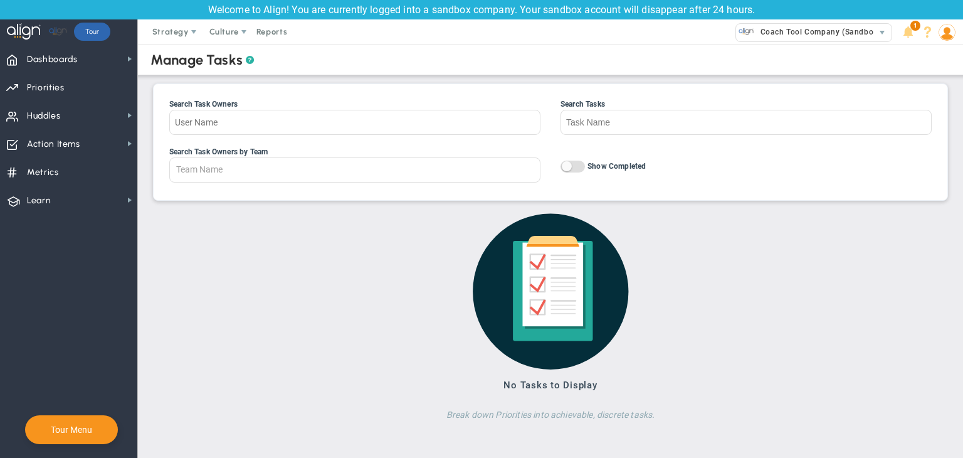
click at [246, 61] on span "?" at bounding box center [250, 60] width 8 height 10
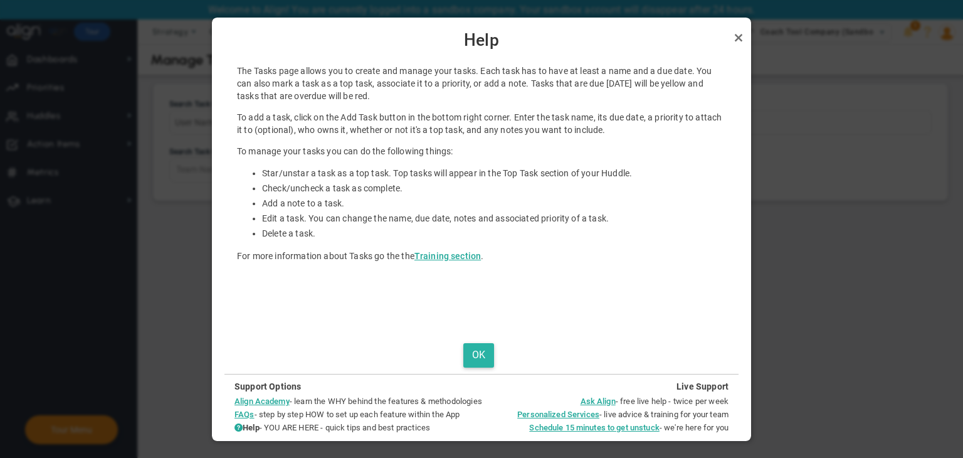
click at [477, 354] on button "OK" at bounding box center [478, 355] width 31 height 24
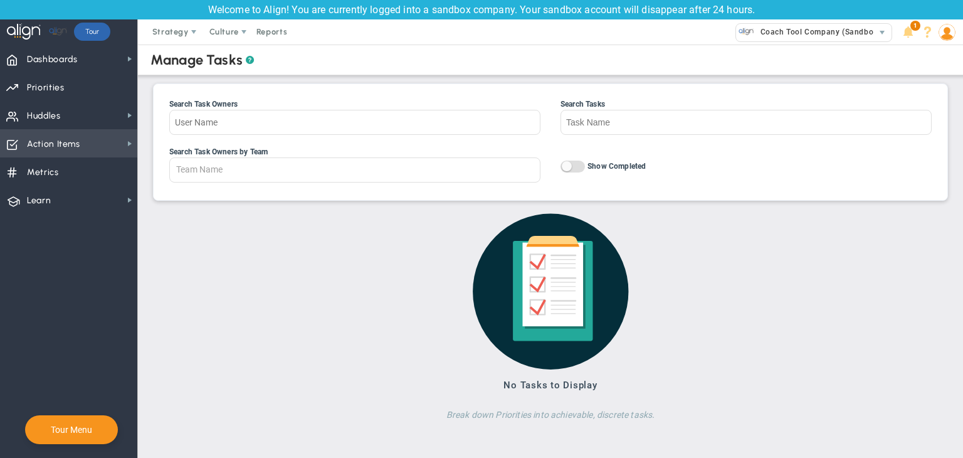
click at [108, 140] on span "Action Items Action Items" at bounding box center [68, 143] width 137 height 28
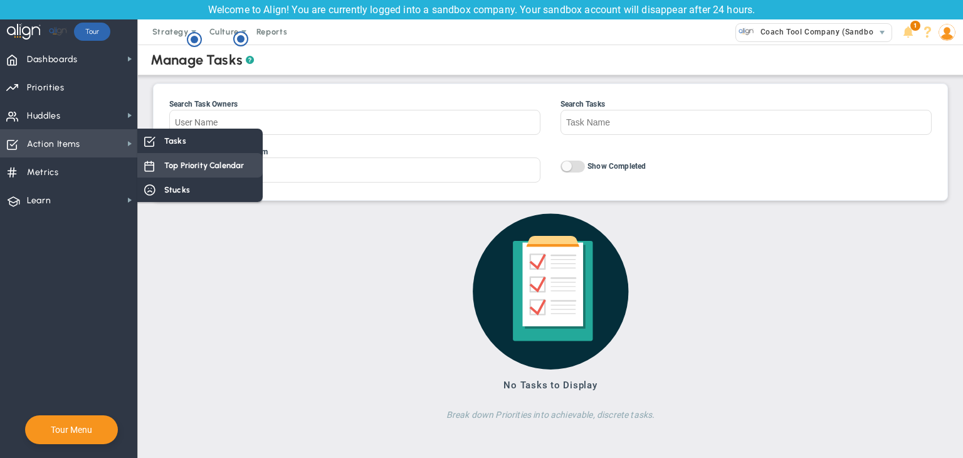
click at [196, 163] on span "Top Priority Calendar" at bounding box center [204, 165] width 80 height 12
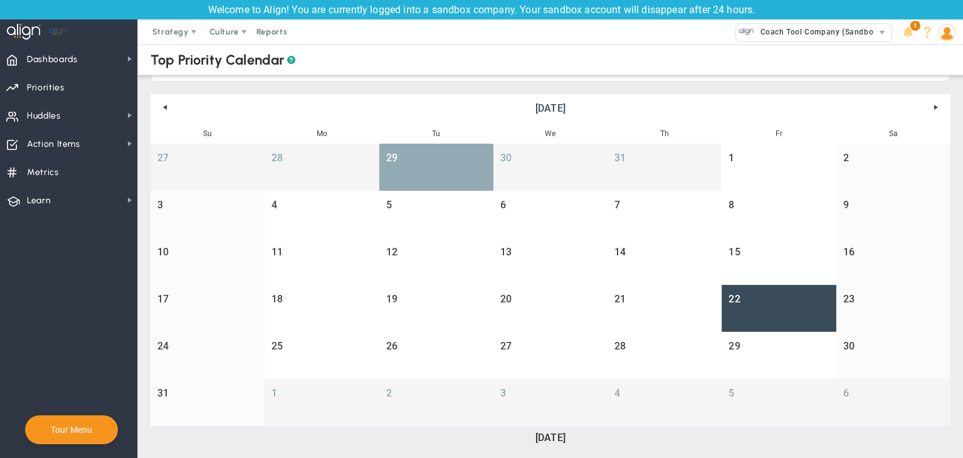
scroll to position [49, 0]
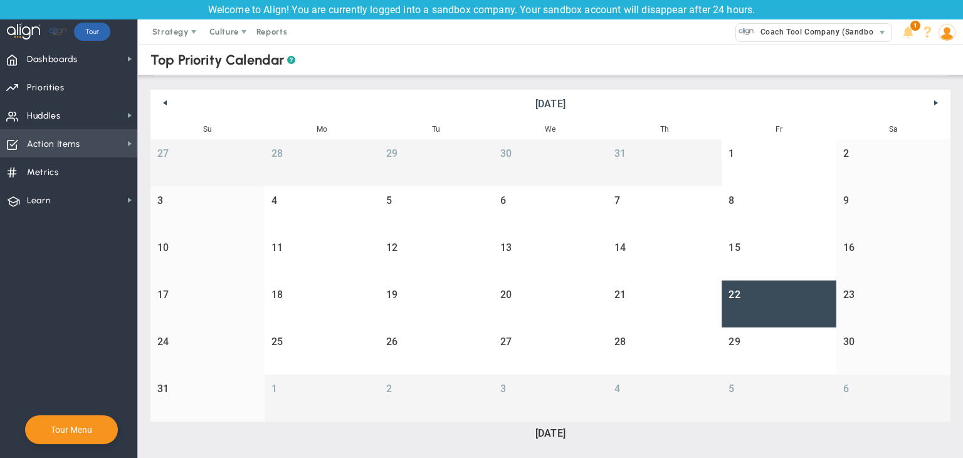
click at [88, 139] on span "Action Items Action Items" at bounding box center [68, 143] width 137 height 28
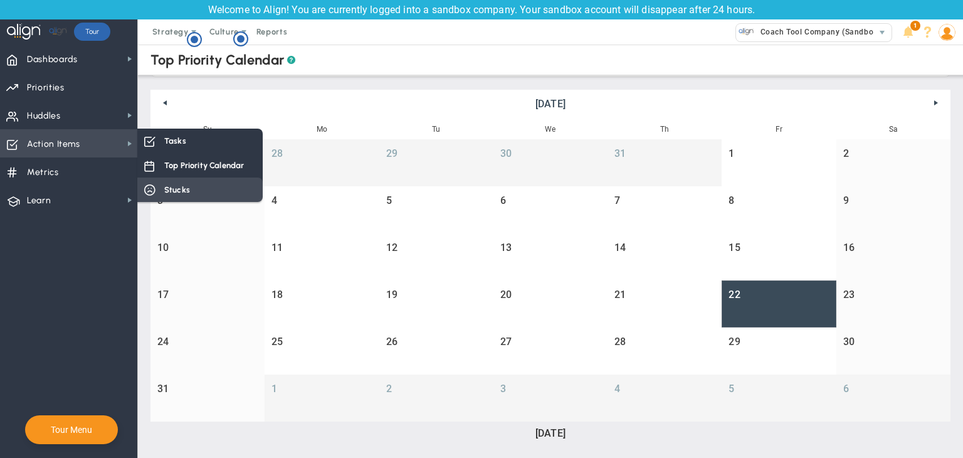
click at [187, 186] on span "Stucks" at bounding box center [177, 190] width 26 height 12
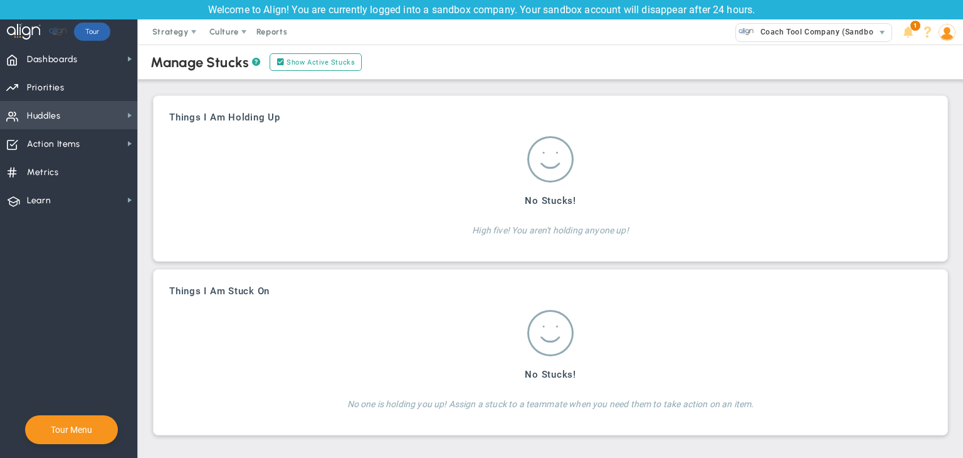
click at [54, 126] on span "Huddles" at bounding box center [44, 116] width 34 height 26
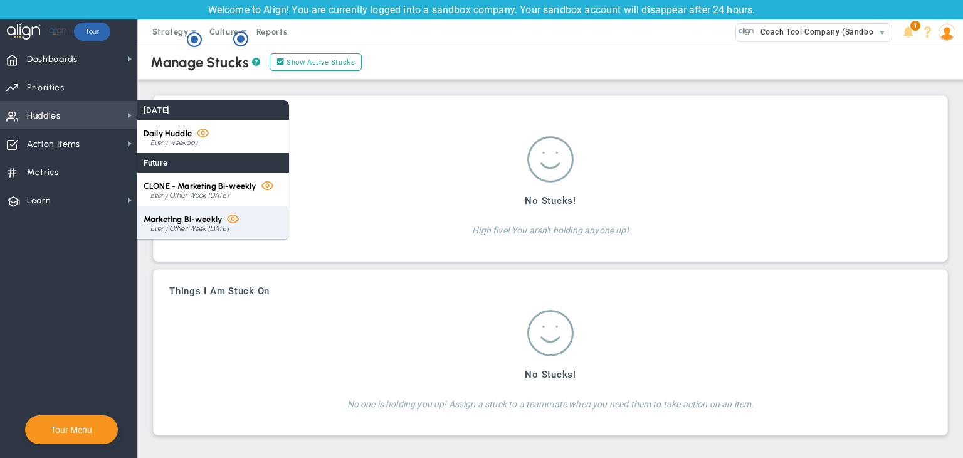
click at [231, 211] on div "Marketing Bi-weekly Every Other Week on Thursday" at bounding box center [213, 222] width 152 height 33
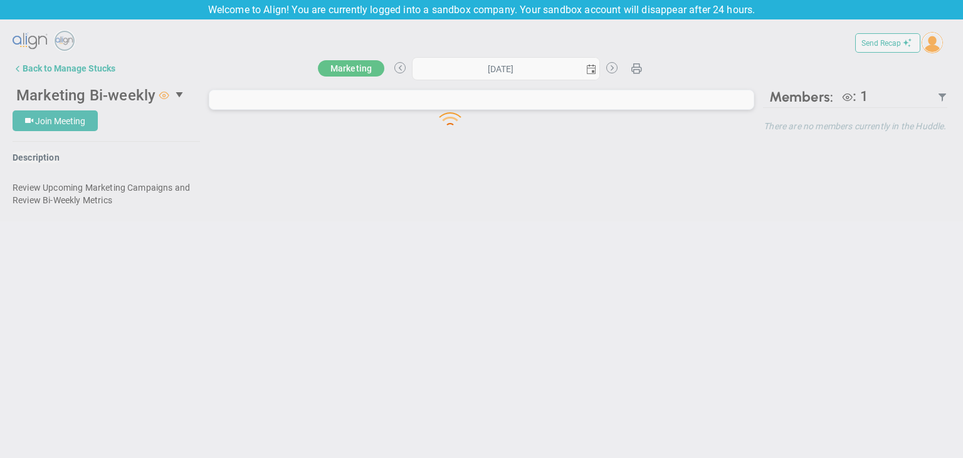
type input "[DATE]"
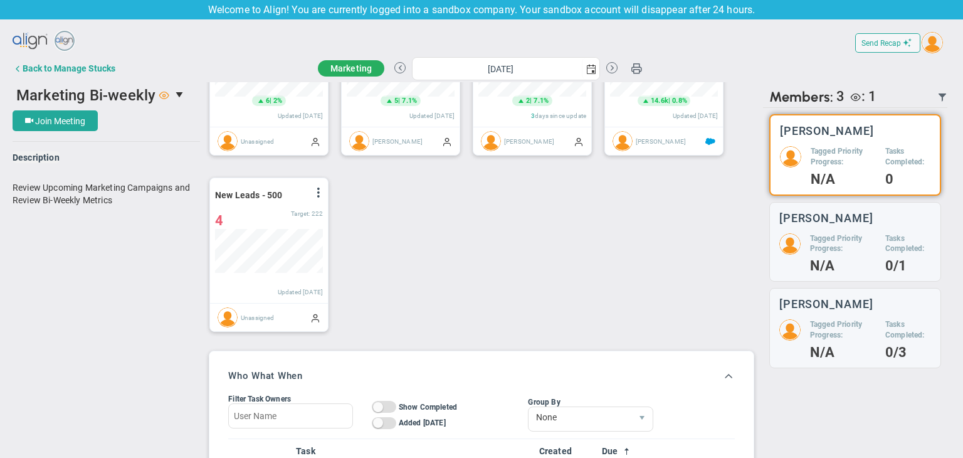
scroll to position [627116, 627052]
click at [128, 83] on span "Marketing Bi-weekly" at bounding box center [91, 94] width 157 height 25
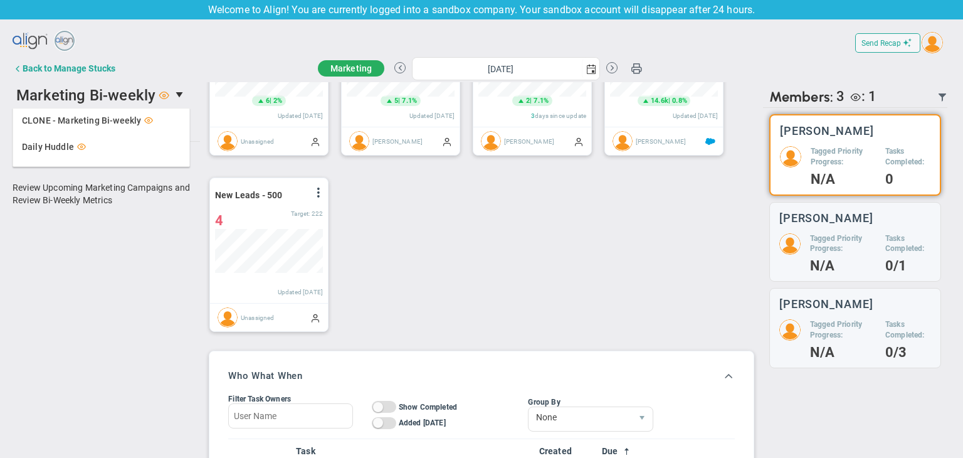
click at [394, 194] on div "New Leads - 500 View Historical Graph Edit Make "No Change" Update Add Past Upd…" at bounding box center [477, 167] width 560 height 352
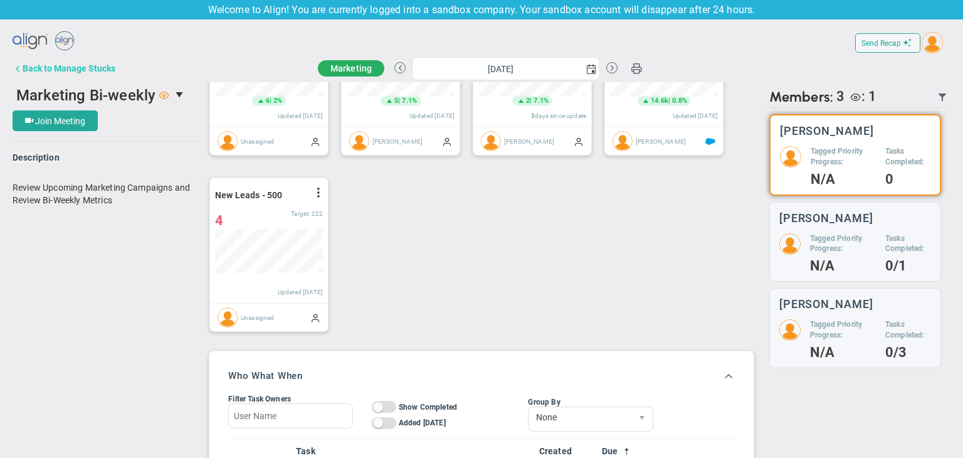
click at [31, 78] on button "Back to Manage Stucks" at bounding box center [64, 68] width 103 height 22
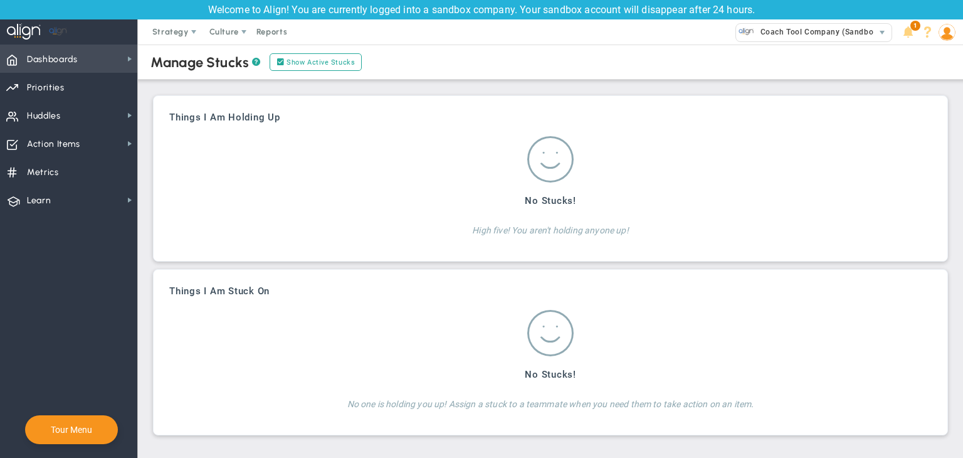
click at [57, 60] on span "Dashboards" at bounding box center [52, 59] width 51 height 26
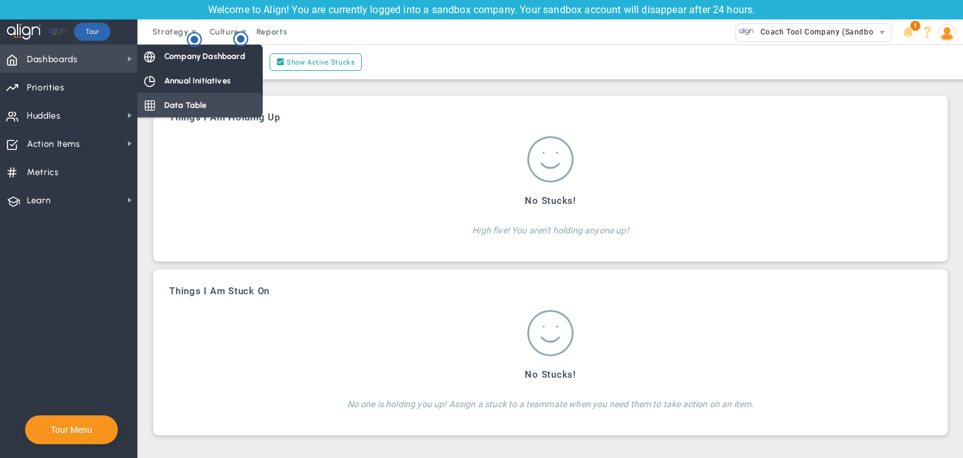
click at [183, 108] on span "Data Table" at bounding box center [185, 105] width 43 height 12
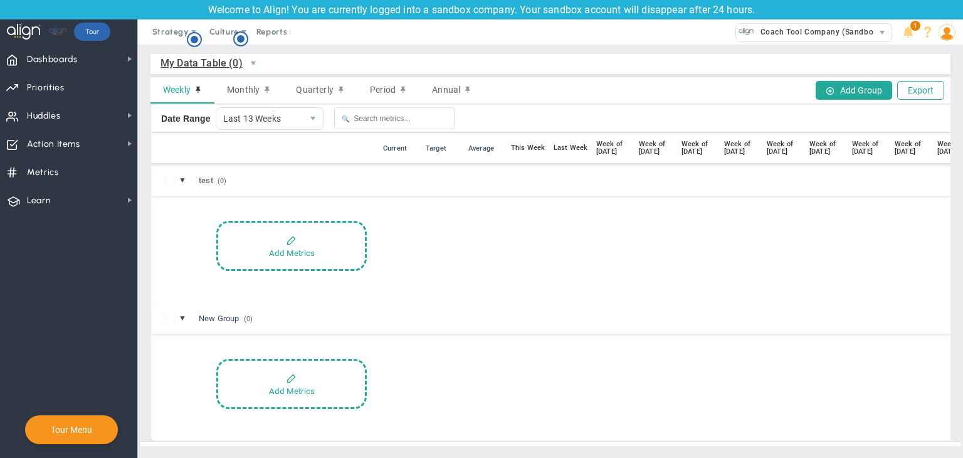
click at [200, 65] on span "My Data Table (0)" at bounding box center [202, 63] width 82 height 16
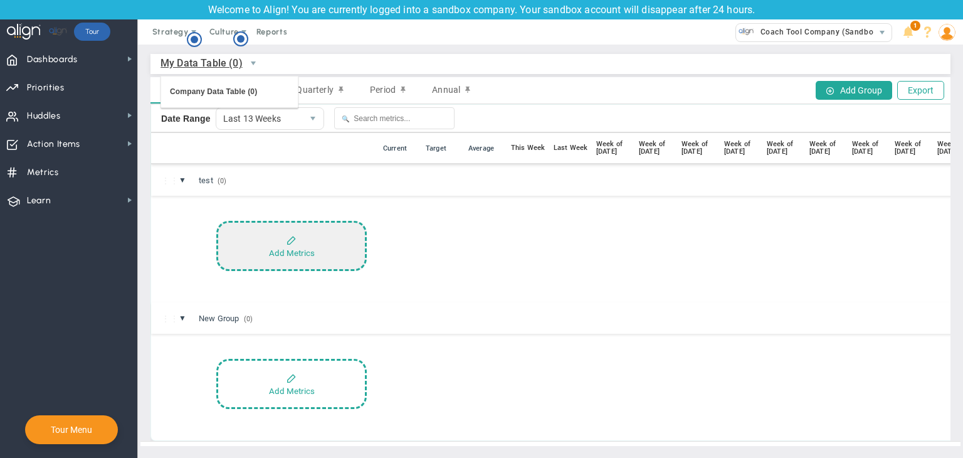
click at [320, 265] on button "Add Metrics" at bounding box center [291, 246] width 151 height 50
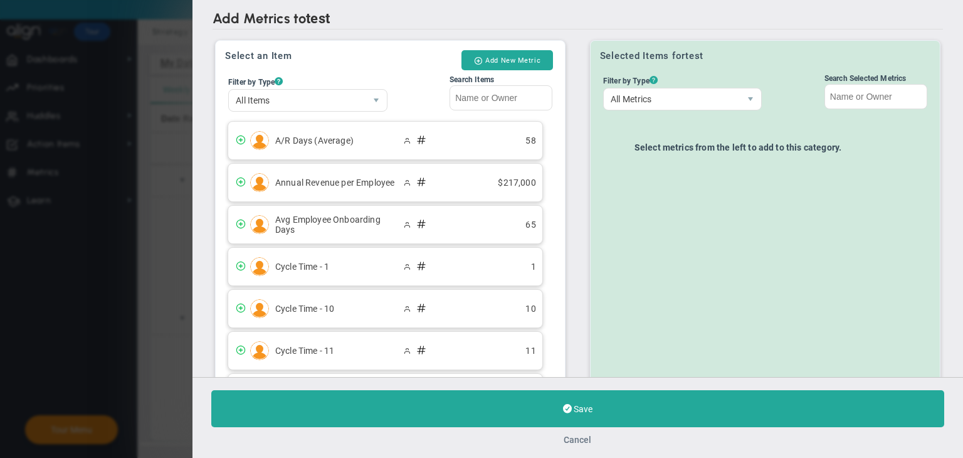
drag, startPoint x: 577, startPoint y: 435, endPoint x: 553, endPoint y: 430, distance: 24.5
click at [576, 435] on button "Cancel" at bounding box center [578, 440] width 28 height 10
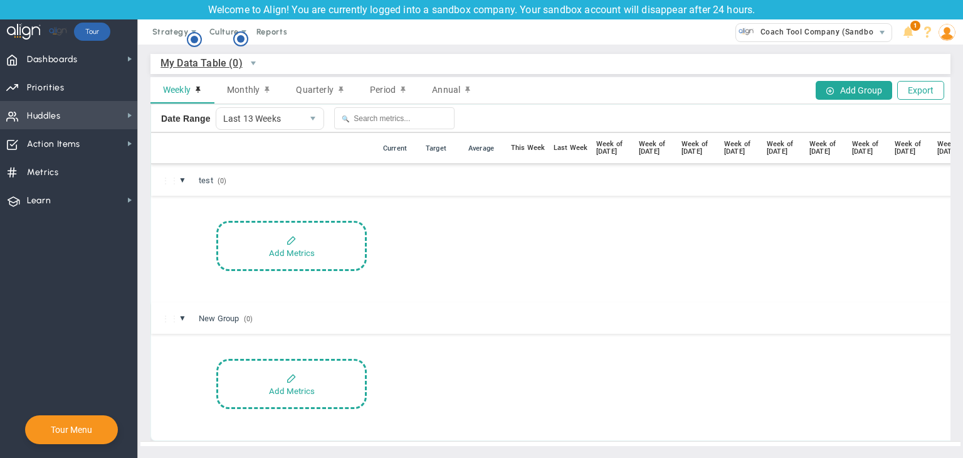
click at [124, 107] on span "Huddles Huddles" at bounding box center [68, 115] width 137 height 28
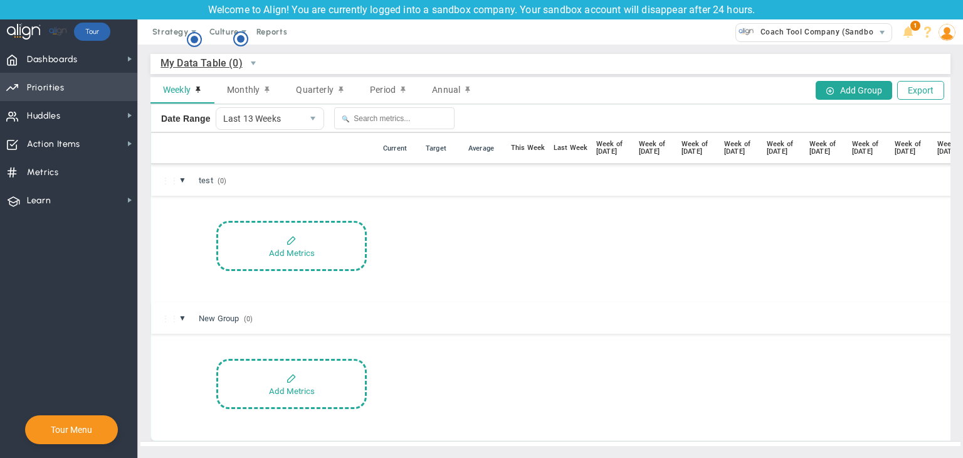
click at [125, 95] on span "Priorities OKR Tree Priorities OKRs" at bounding box center [68, 87] width 137 height 28
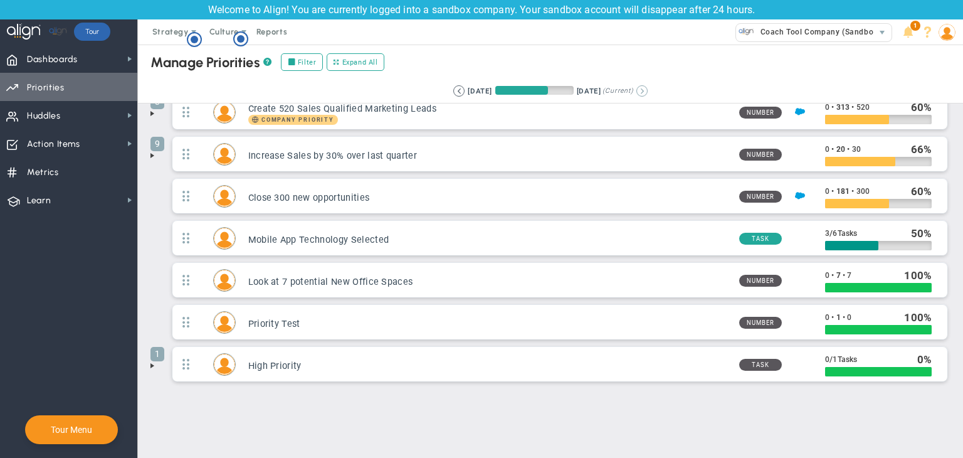
click at [648, 92] on button at bounding box center [642, 90] width 11 height 11
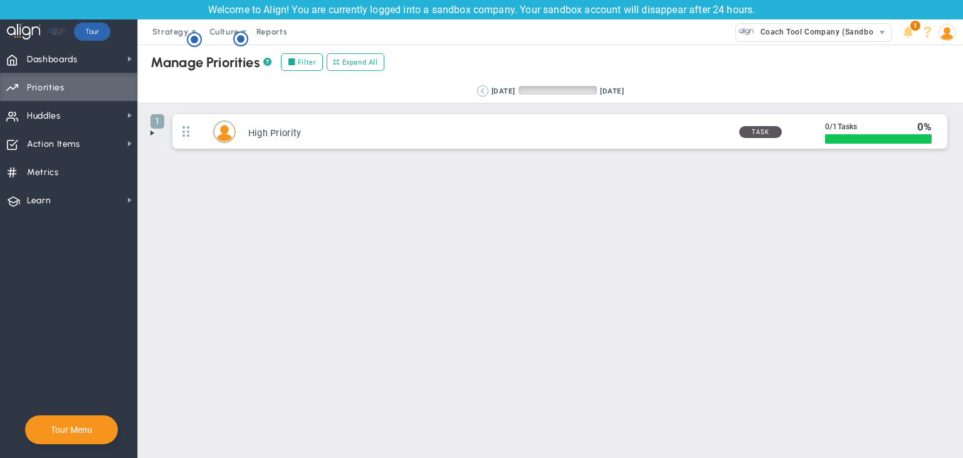
click at [477, 91] on button at bounding box center [482, 90] width 11 height 11
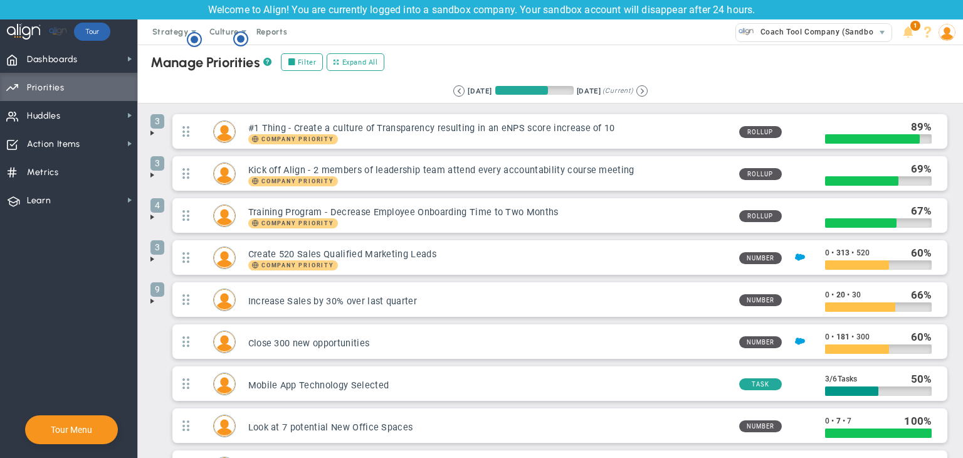
click at [647, 91] on div "6/22/2025 9/20/2025 (Current)" at bounding box center [550, 90] width 194 height 11
click at [648, 89] on button at bounding box center [642, 90] width 11 height 11
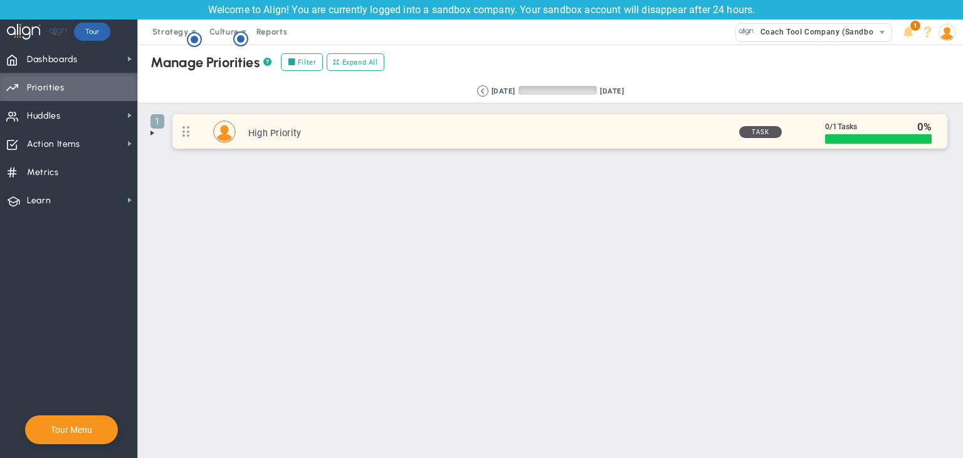
click at [905, 131] on div "0 / 1 Tasks" at bounding box center [868, 127] width 86 height 14
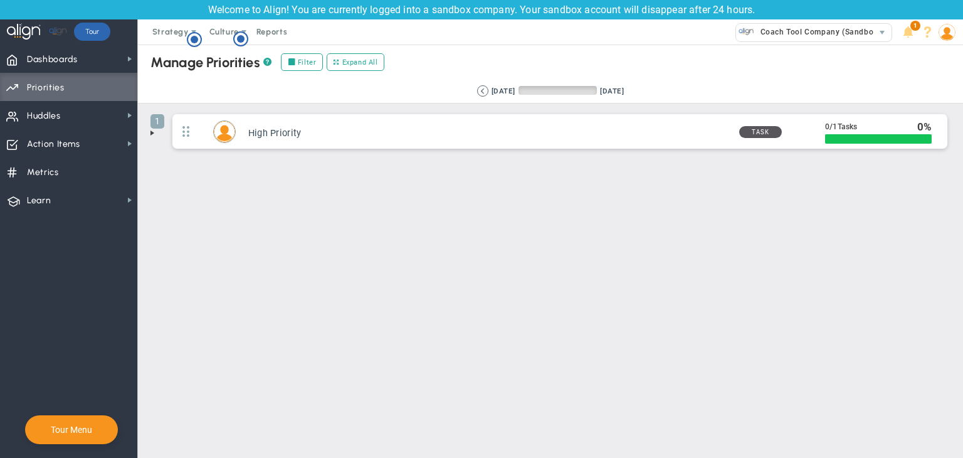
click at [150, 134] on span at bounding box center [152, 133] width 10 height 10
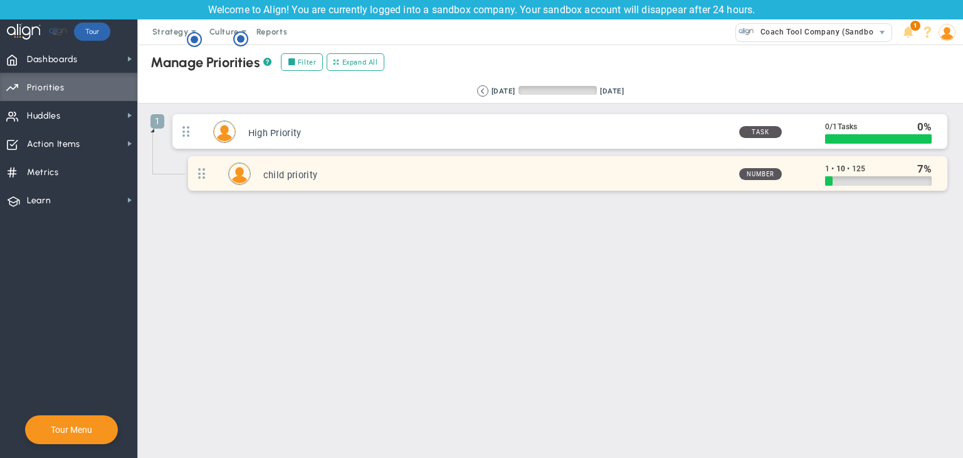
click at [848, 176] on div at bounding box center [878, 180] width 107 height 9
click at [811, 176] on div "child priority Number 1 • 10 • 125" at bounding box center [567, 173] width 759 height 34
click at [780, 176] on div "Number" at bounding box center [760, 173] width 63 height 13
click at [780, 177] on span "Number" at bounding box center [760, 174] width 43 height 12
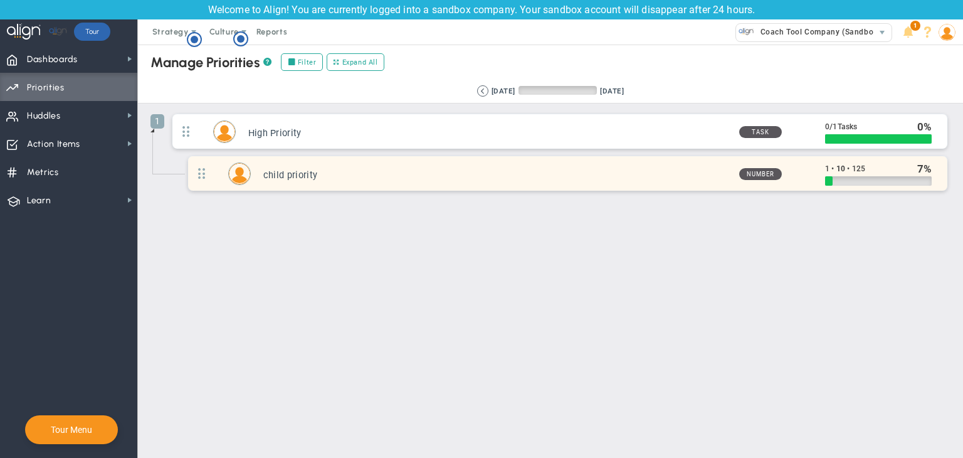
drag, startPoint x: 711, startPoint y: 175, endPoint x: 336, endPoint y: 170, distance: 375.7
click at [507, 176] on div "child priority Number 1 • 10 • 125" at bounding box center [567, 173] width 759 height 34
click at [236, 181] on img at bounding box center [239, 173] width 21 height 21
click at [218, 177] on div "child priority Number 1 • 10 • 125" at bounding box center [567, 173] width 759 height 34
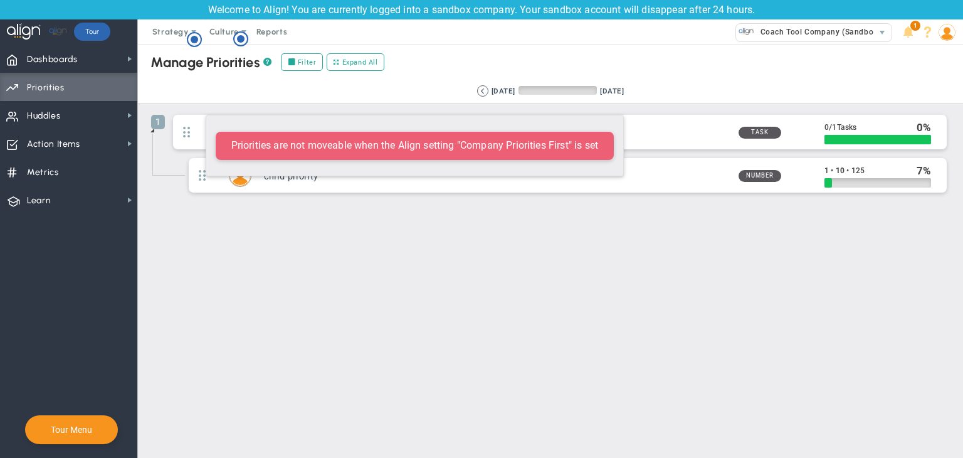
drag, startPoint x: 203, startPoint y: 174, endPoint x: 199, endPoint y: 108, distance: 65.3
click at [199, 108] on div "Manage OKRs ? Manage Priorities ? Add Priority Create Project Update Priority V…" at bounding box center [551, 120] width 800 height 159
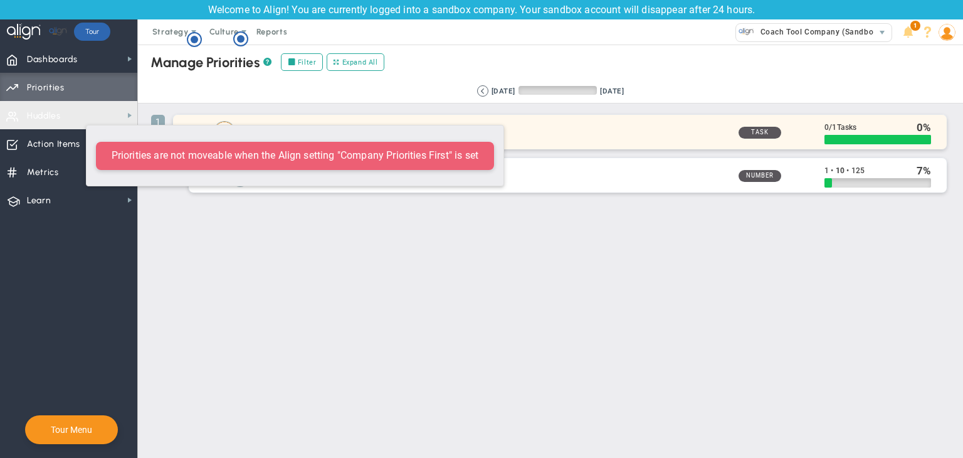
drag, startPoint x: 200, startPoint y: 169, endPoint x: 288, endPoint y: 126, distance: 98.2
click at [288, 126] on li "1 High Priority Task 0 / 1 Tasks 0 Edit OKR" at bounding box center [551, 157] width 800 height 87
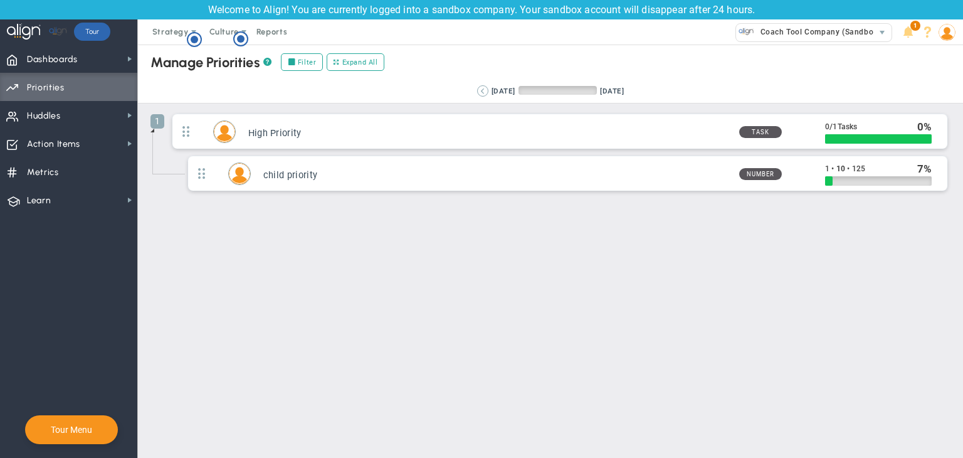
click at [477, 92] on button at bounding box center [482, 90] width 11 height 11
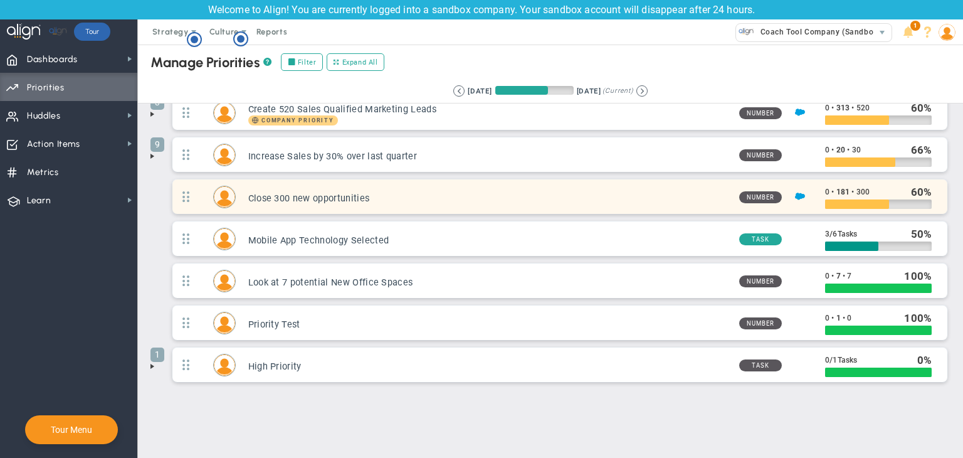
scroll to position [146, 0]
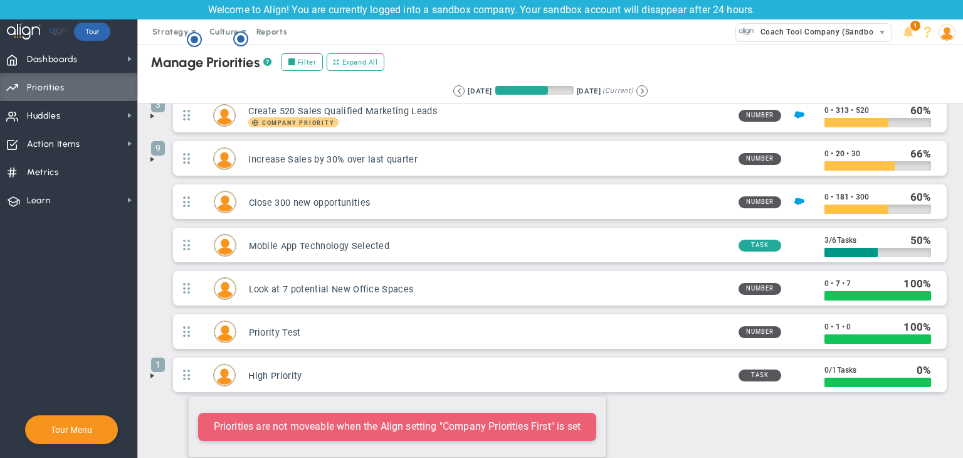
drag, startPoint x: 177, startPoint y: 322, endPoint x: 182, endPoint y: 389, distance: 67.2
click at [182, 389] on ul "3 #1 Thing - Create a culture of Transparency resulting in an eNPS score increa…" at bounding box center [551, 183] width 800 height 433
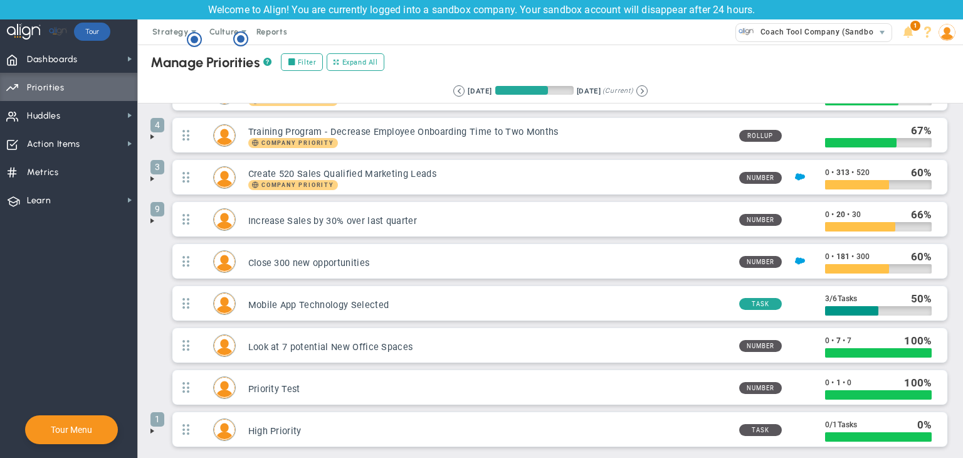
scroll to position [0, 0]
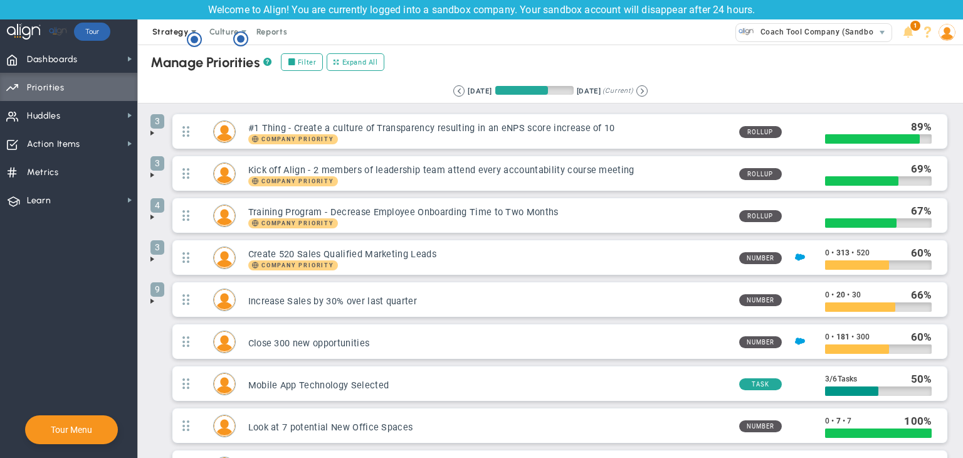
click at [177, 36] on span "Strategy" at bounding box center [170, 31] width 36 height 9
click at [181, 59] on span "One Page Strategic Plan" at bounding box center [201, 57] width 115 height 25
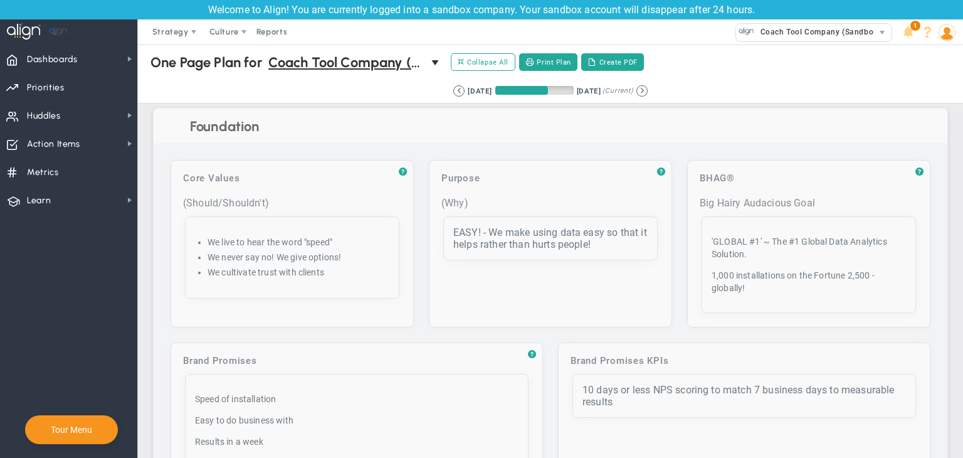
scroll to position [314, 0]
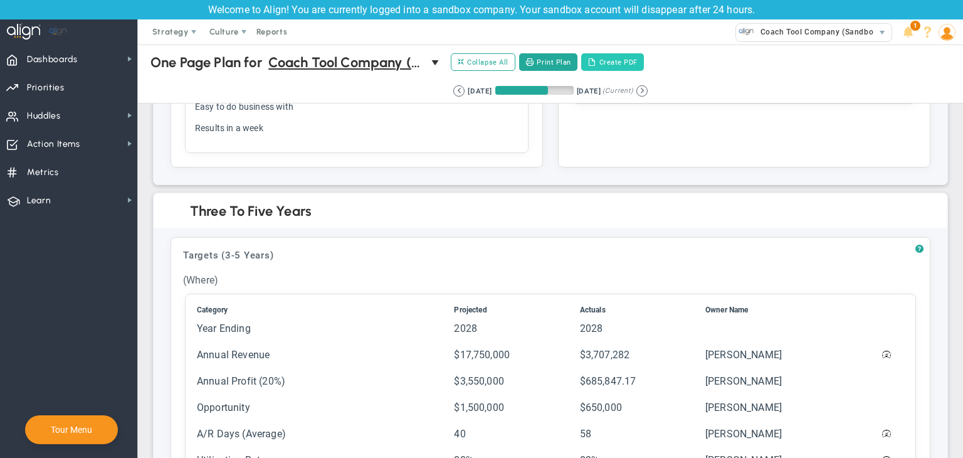
click at [635, 67] on button "Create PDF" at bounding box center [612, 62] width 63 height 18
click at [165, 28] on span "Strategy" at bounding box center [170, 31] width 36 height 9
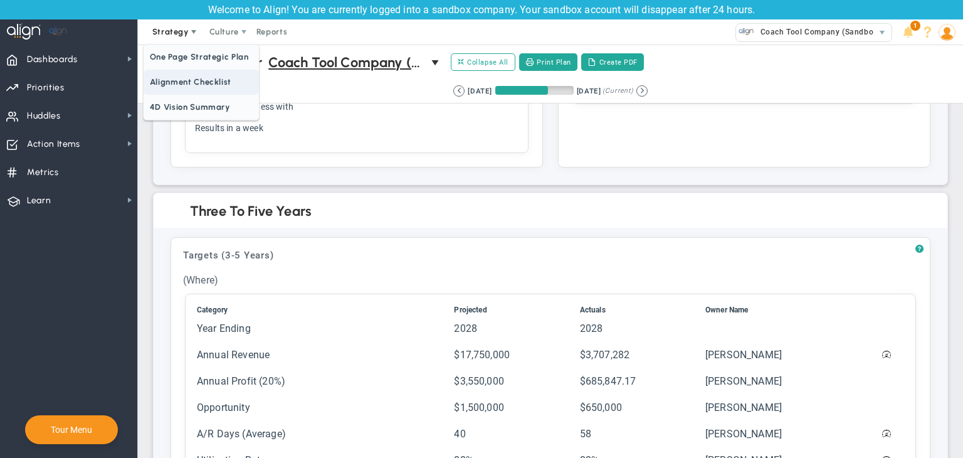
click at [182, 79] on span "Alignment Checklist" at bounding box center [201, 82] width 115 height 25
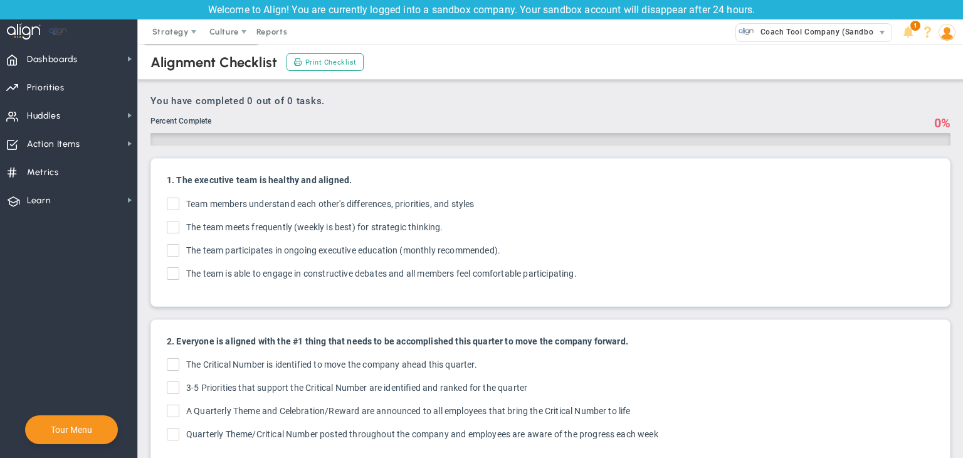
checkbox input "true"
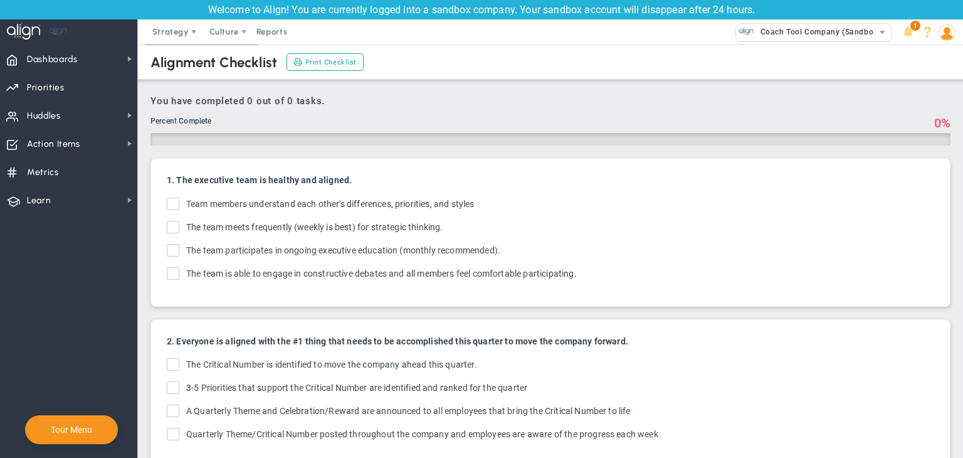
checkbox input "true"
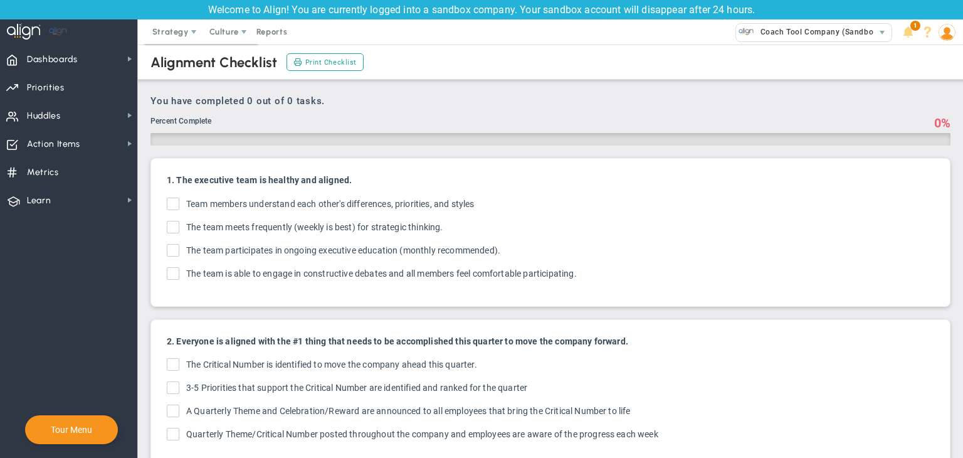
checkbox input "true"
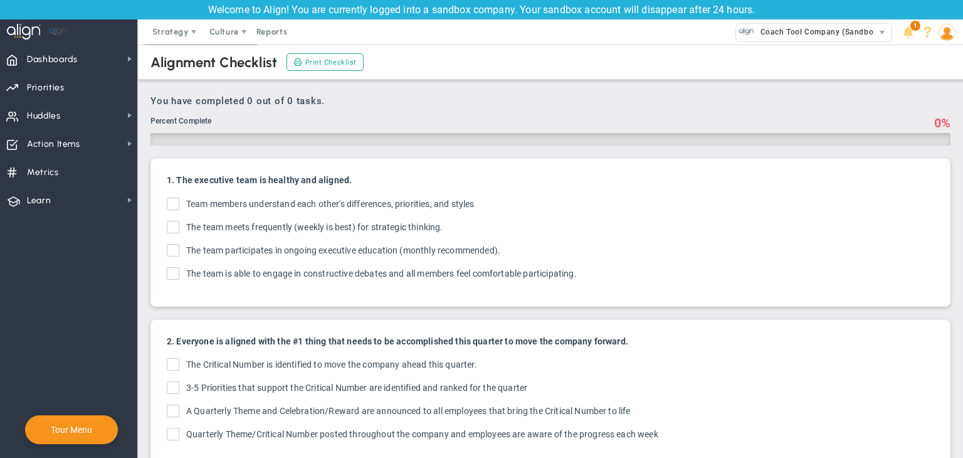
checkbox input "true"
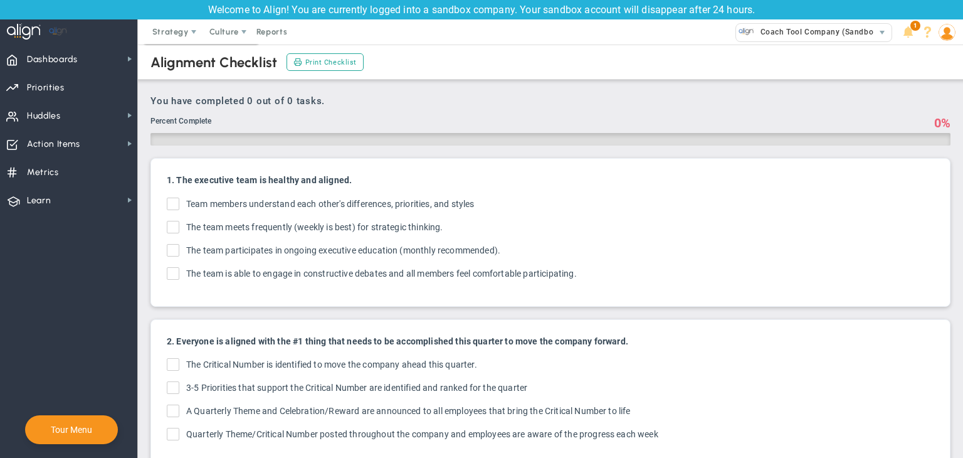
checkbox input "true"
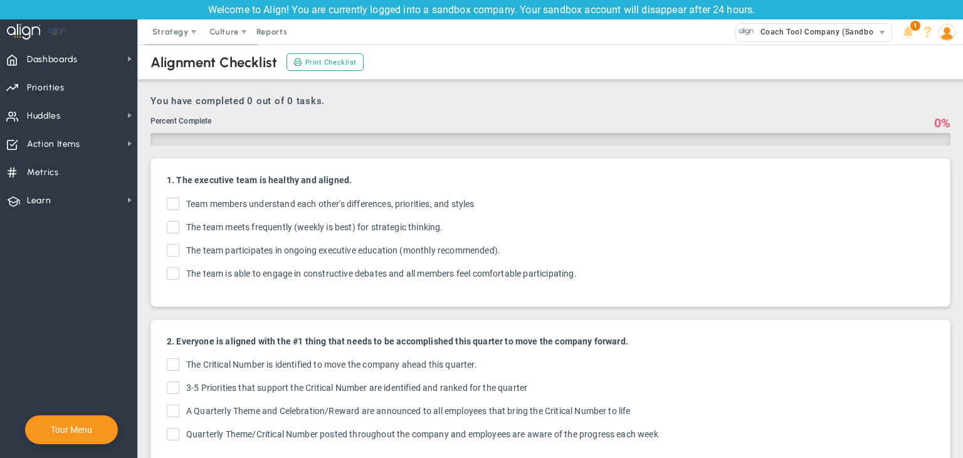
checkbox input "true"
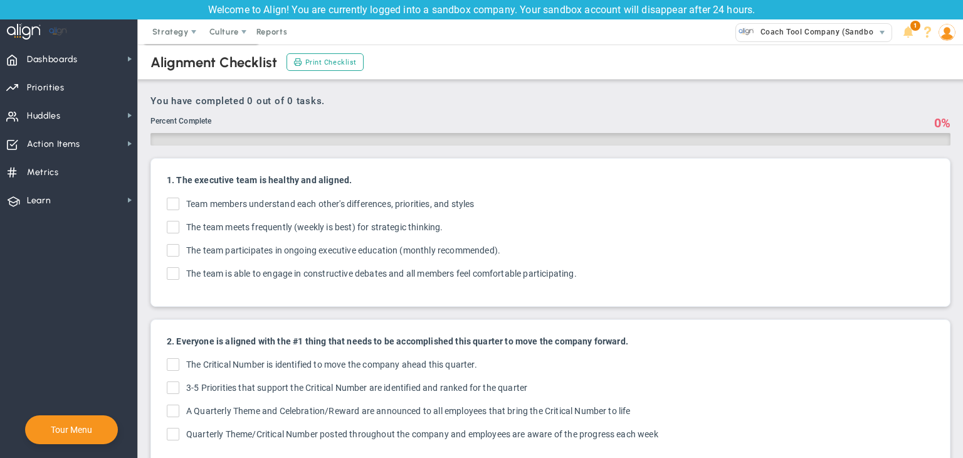
checkbox input "true"
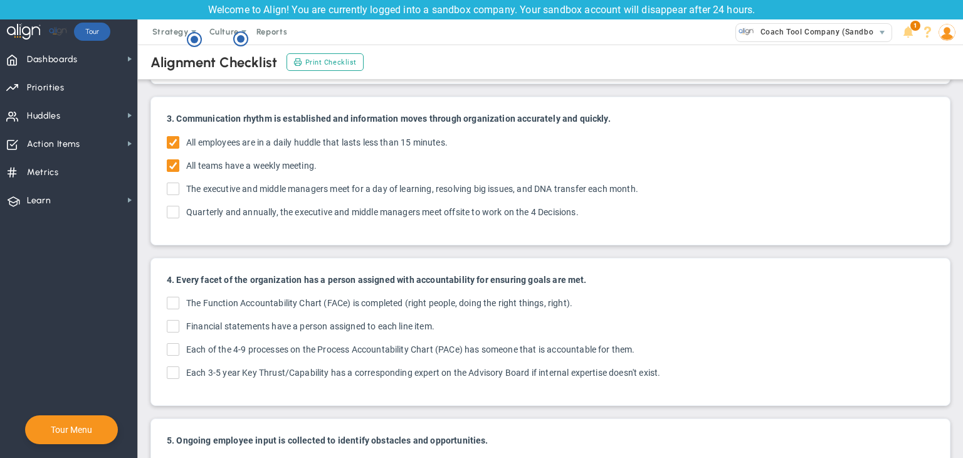
scroll to position [690, 0]
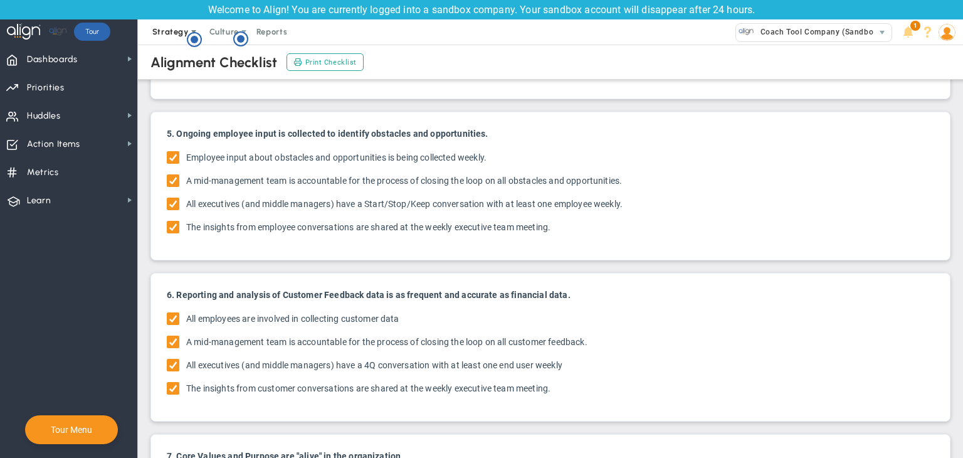
click at [155, 28] on span "Strategy" at bounding box center [170, 31] width 36 height 9
click at [208, 99] on span "4D Vision Summary" at bounding box center [201, 107] width 115 height 25
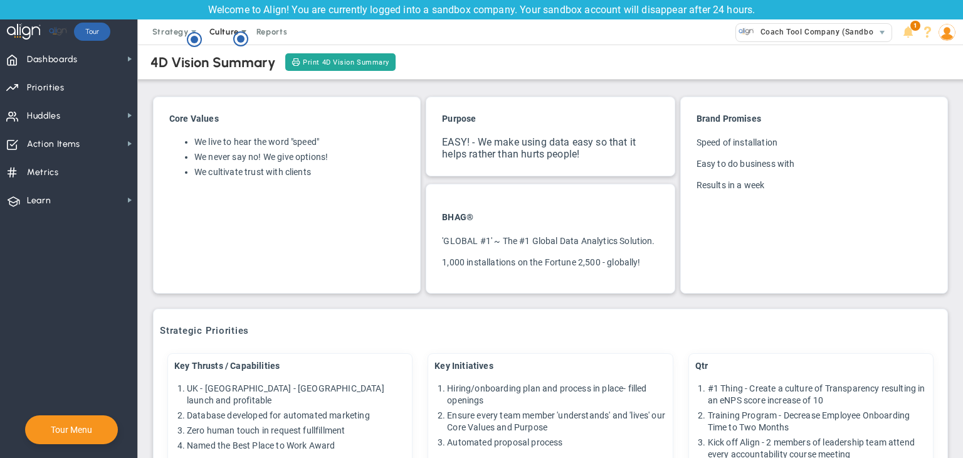
click at [221, 28] on span "Culture" at bounding box center [223, 31] width 29 height 9
click at [235, 32] on icon "Hotspot (open by clicking or pressing space/enter)" at bounding box center [240, 38] width 15 height 15
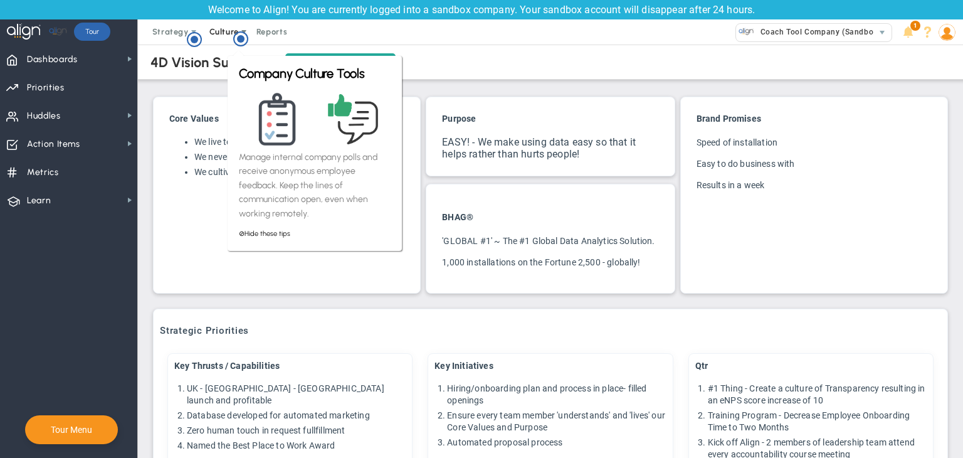
click at [229, 31] on span "Culture" at bounding box center [223, 31] width 29 height 9
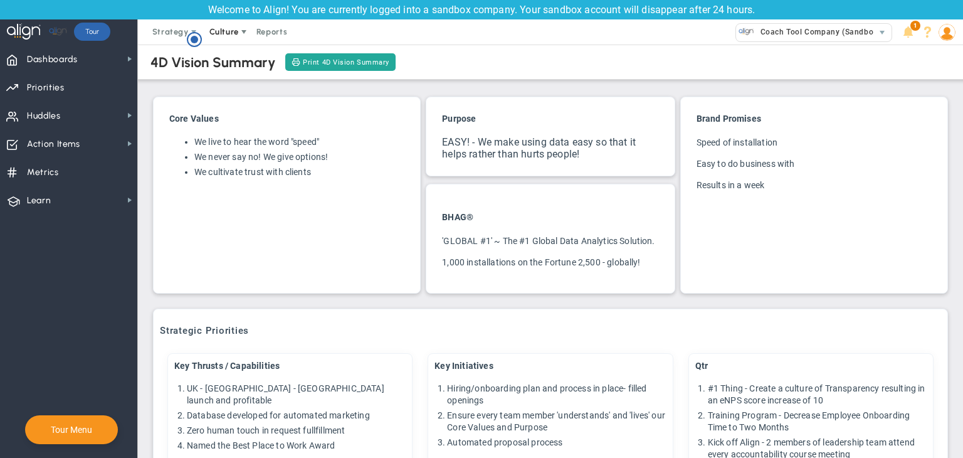
click at [226, 28] on span "Culture" at bounding box center [223, 31] width 29 height 9
click at [234, 58] on span "Suggestions" at bounding box center [252, 56] width 50 height 9
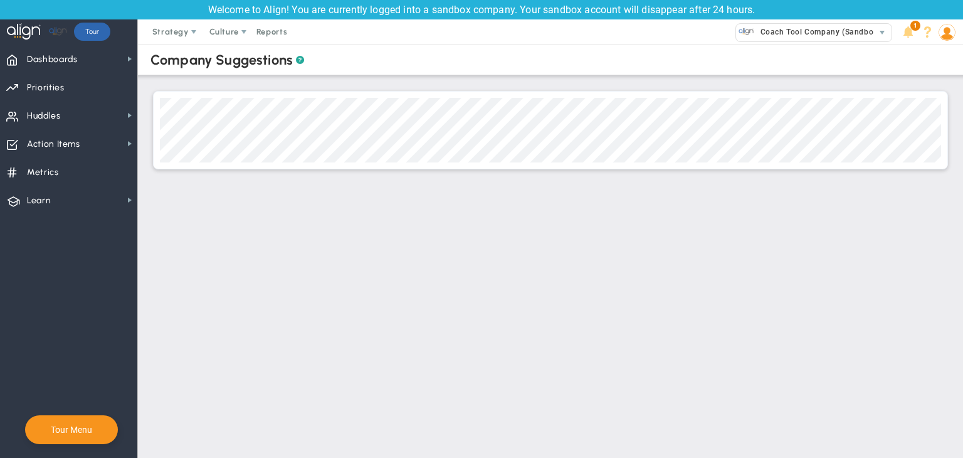
click at [247, 31] on div "Hotspot (open by clicking or pressing space/enter)" at bounding box center [240, 39] width 15 height 17
click at [259, 34] on span "Reports" at bounding box center [272, 31] width 44 height 25
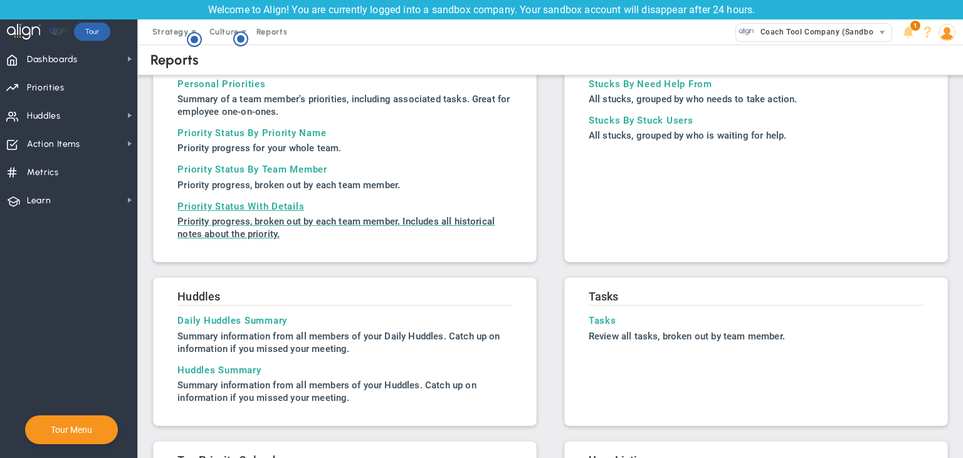
scroll to position [14, 0]
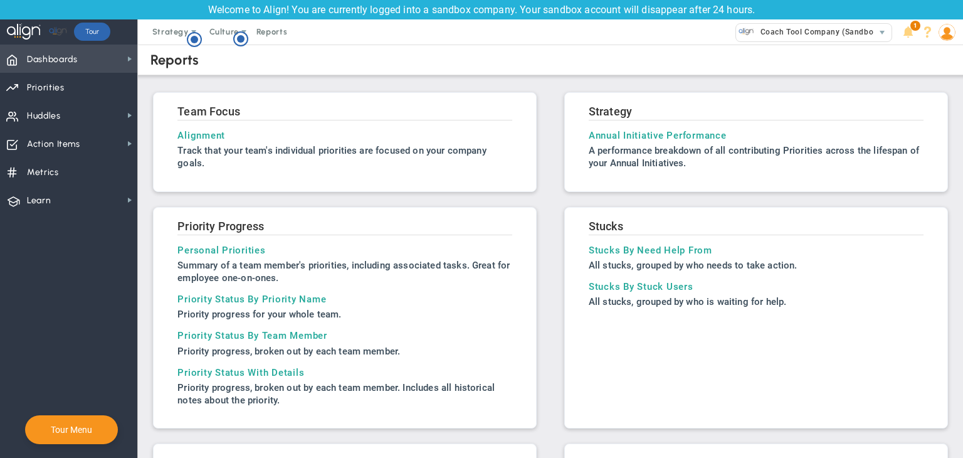
click at [95, 69] on span "Dashboards Dashboards" at bounding box center [68, 59] width 137 height 28
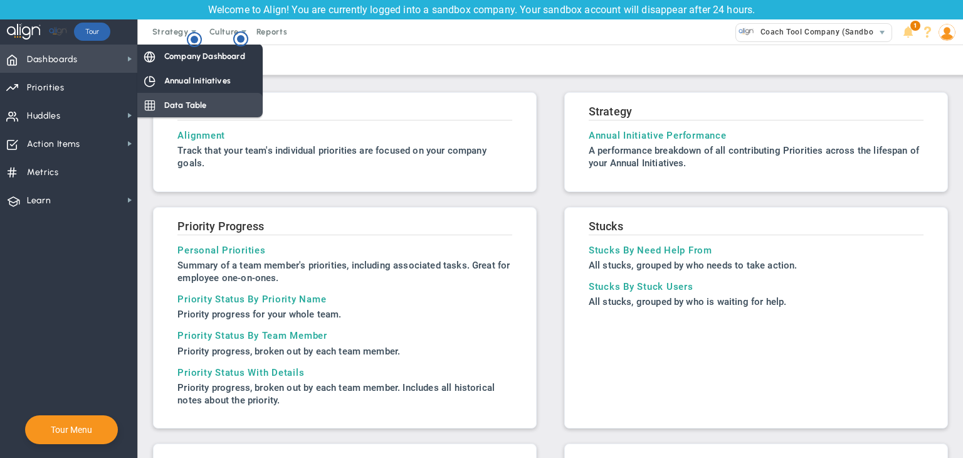
click at [179, 105] on span "Data Table" at bounding box center [185, 105] width 43 height 12
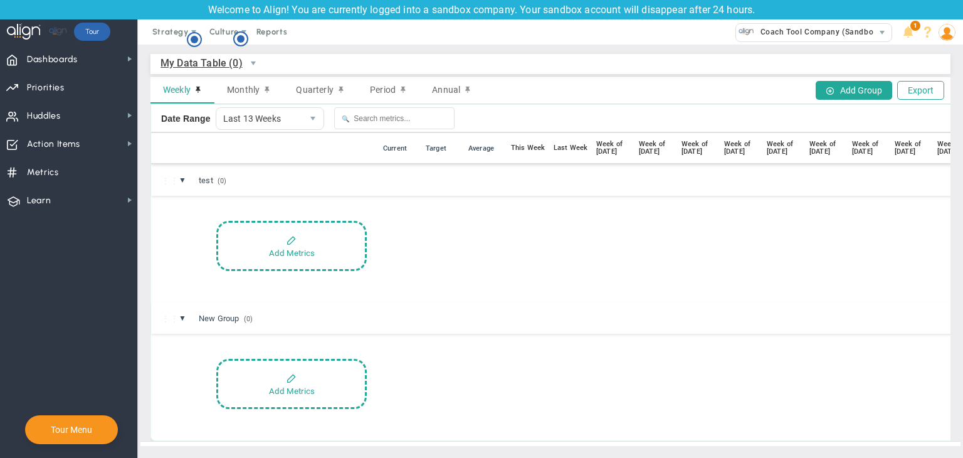
scroll to position [7, 0]
click at [90, 66] on span "Dashboards Dashboards" at bounding box center [68, 59] width 137 height 28
click at [61, 86] on span "Priorities" at bounding box center [46, 88] width 38 height 26
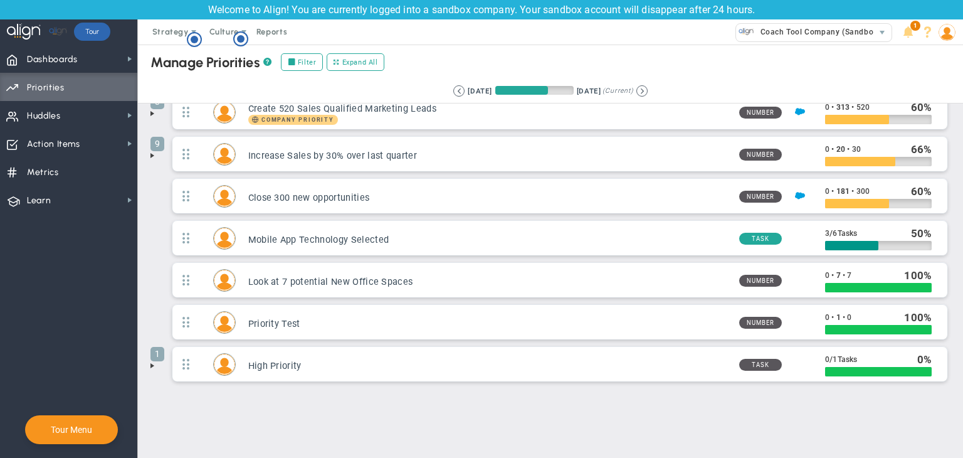
click at [147, 156] on span at bounding box center [152, 156] width 10 height 10
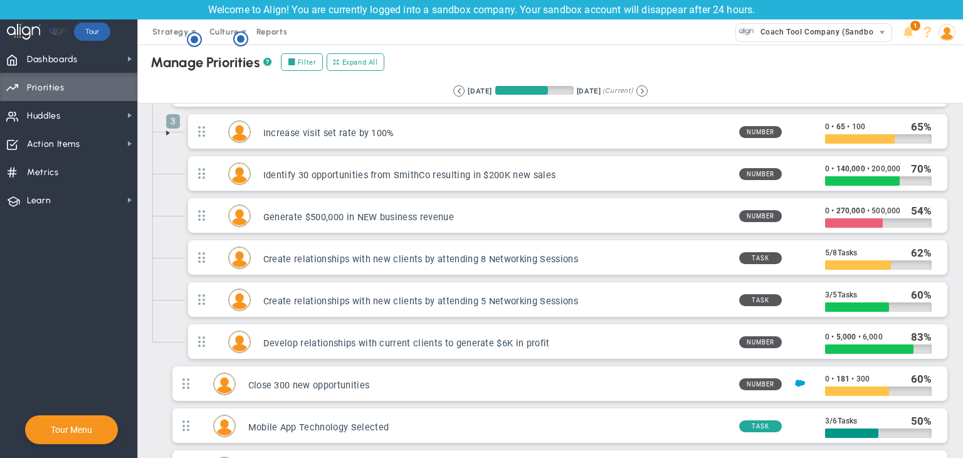
scroll to position [83, 0]
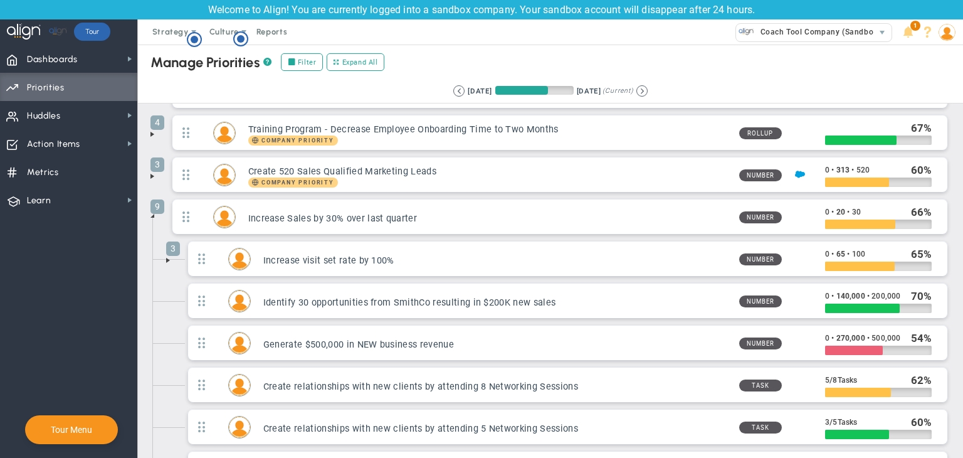
click at [172, 257] on span at bounding box center [168, 260] width 10 height 10
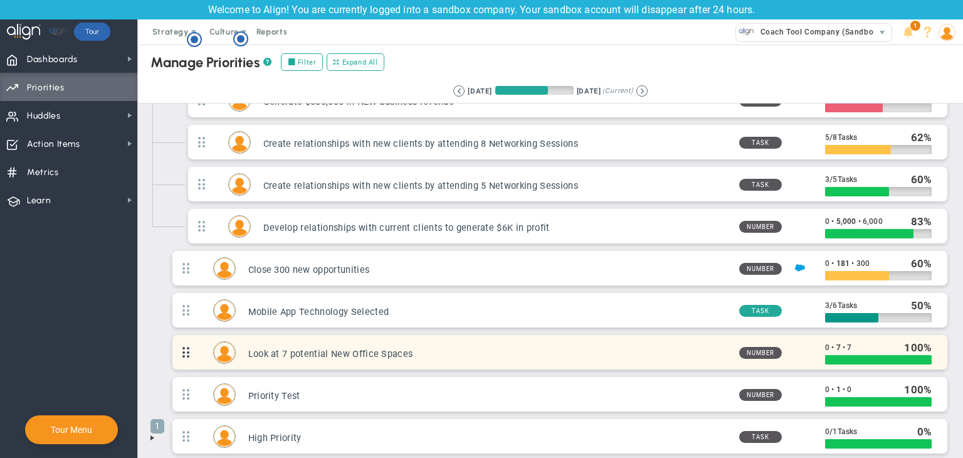
scroll to position [521, 0]
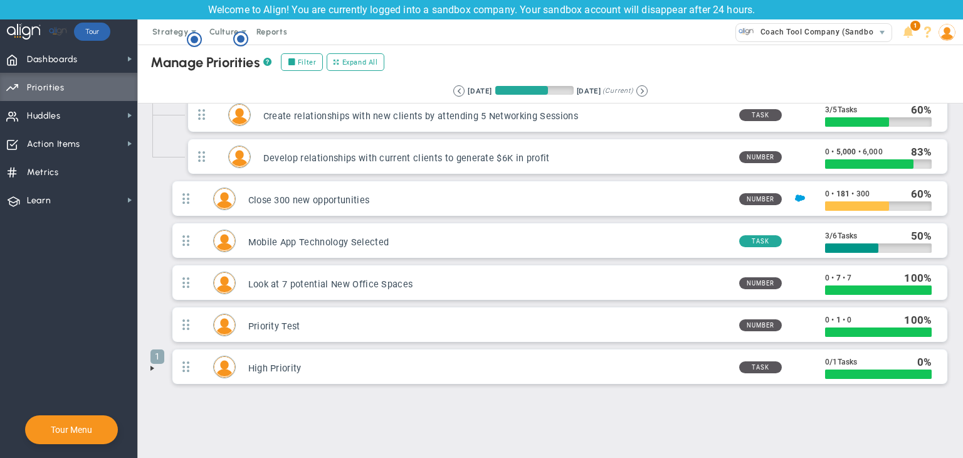
click at [153, 363] on span at bounding box center [152, 368] width 10 height 10
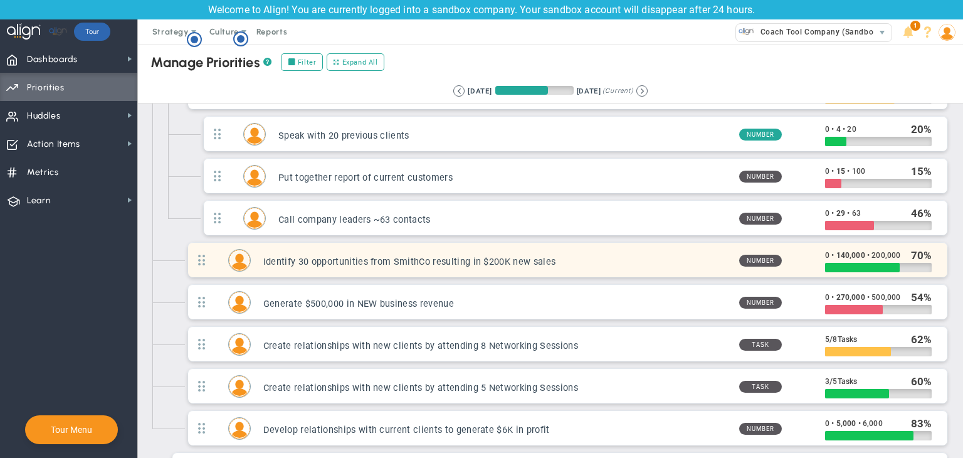
scroll to position [0, 0]
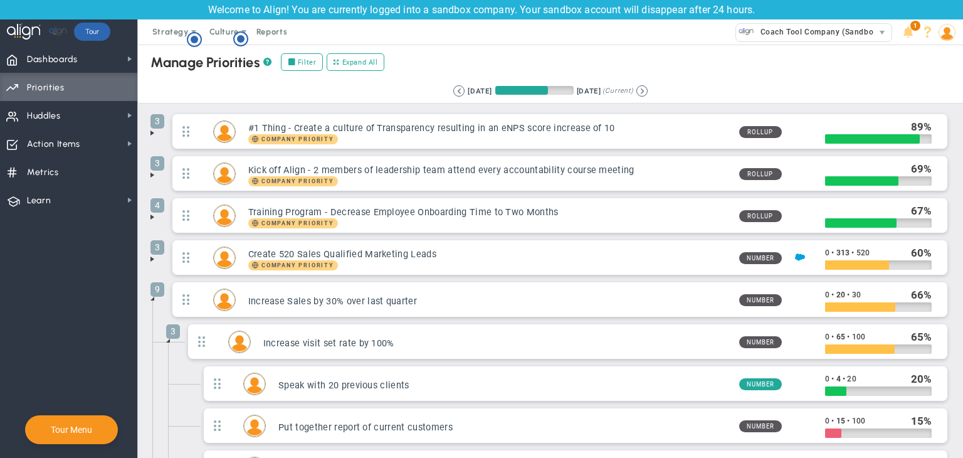
click at [154, 134] on span at bounding box center [152, 133] width 10 height 10
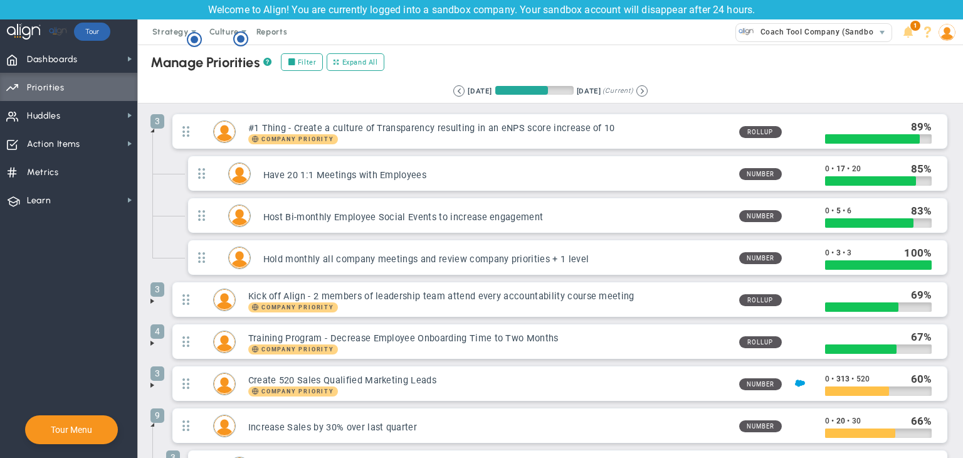
click at [151, 300] on span at bounding box center [152, 301] width 10 height 10
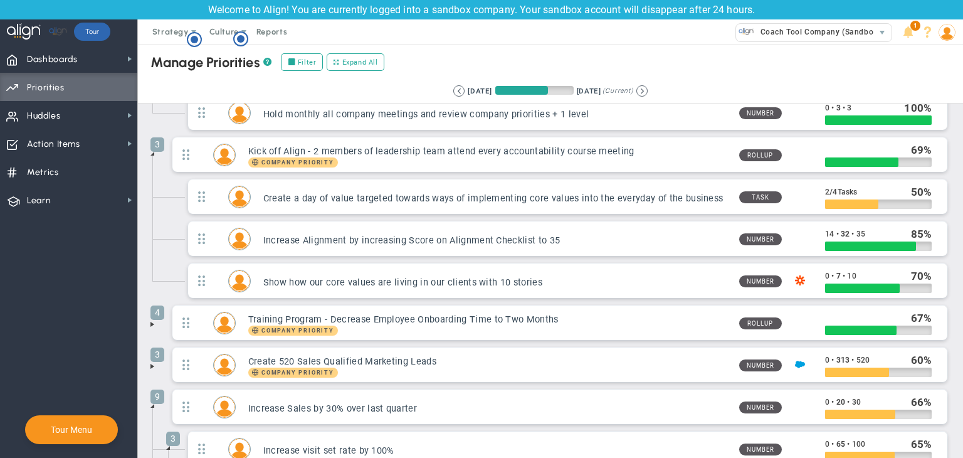
scroll to position [188, 0]
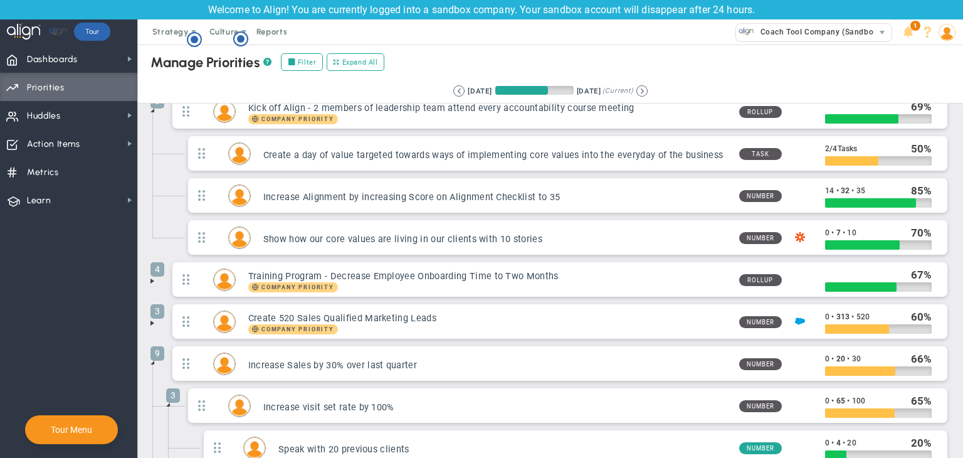
click at [154, 282] on span at bounding box center [152, 281] width 10 height 10
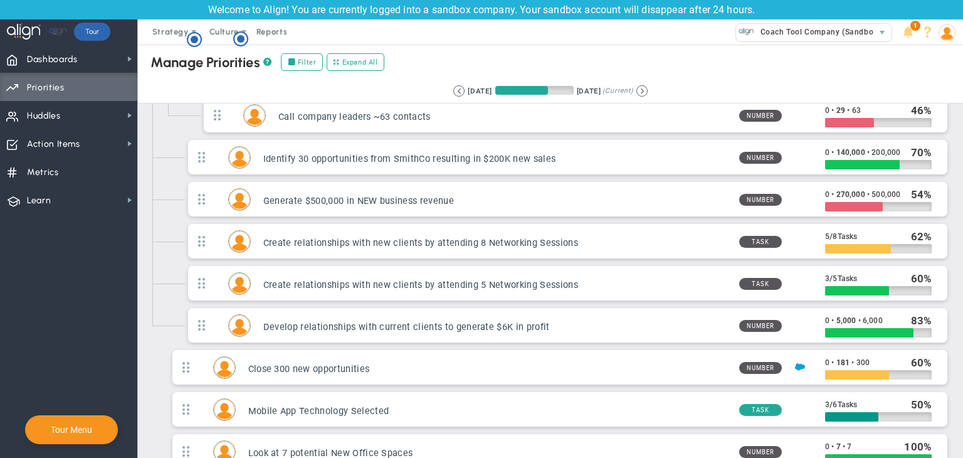
scroll to position [753, 0]
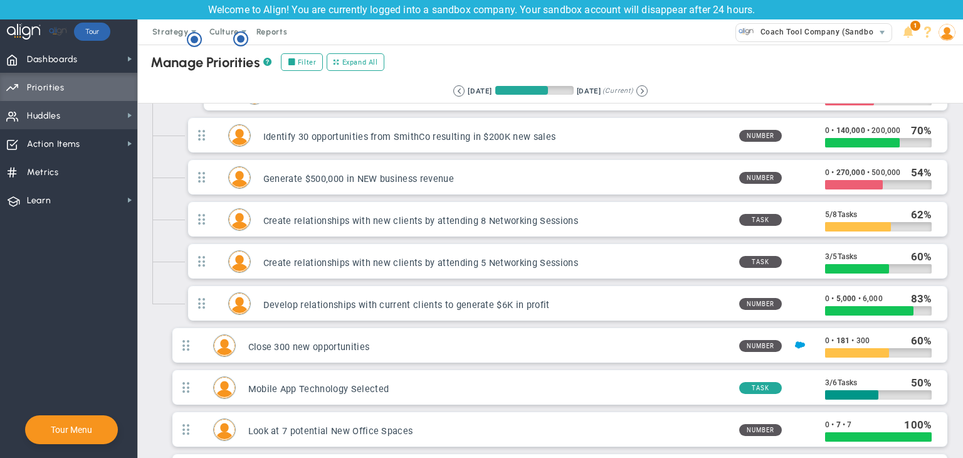
click at [60, 118] on span "Huddles" at bounding box center [44, 116] width 34 height 26
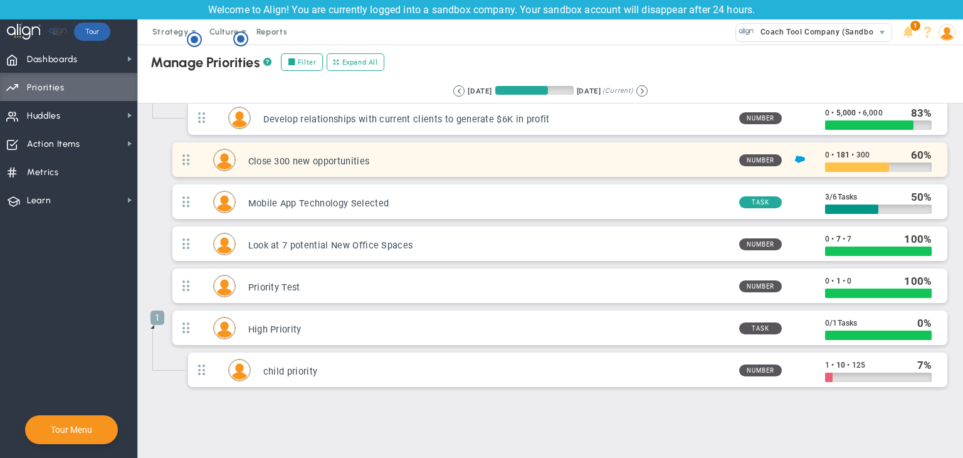
scroll to position [939, 0]
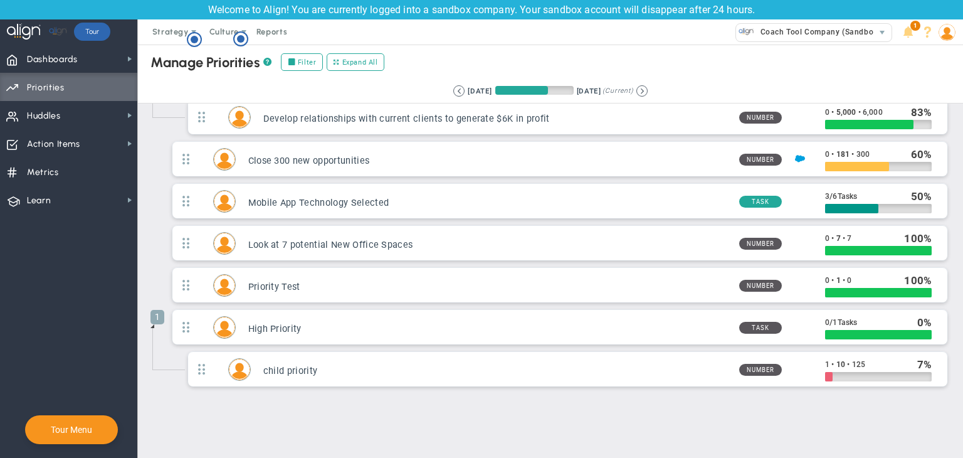
click at [952, 41] on span at bounding box center [947, 31] width 19 height 25
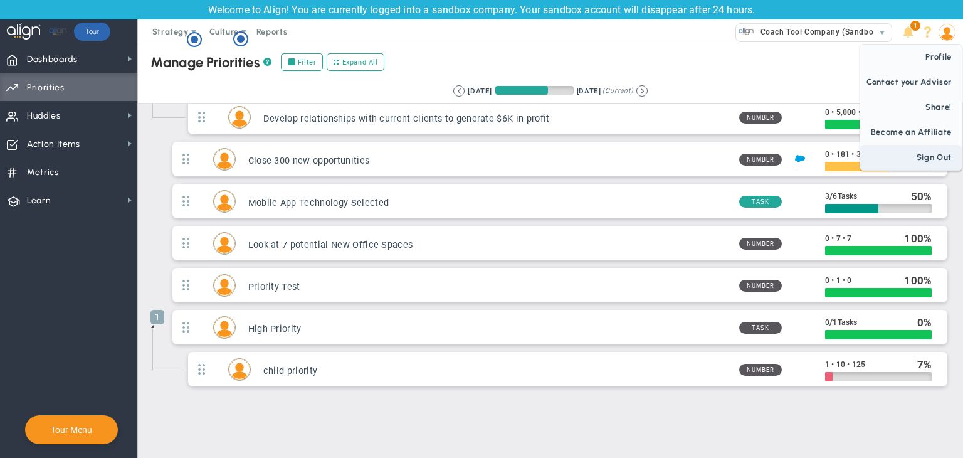
click at [902, 143] on span "Become an Affiliate" at bounding box center [911, 132] width 102 height 25
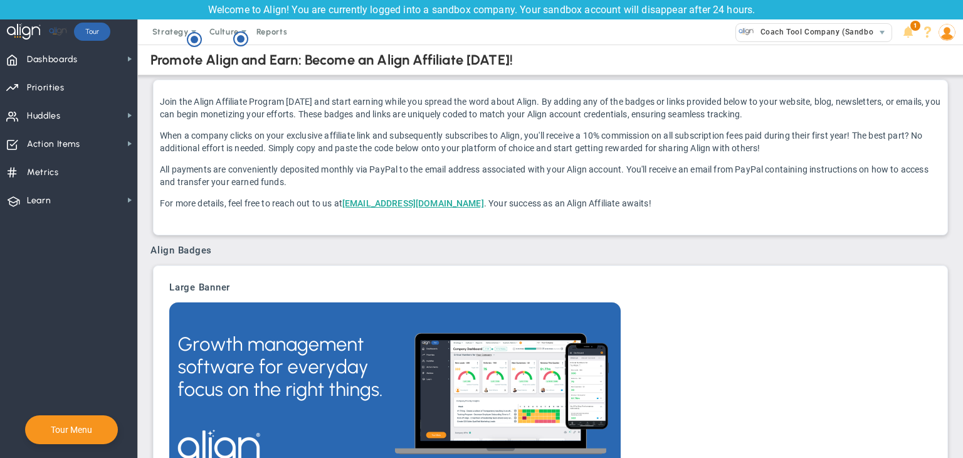
click at [943, 36] on img at bounding box center [947, 32] width 17 height 17
click at [913, 148] on span "Sign Out" at bounding box center [911, 157] width 102 height 25
